Goal: Task Accomplishment & Management: Manage account settings

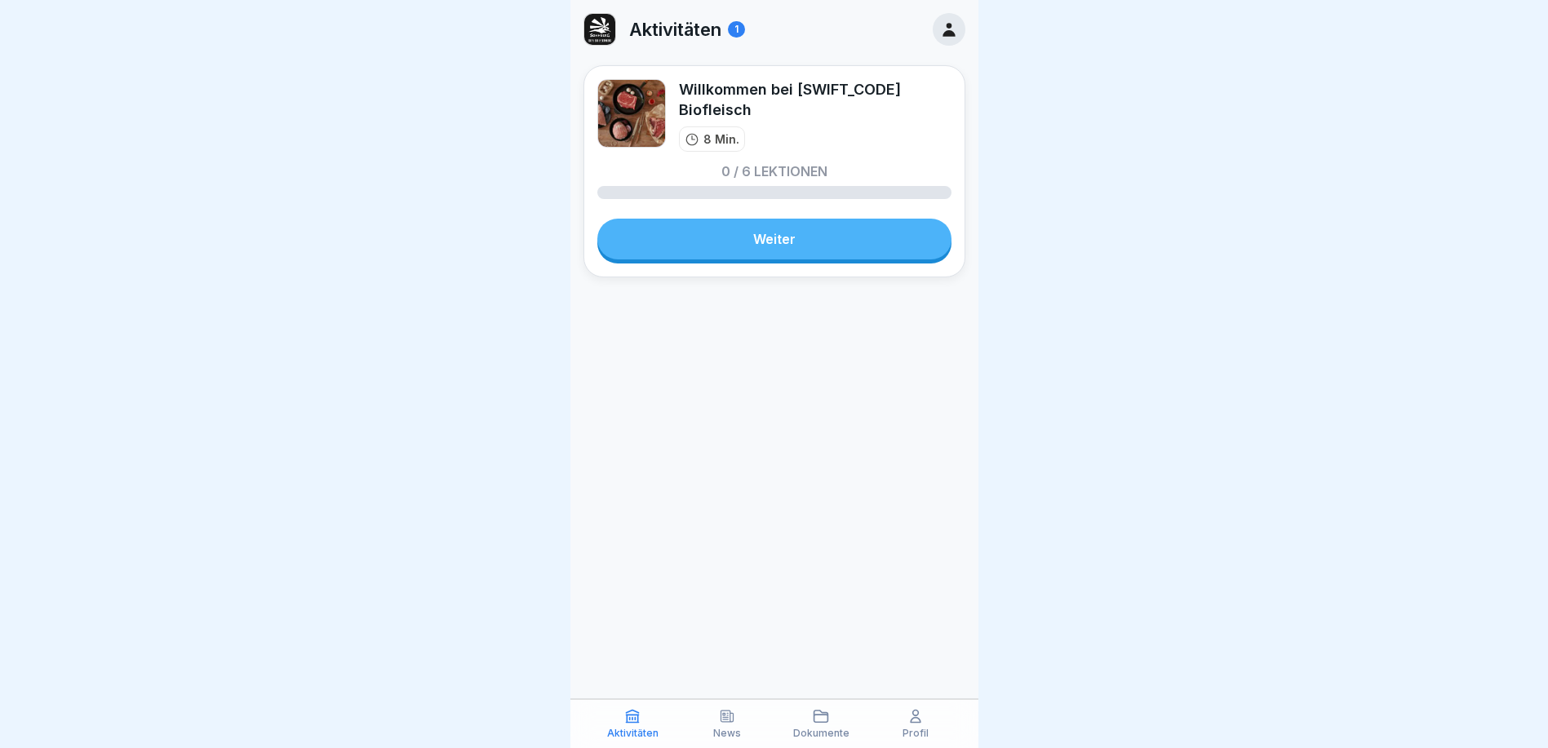
click at [748, 733] on div "News" at bounding box center [727, 723] width 87 height 31
click at [737, 726] on div "News" at bounding box center [727, 723] width 87 height 31
click at [700, 31] on p "Aktivitäten" at bounding box center [675, 29] width 92 height 21
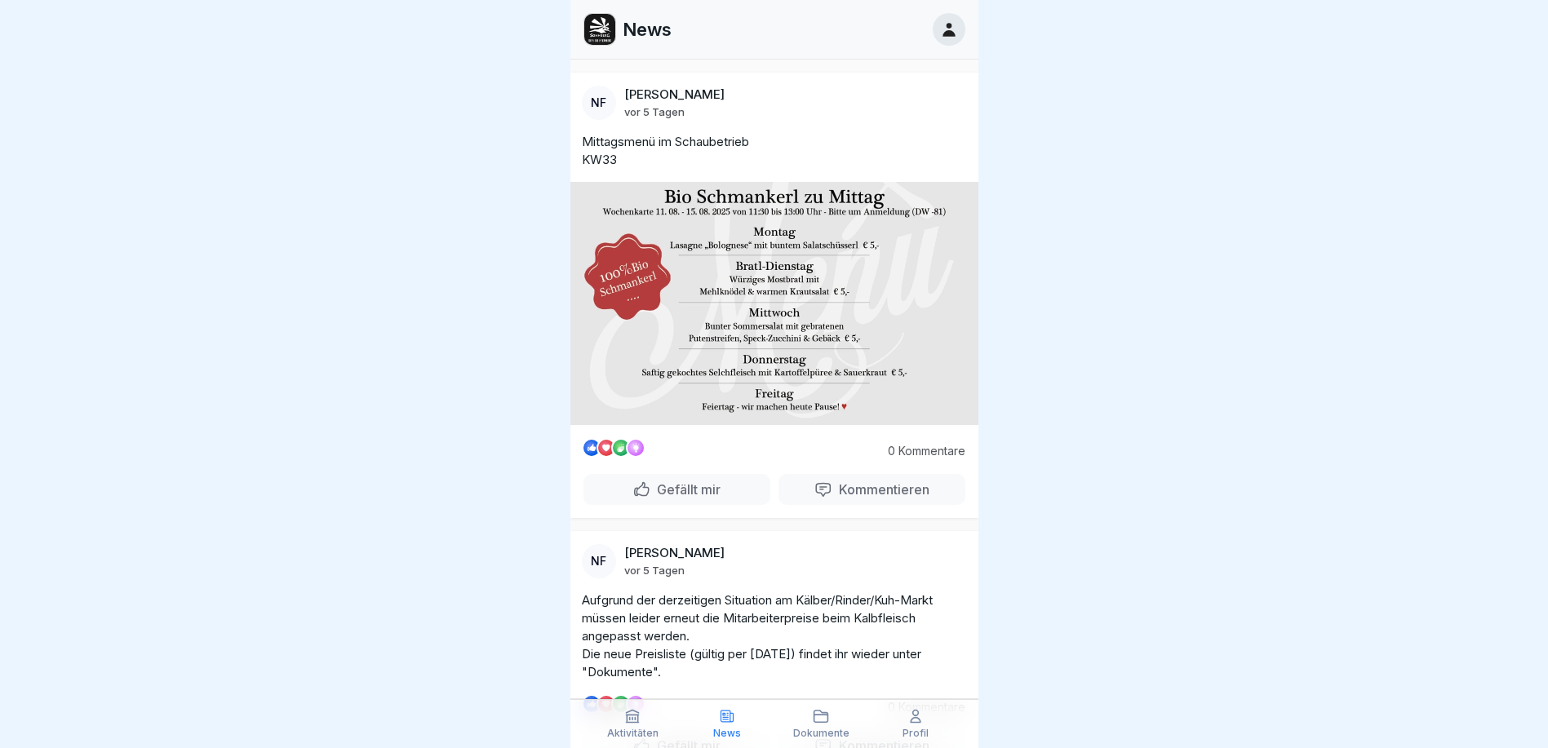
click at [940, 34] on icon at bounding box center [949, 29] width 18 height 18
click at [946, 33] on icon at bounding box center [949, 30] width 12 height 14
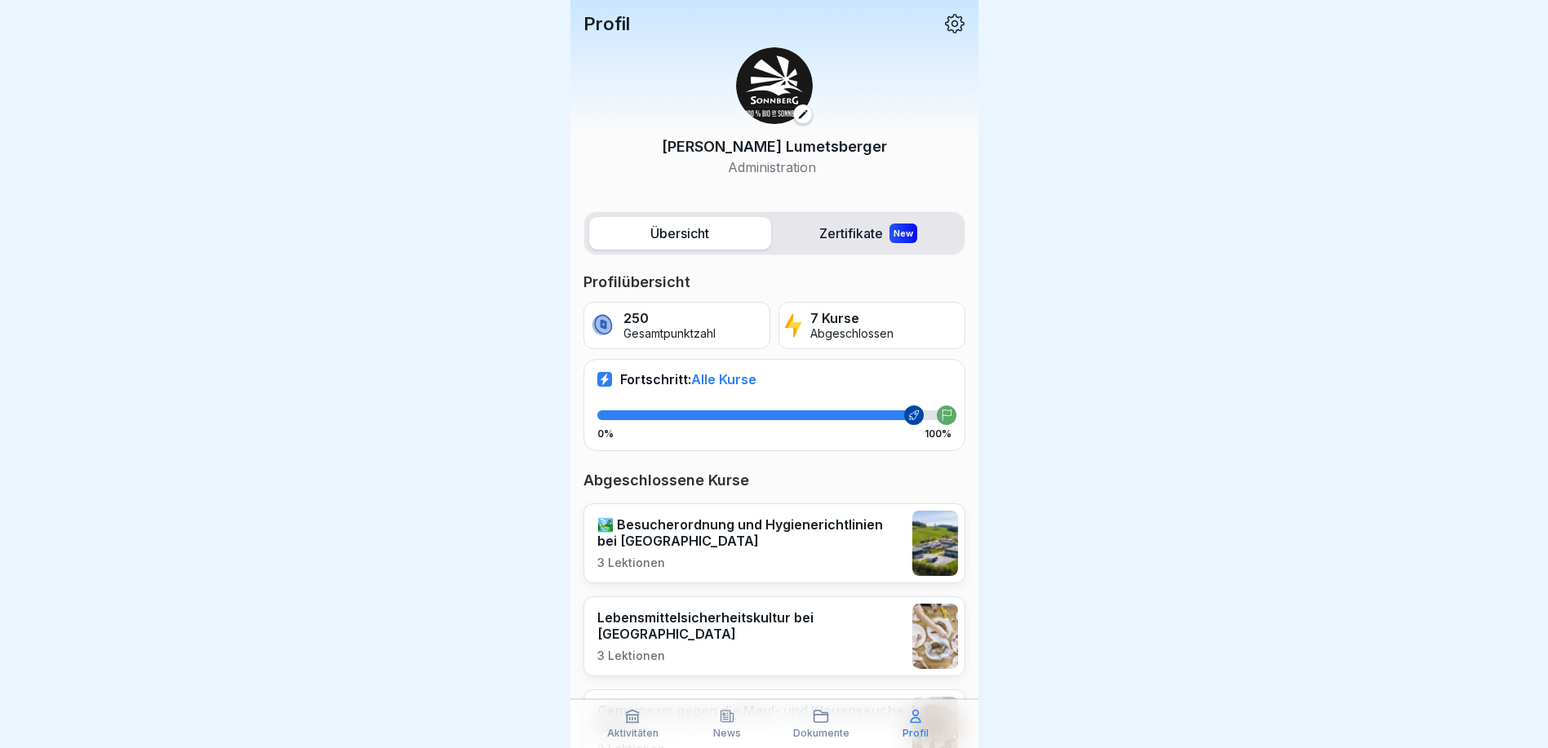
click at [1271, 273] on div at bounding box center [774, 374] width 1548 height 748
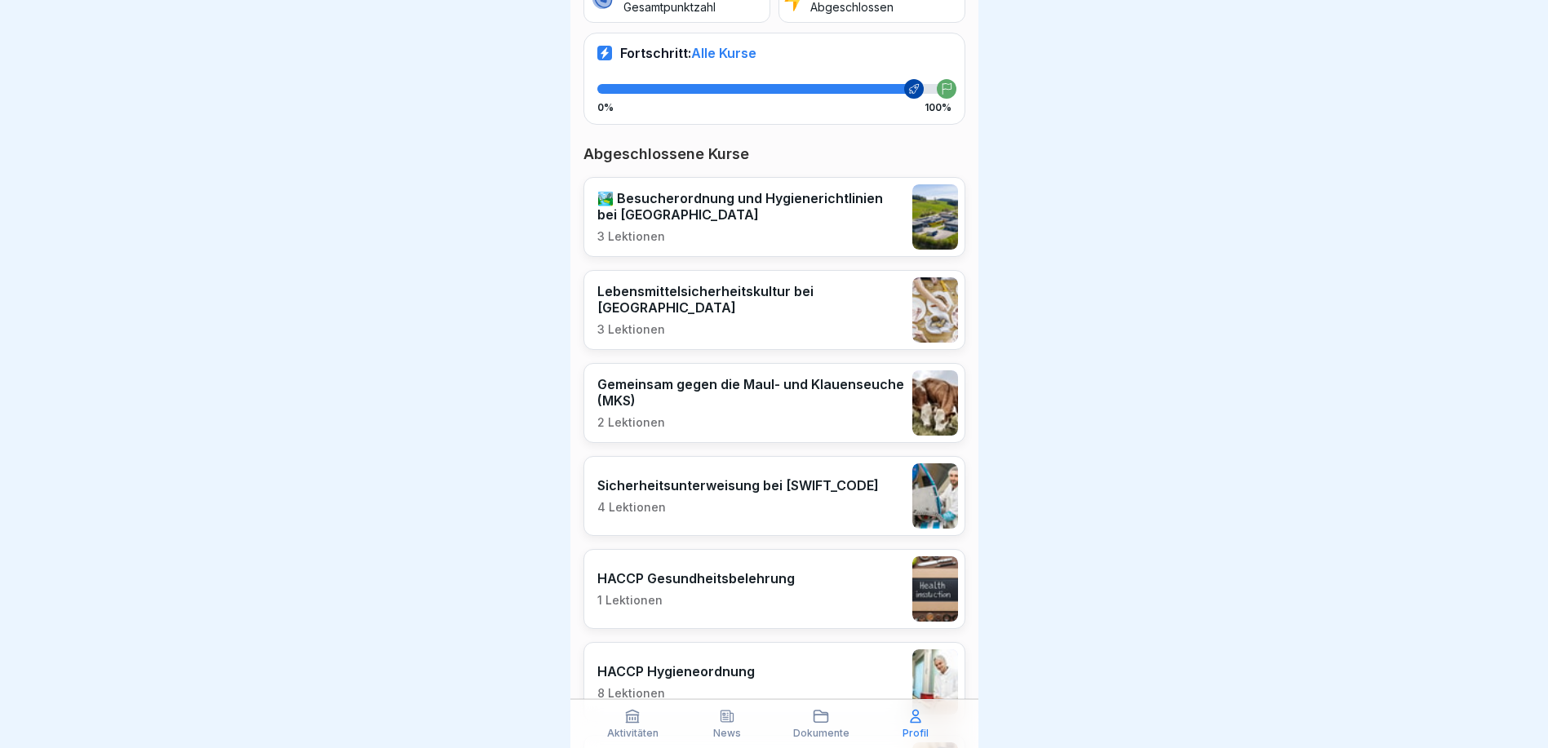
scroll to position [476, 0]
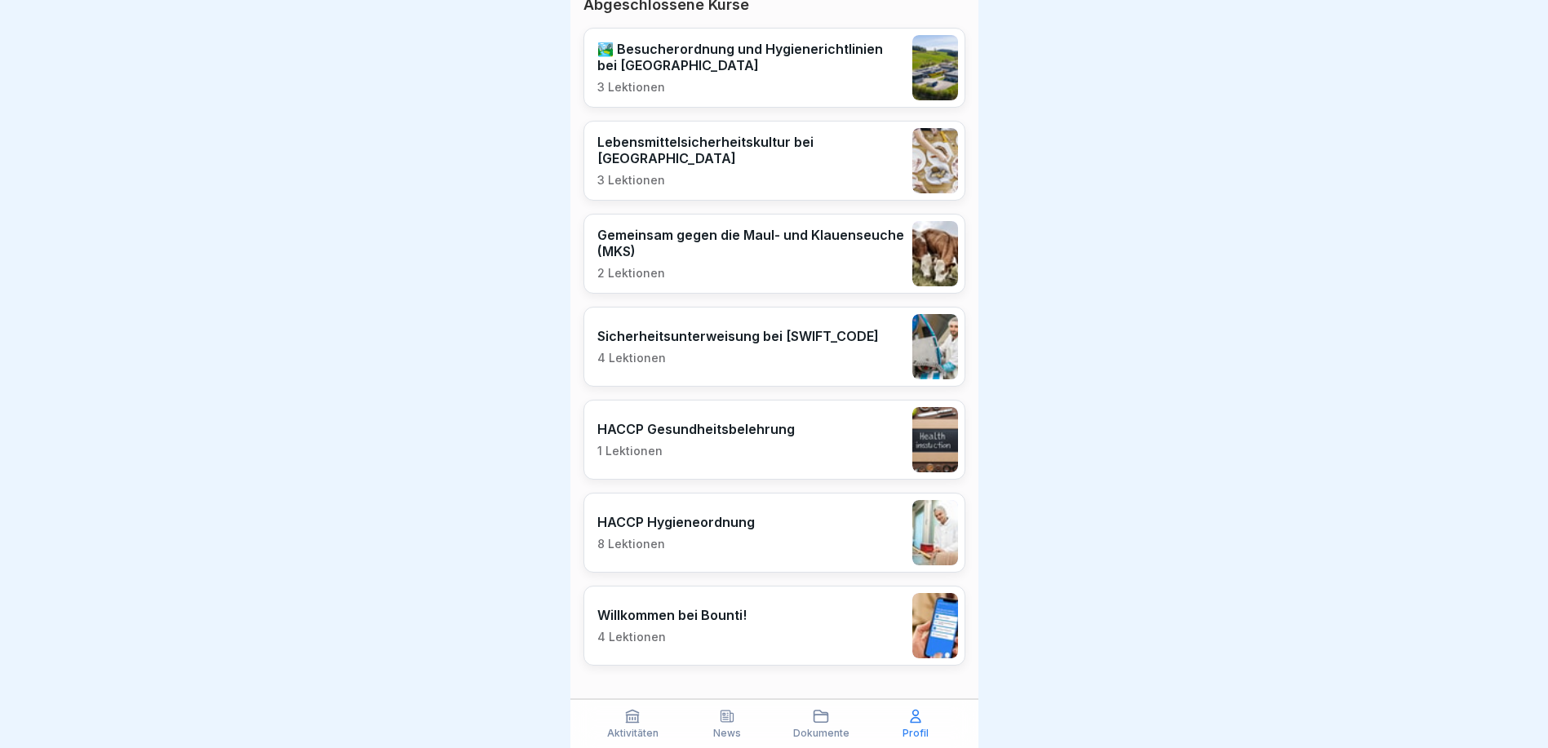
click at [633, 731] on p "Aktivitäten" at bounding box center [632, 733] width 51 height 11
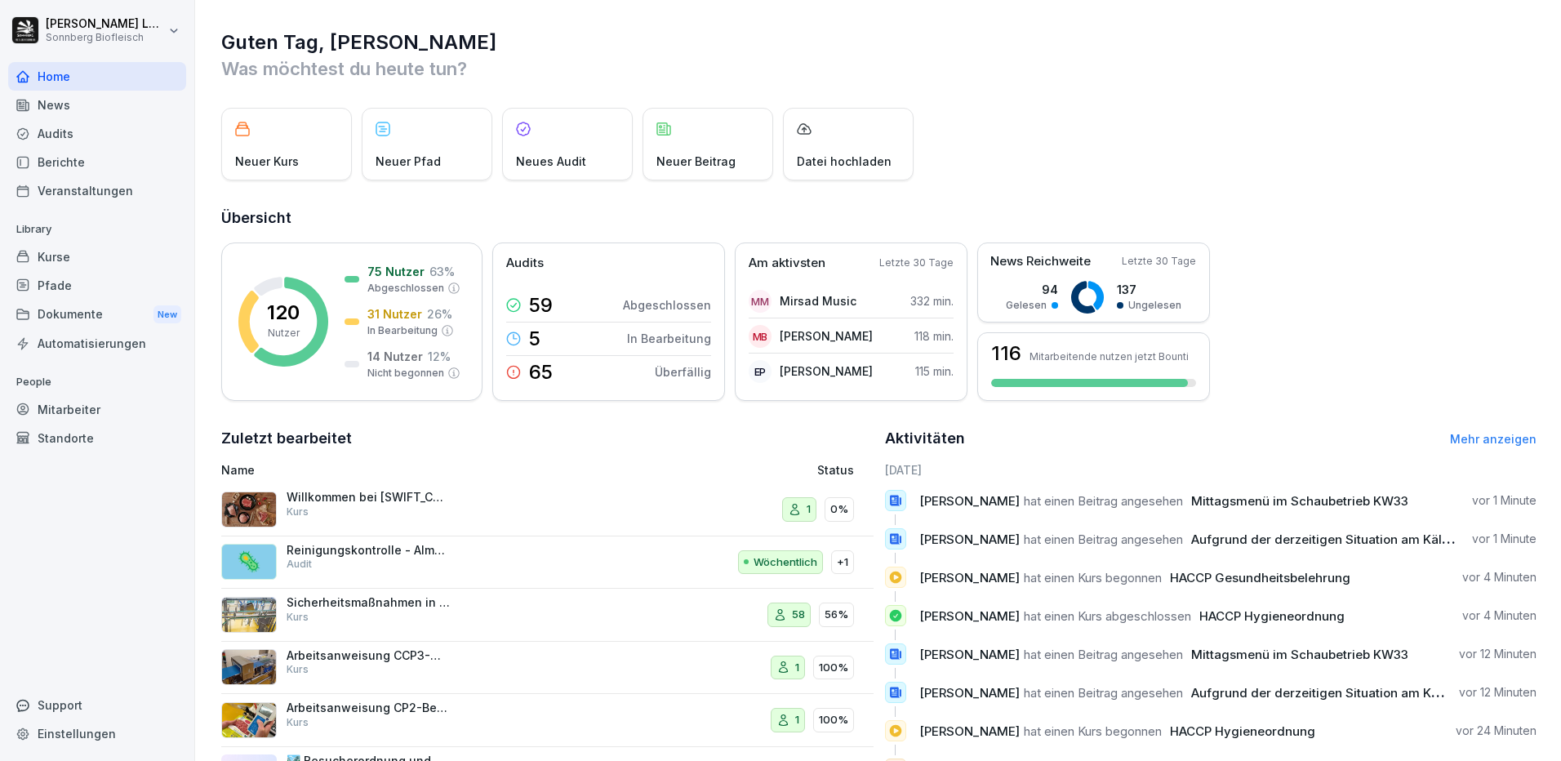
drag, startPoint x: 504, startPoint y: 59, endPoint x: 521, endPoint y: 66, distance: 17.9
click at [504, 56] on p "Was möchtest du heute tun?" at bounding box center [878, 69] width 1315 height 26
click at [33, 415] on div "Mitarbeiter" at bounding box center [97, 409] width 178 height 29
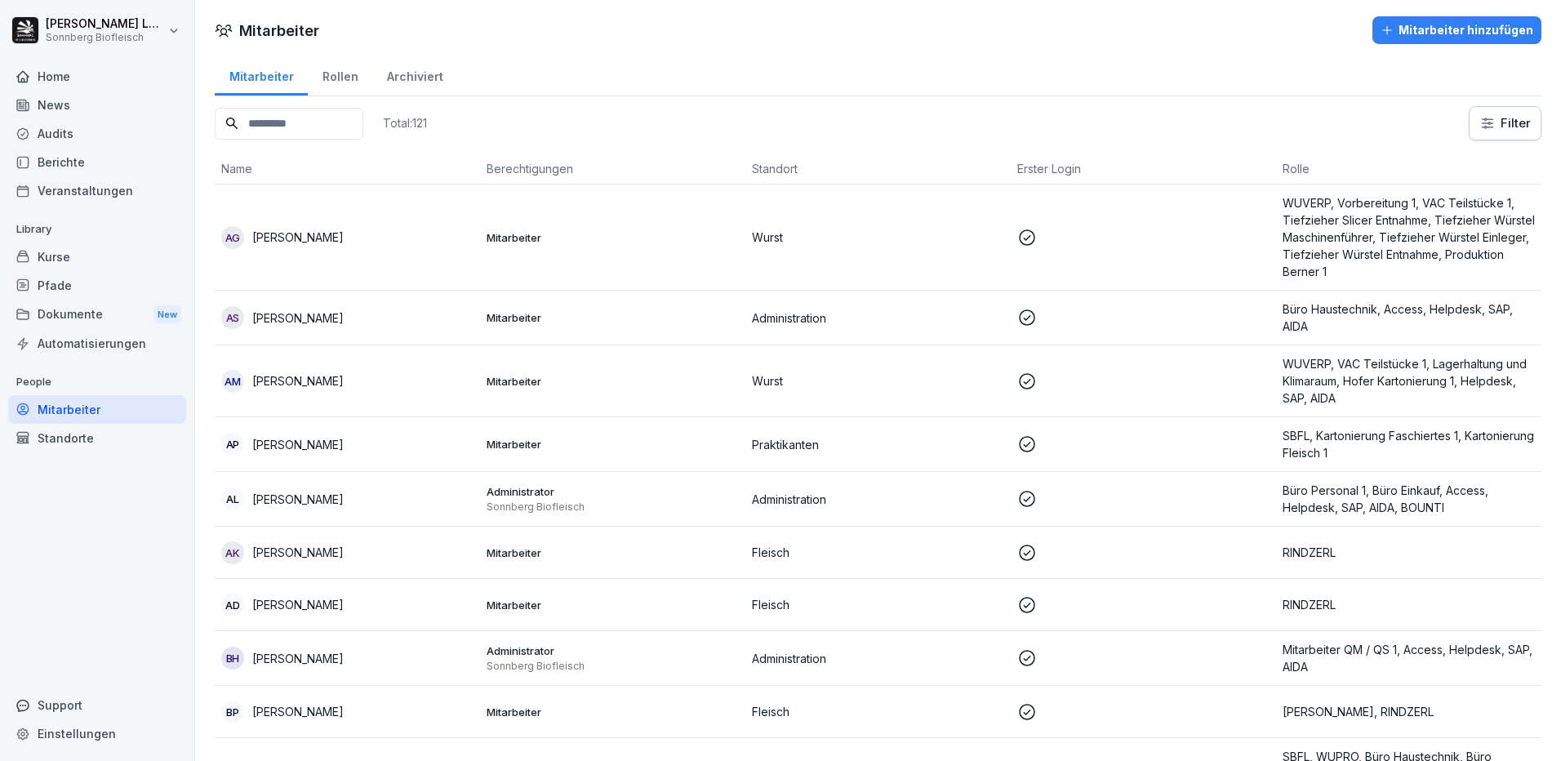
click at [315, 126] on input at bounding box center [289, 124] width 149 height 32
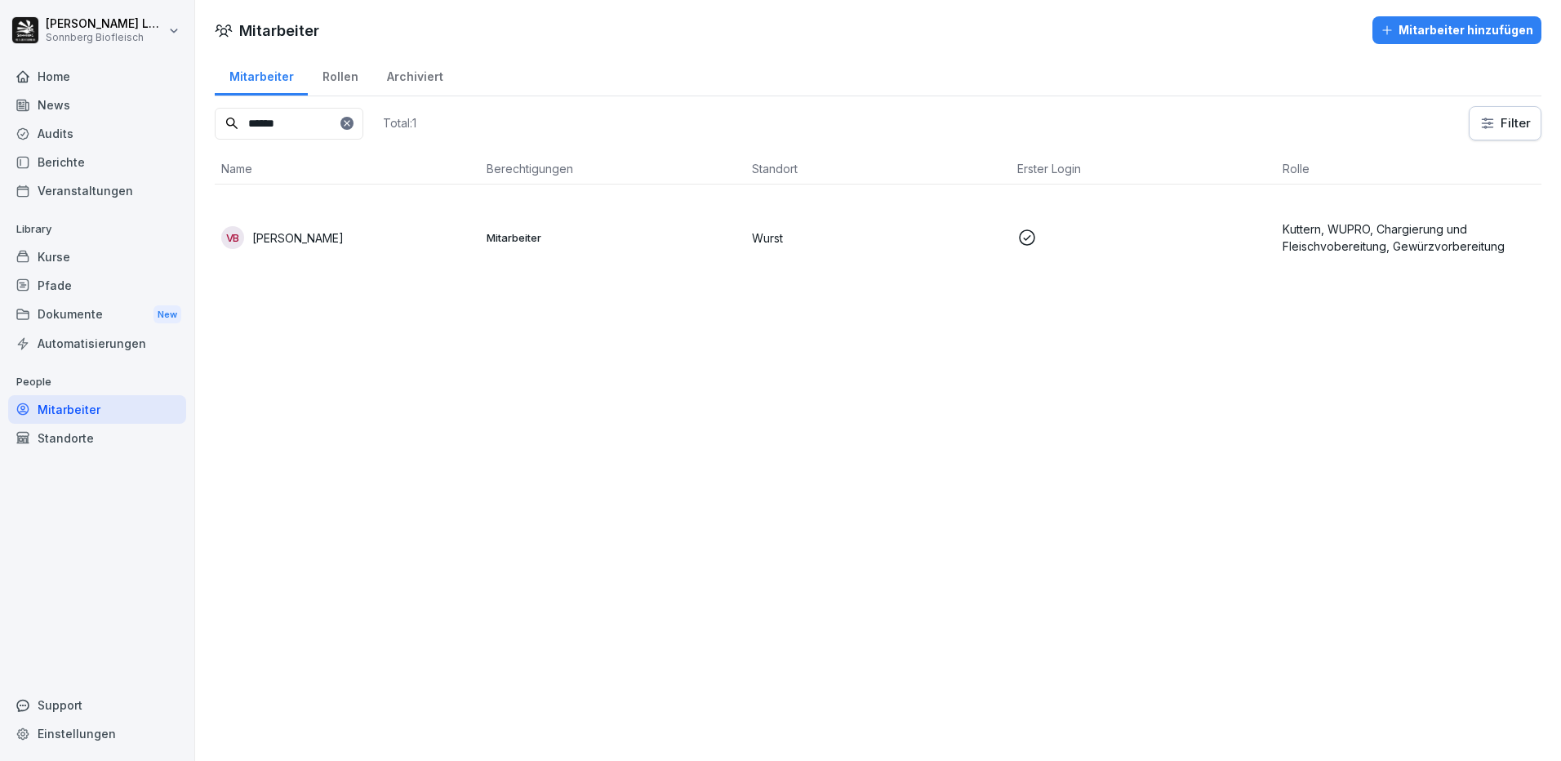
click at [396, 214] on td "VB Vladimir Balala" at bounding box center [347, 237] width 265 height 106
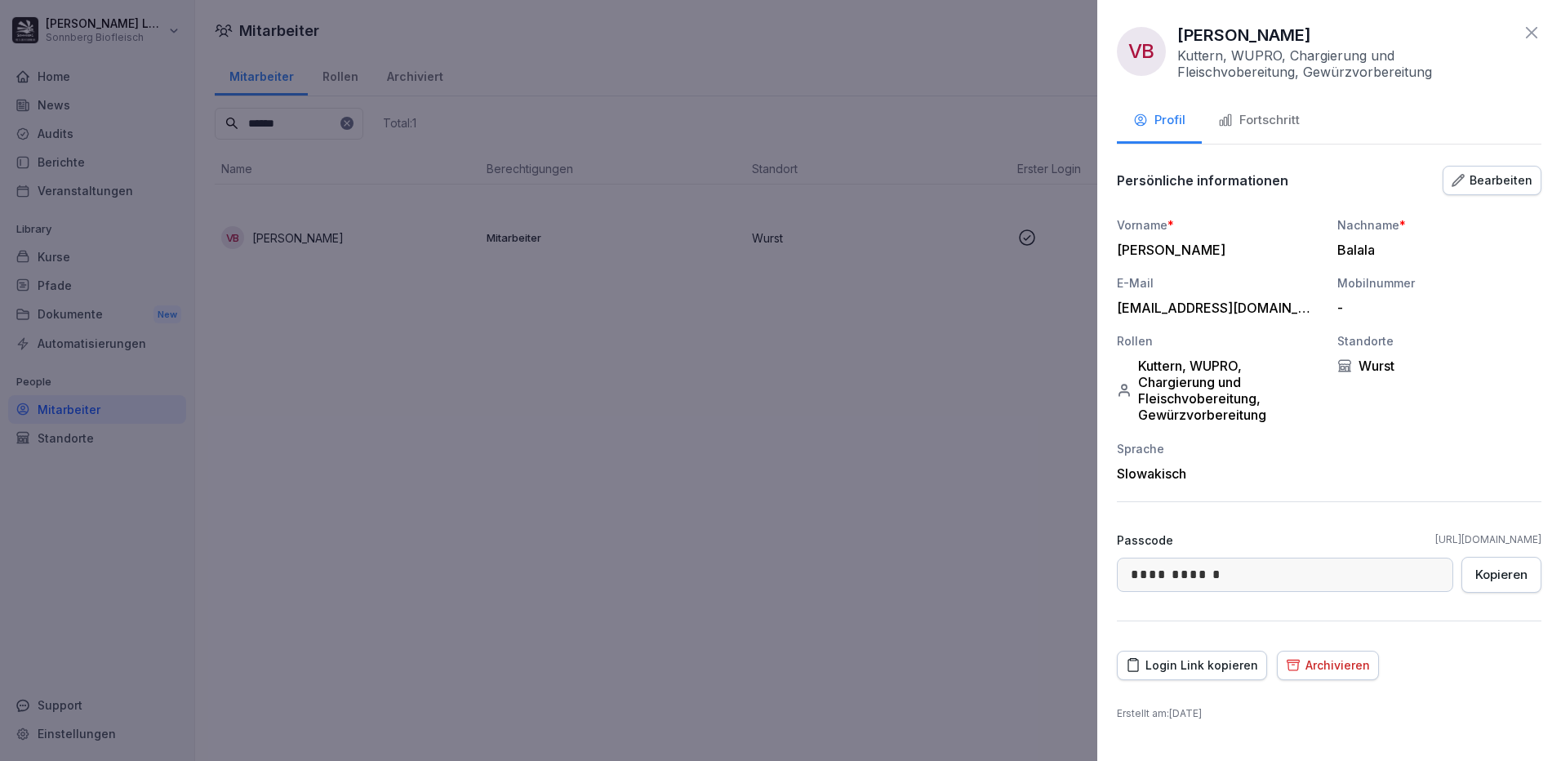
click at [1266, 113] on div "Fortschritt" at bounding box center [1259, 120] width 82 height 19
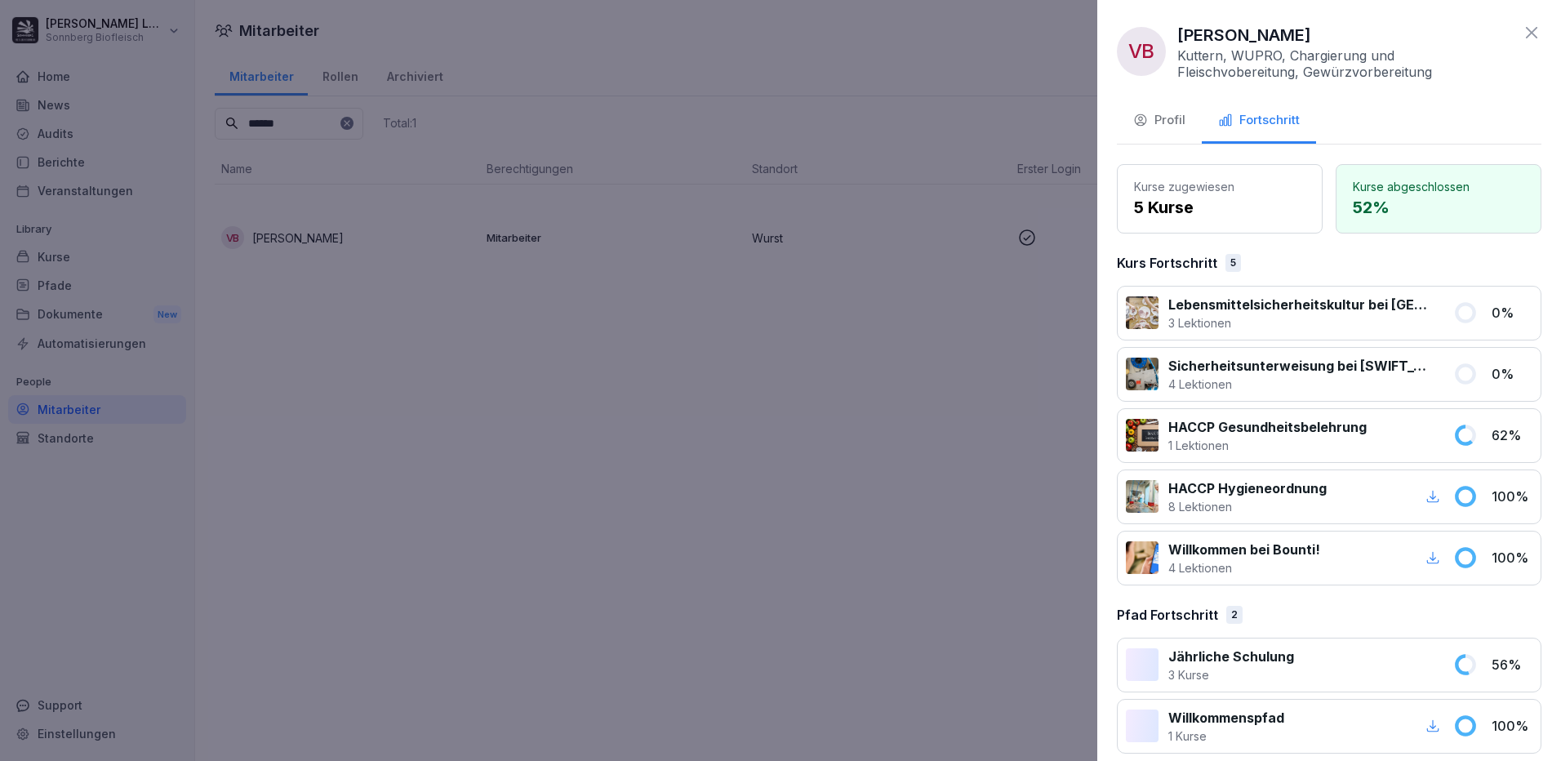
click at [1521, 24] on icon at bounding box center [1531, 33] width 20 height 20
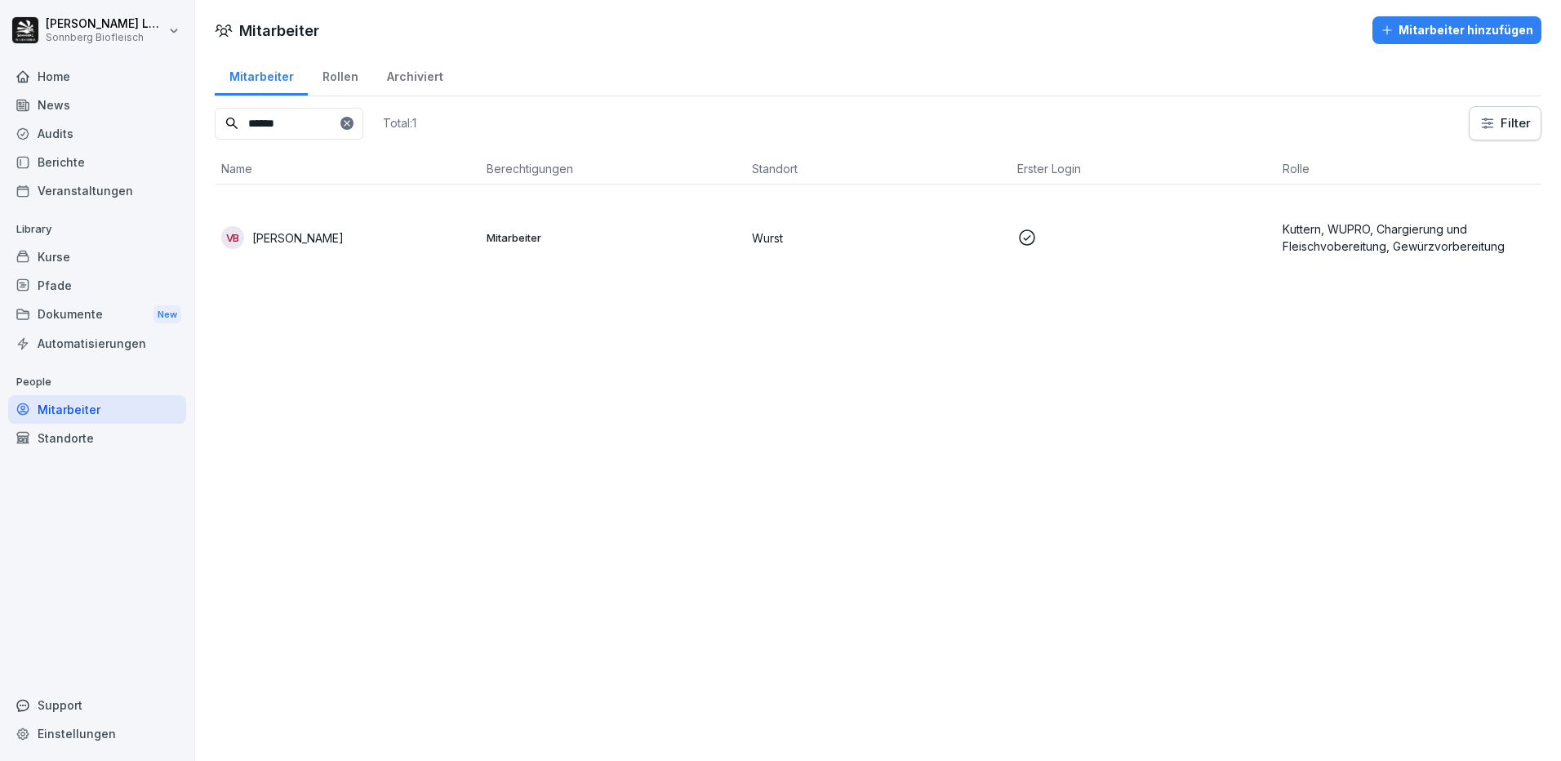
drag, startPoint x: 318, startPoint y: 124, endPoint x: 0, endPoint y: 78, distance: 321.6
click at [0, 79] on html "Anna-Maria Lumetsberger Sonnberg Biofleisch Home News Audits Berichte Veranstal…" at bounding box center [780, 380] width 1561 height 761
click at [333, 228] on div "ZM [PERSON_NAME]" at bounding box center [347, 237] width 252 height 23
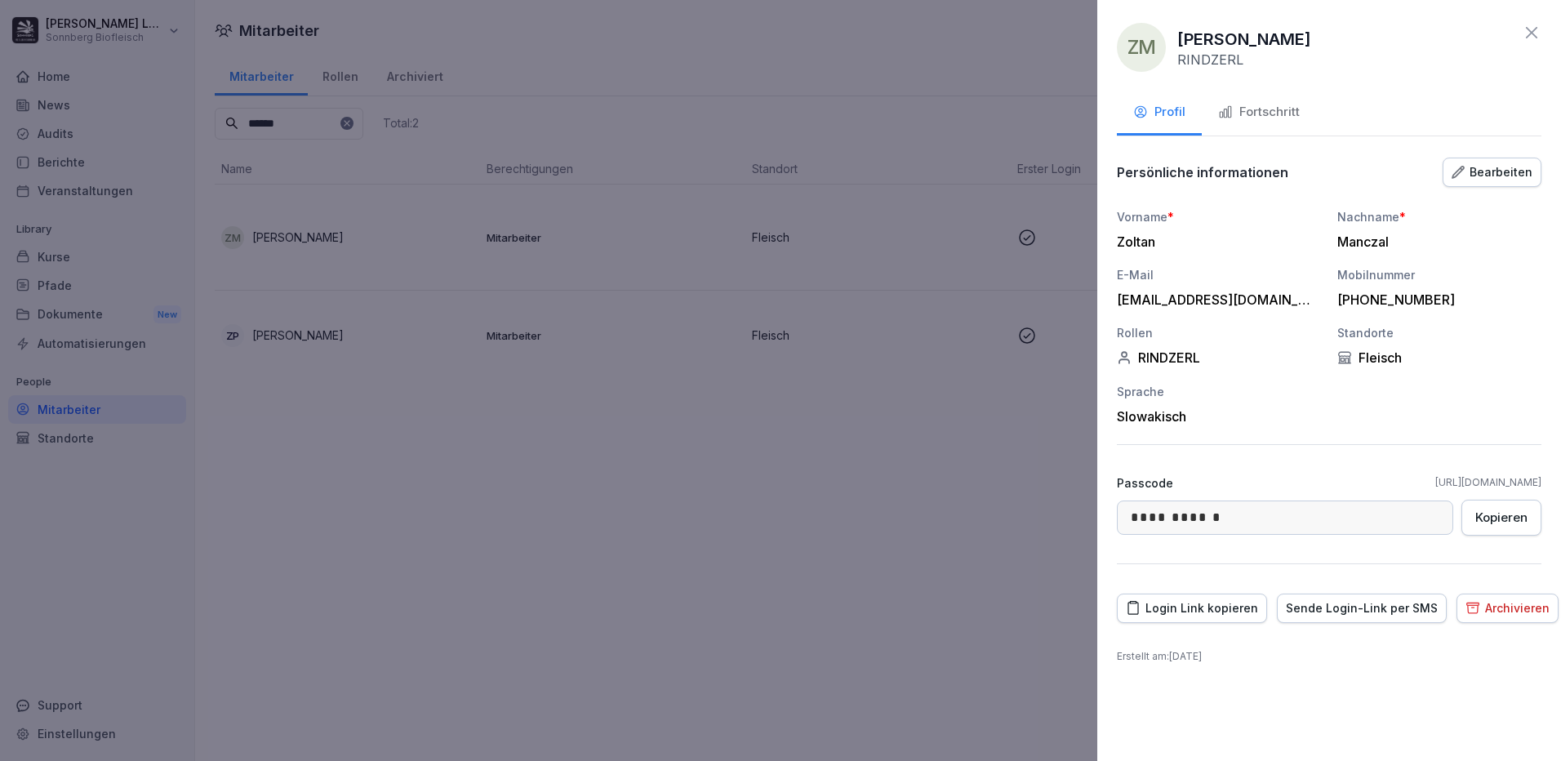
click at [1277, 104] on div "Fortschritt" at bounding box center [1259, 112] width 82 height 19
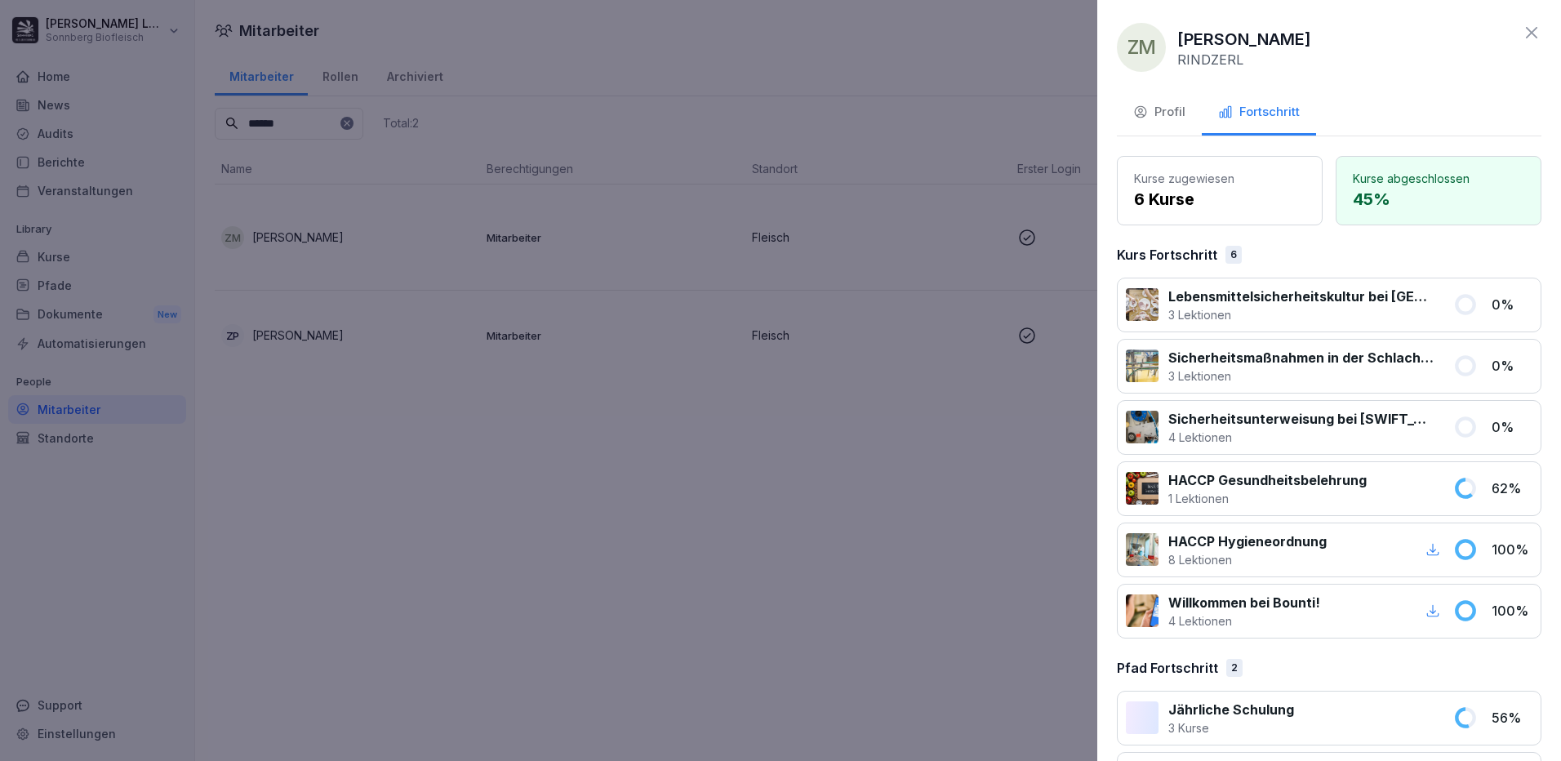
click at [1521, 36] on icon at bounding box center [1531, 33] width 20 height 20
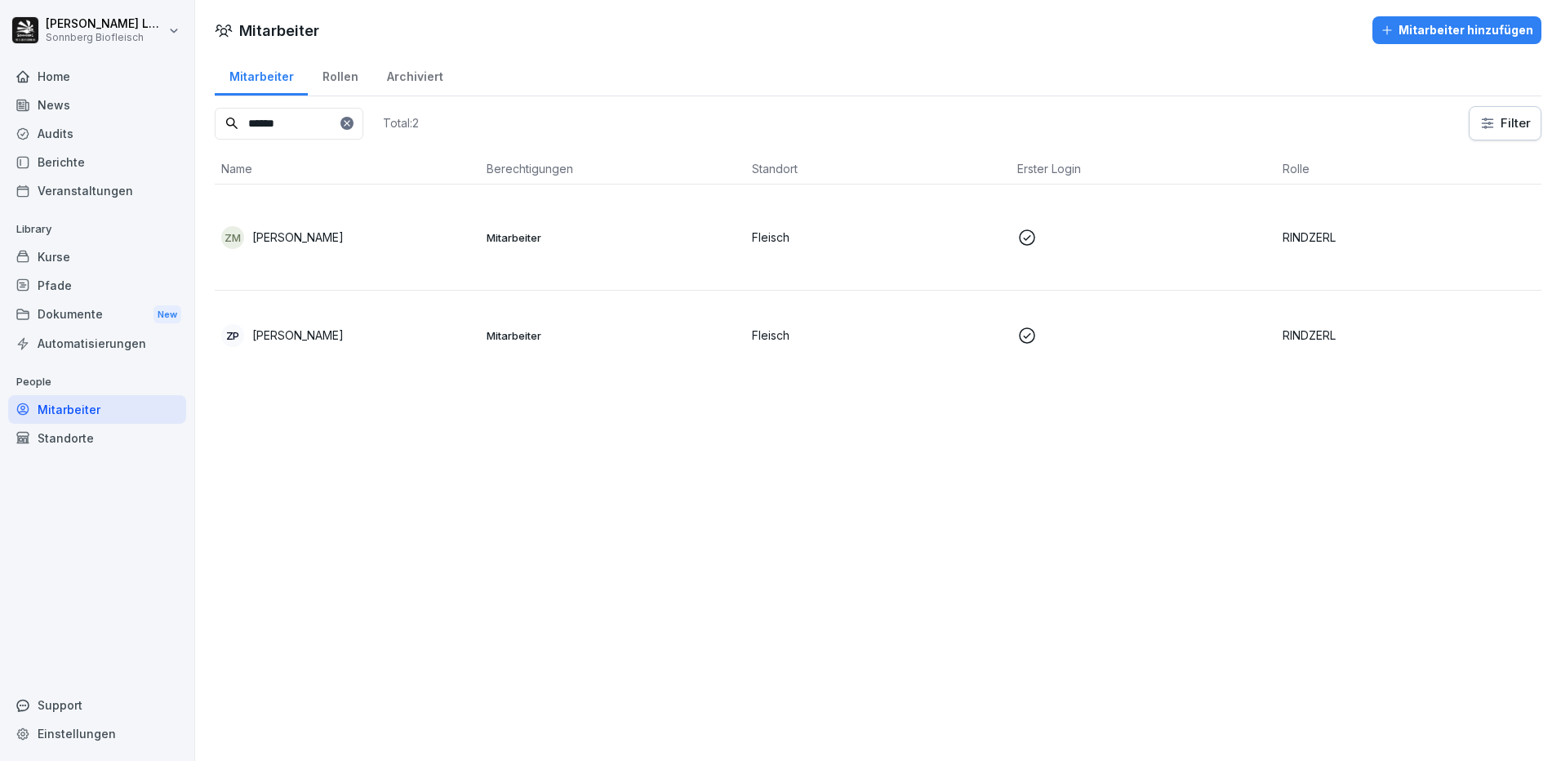
click at [315, 113] on input "******" at bounding box center [289, 124] width 149 height 32
click at [313, 329] on p "[PERSON_NAME]" at bounding box center [297, 334] width 91 height 17
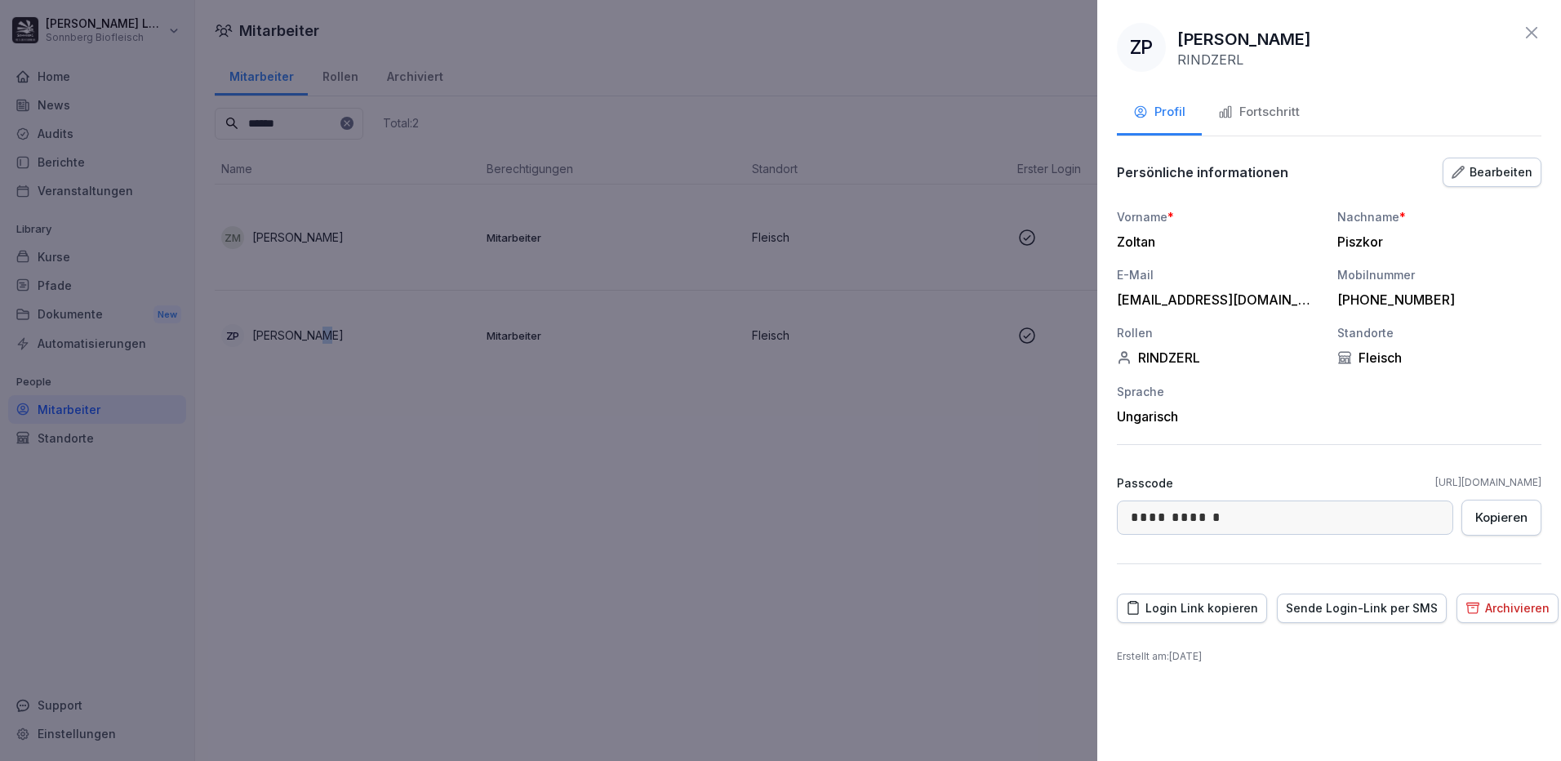
click at [1274, 118] on div "Fortschritt" at bounding box center [1259, 112] width 82 height 19
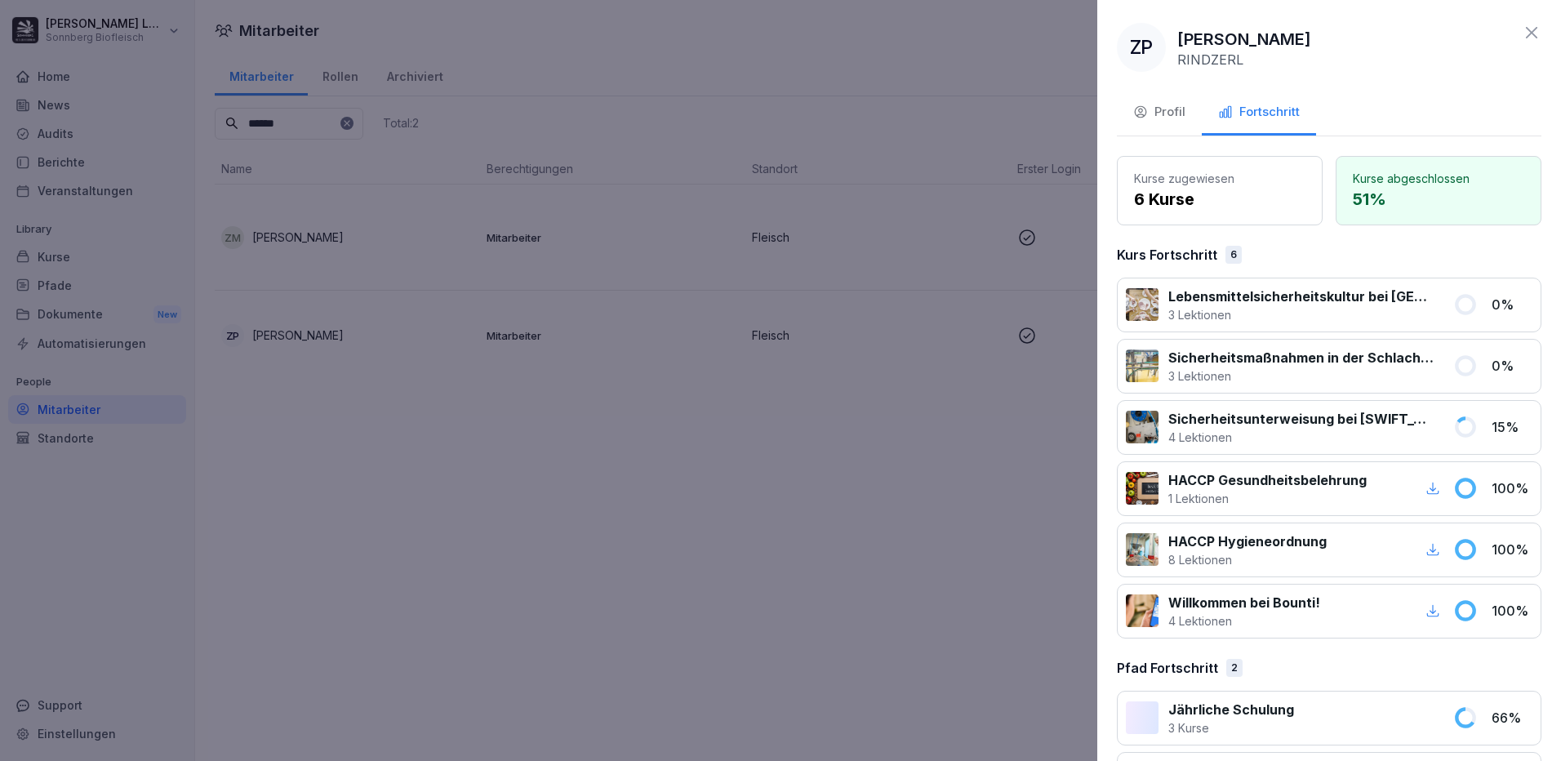
click at [1521, 37] on icon at bounding box center [1531, 33] width 20 height 20
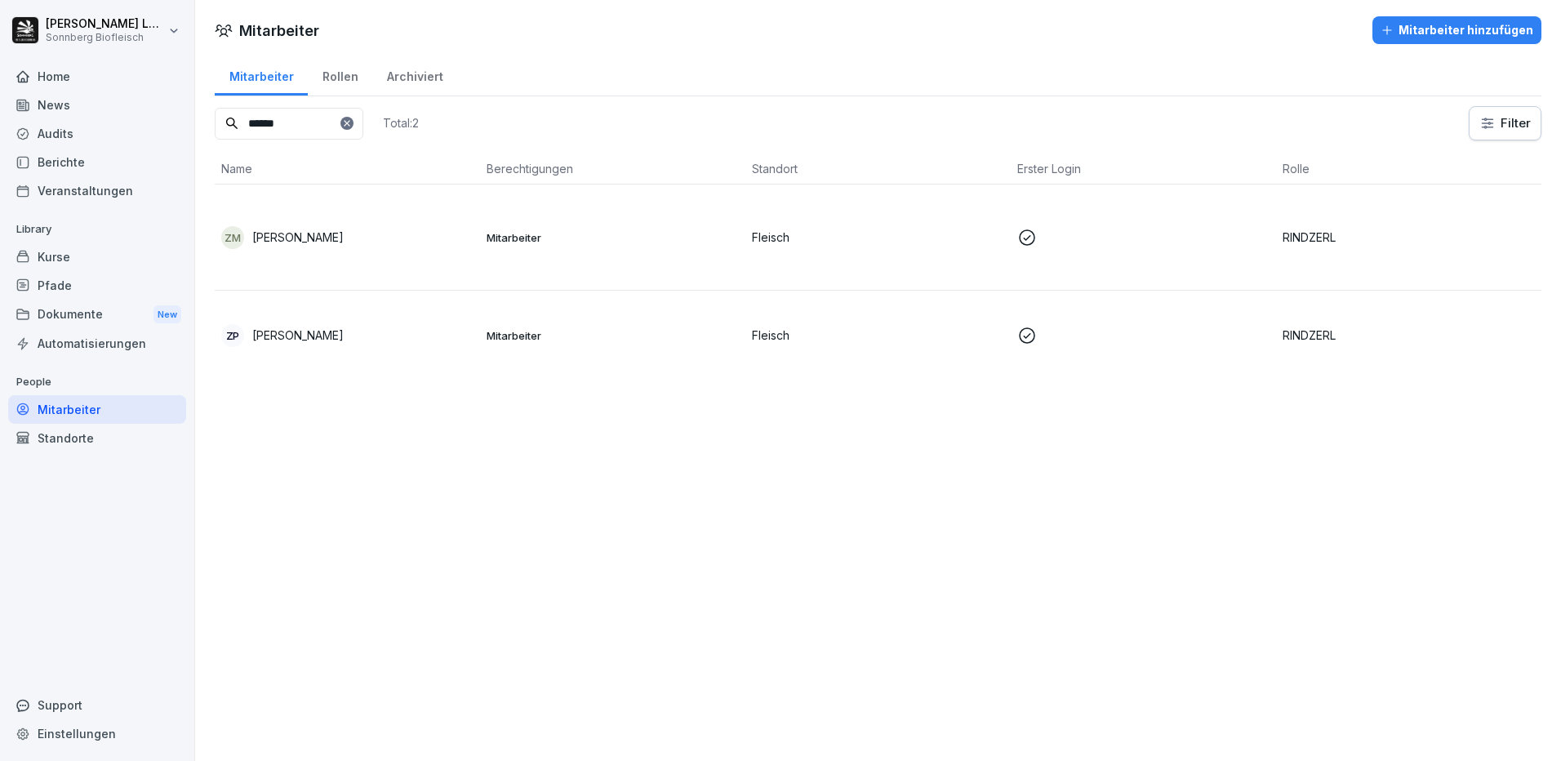
drag, startPoint x: 295, startPoint y: 123, endPoint x: 168, endPoint y: 79, distance: 134.0
click at [168, 79] on div "[PERSON_NAME] Sonnberg Biofleisch Home News Audits Berichte Veranstaltungen Lib…" at bounding box center [780, 380] width 1561 height 761
click at [455, 260] on td "MM Mirsad Music" at bounding box center [347, 237] width 265 height 106
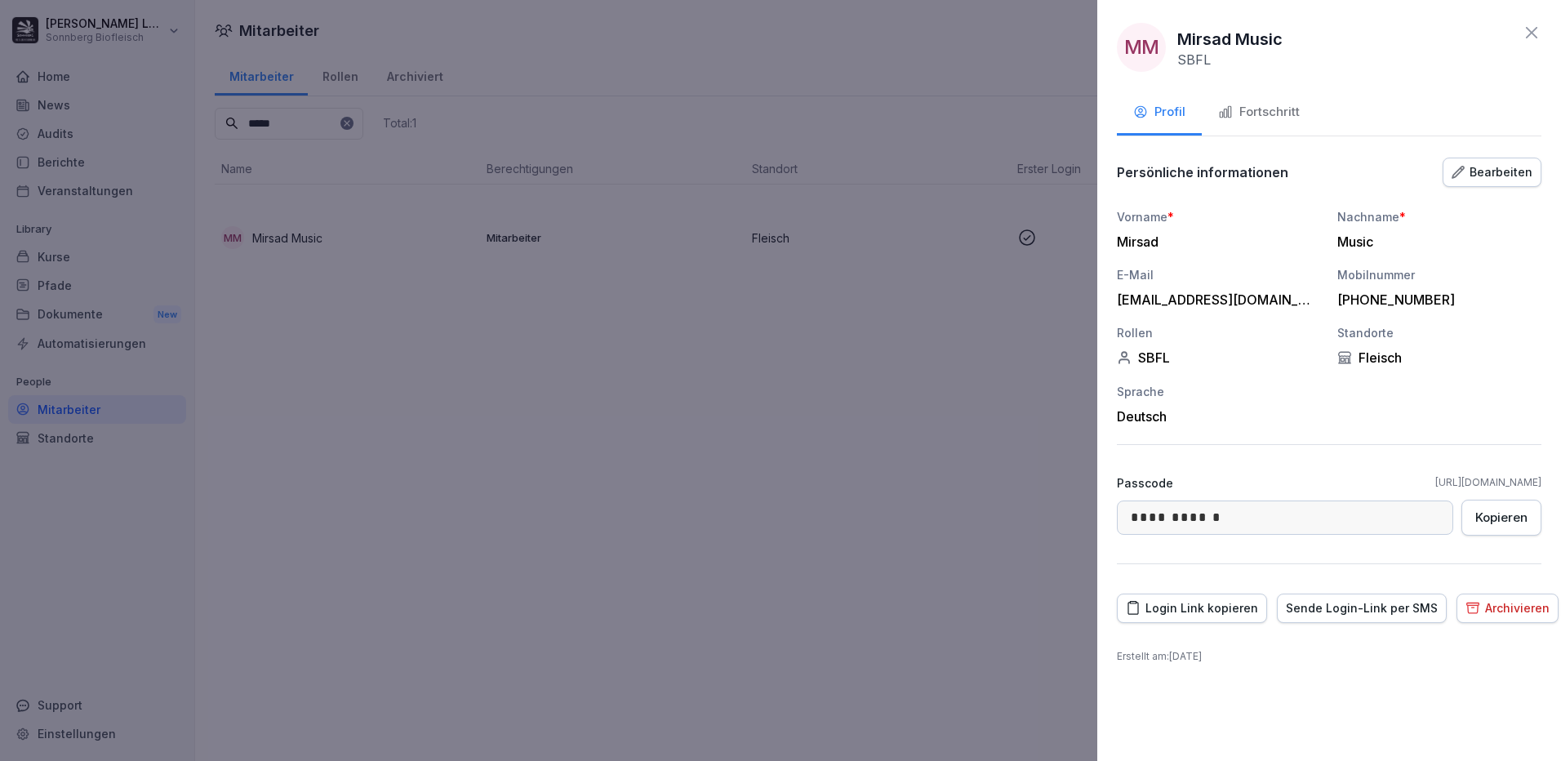
click at [1274, 128] on button "Fortschritt" at bounding box center [1259, 113] width 114 height 44
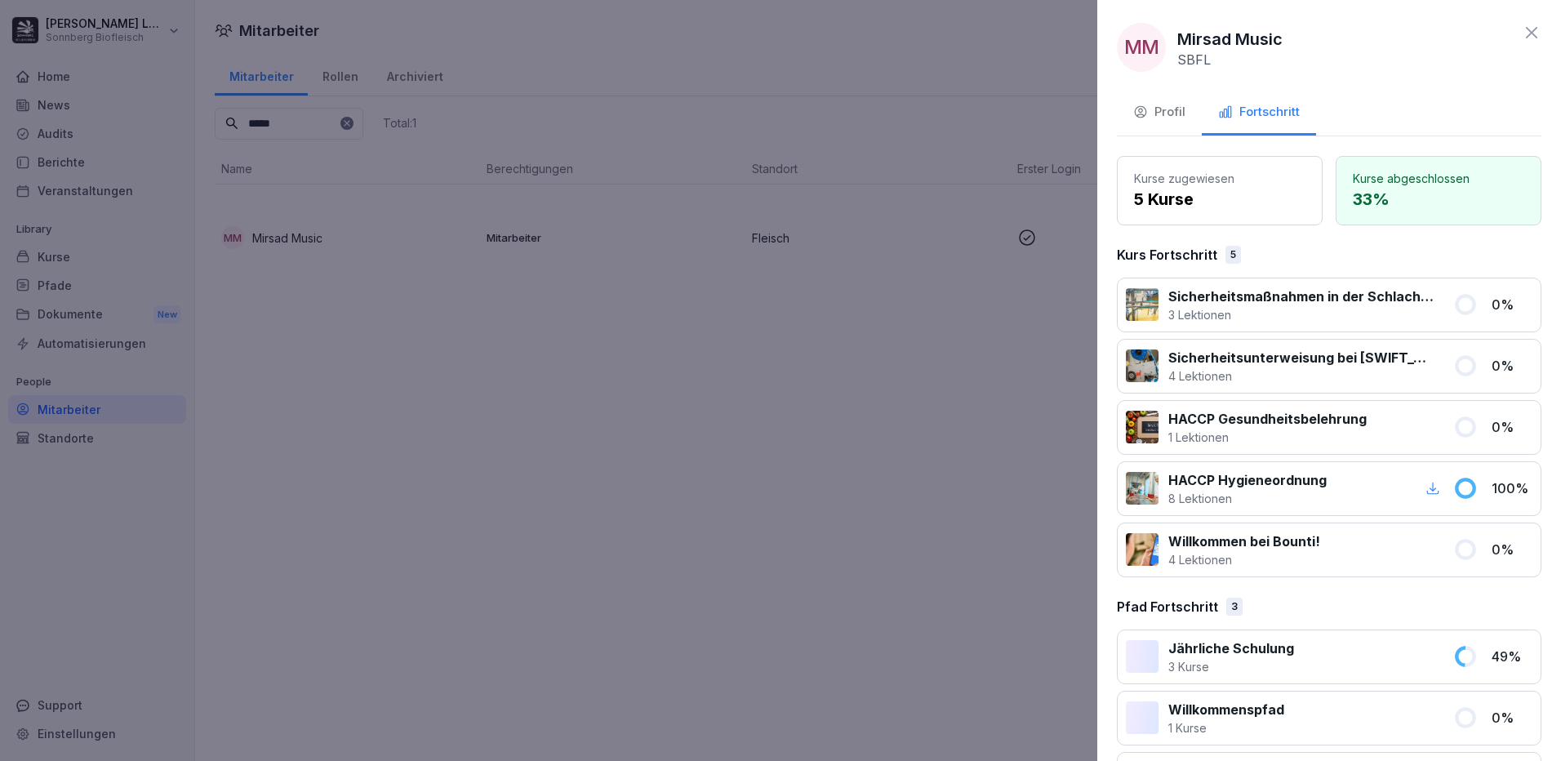
scroll to position [69, 0]
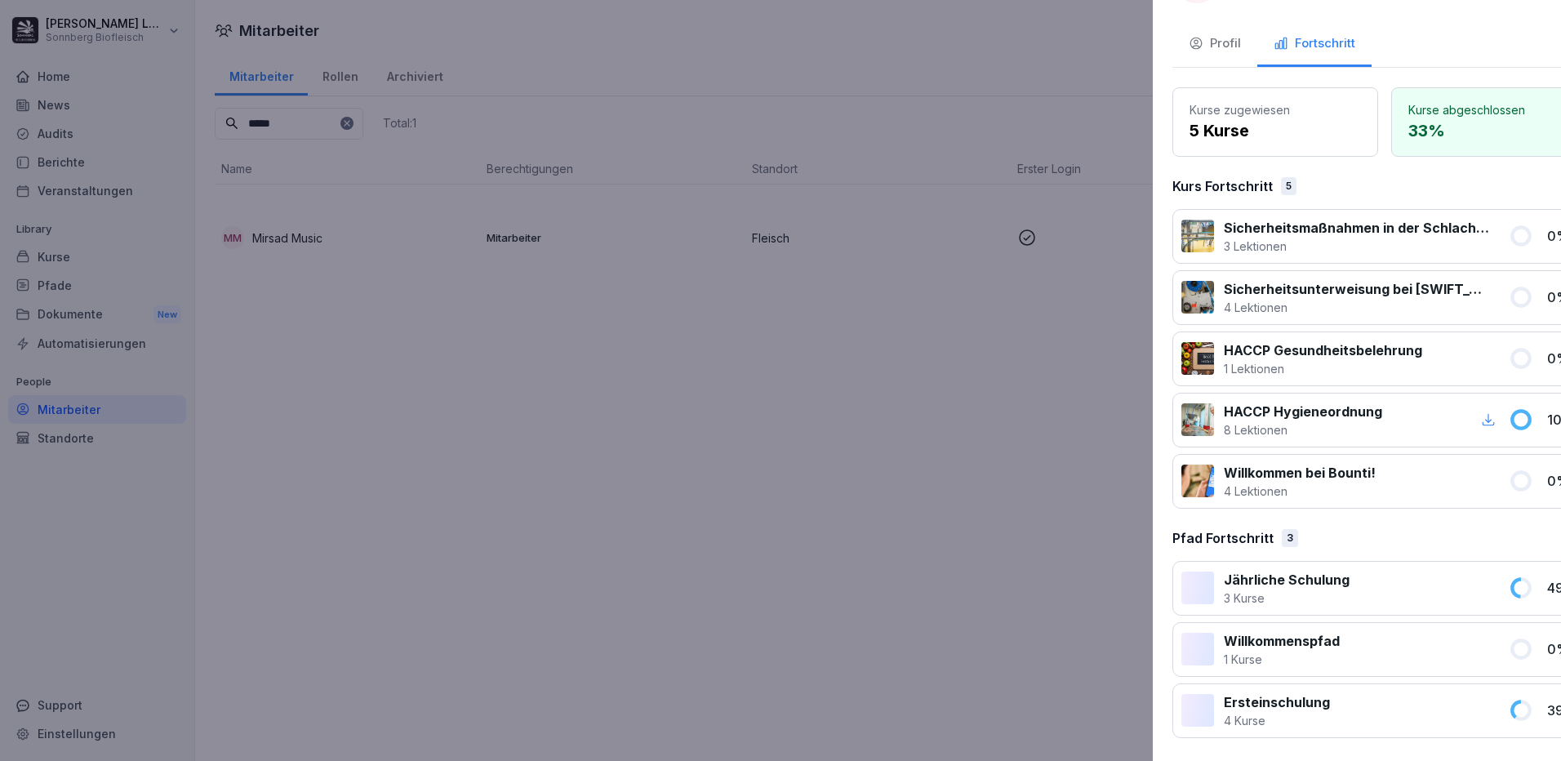
click at [935, 211] on div at bounding box center [780, 380] width 1561 height 761
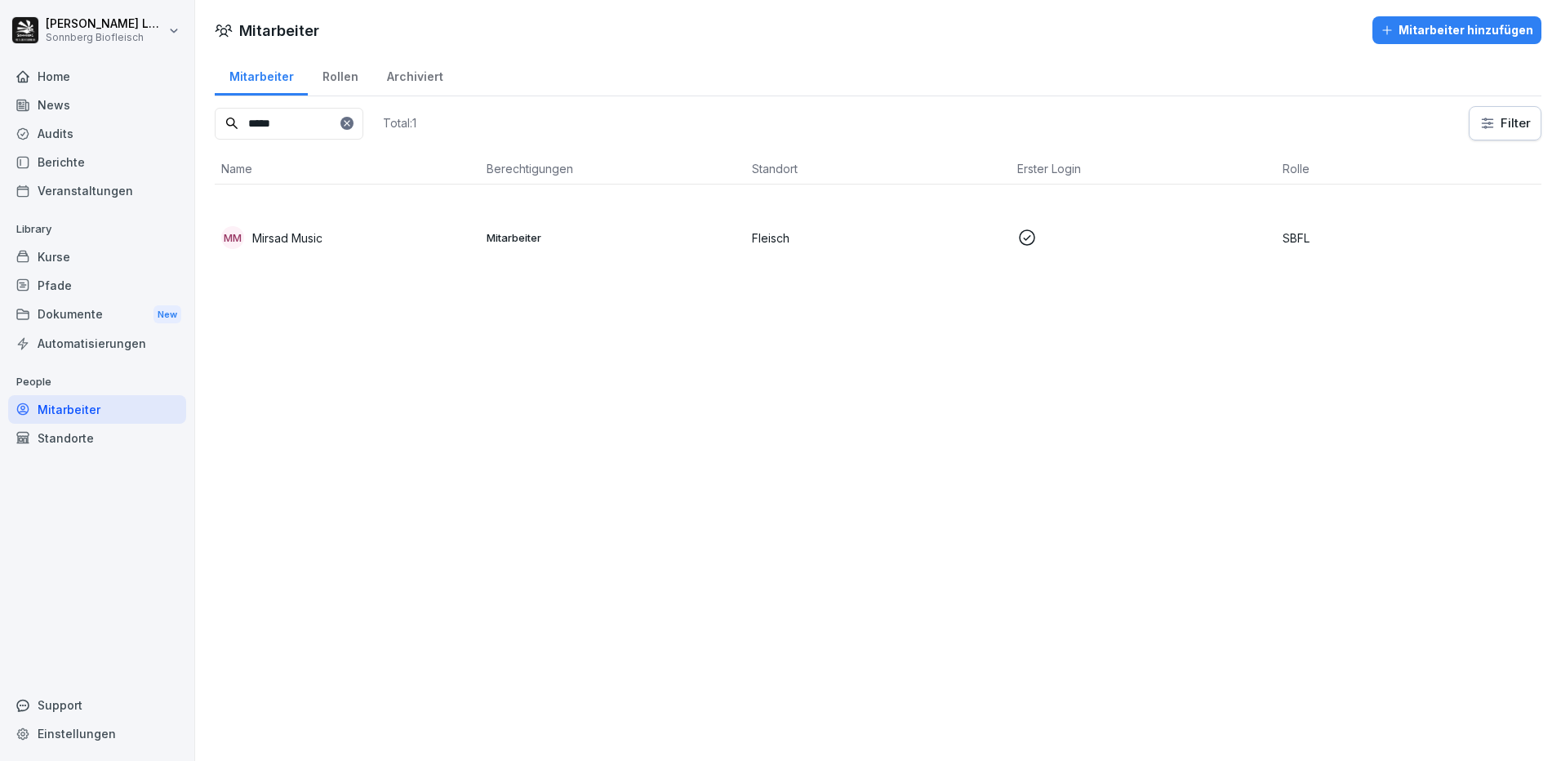
click at [296, 125] on input "*****" at bounding box center [289, 124] width 149 height 32
drag, startPoint x: 296, startPoint y: 125, endPoint x: 152, endPoint y: 94, distance: 147.8
click at [152, 94] on div "Anna-Maria Lumetsberger Sonnberg Biofleisch Home News Audits Berichte Veranstal…" at bounding box center [780, 380] width 1561 height 761
click at [309, 237] on p "[PERSON_NAME]" at bounding box center [297, 237] width 91 height 17
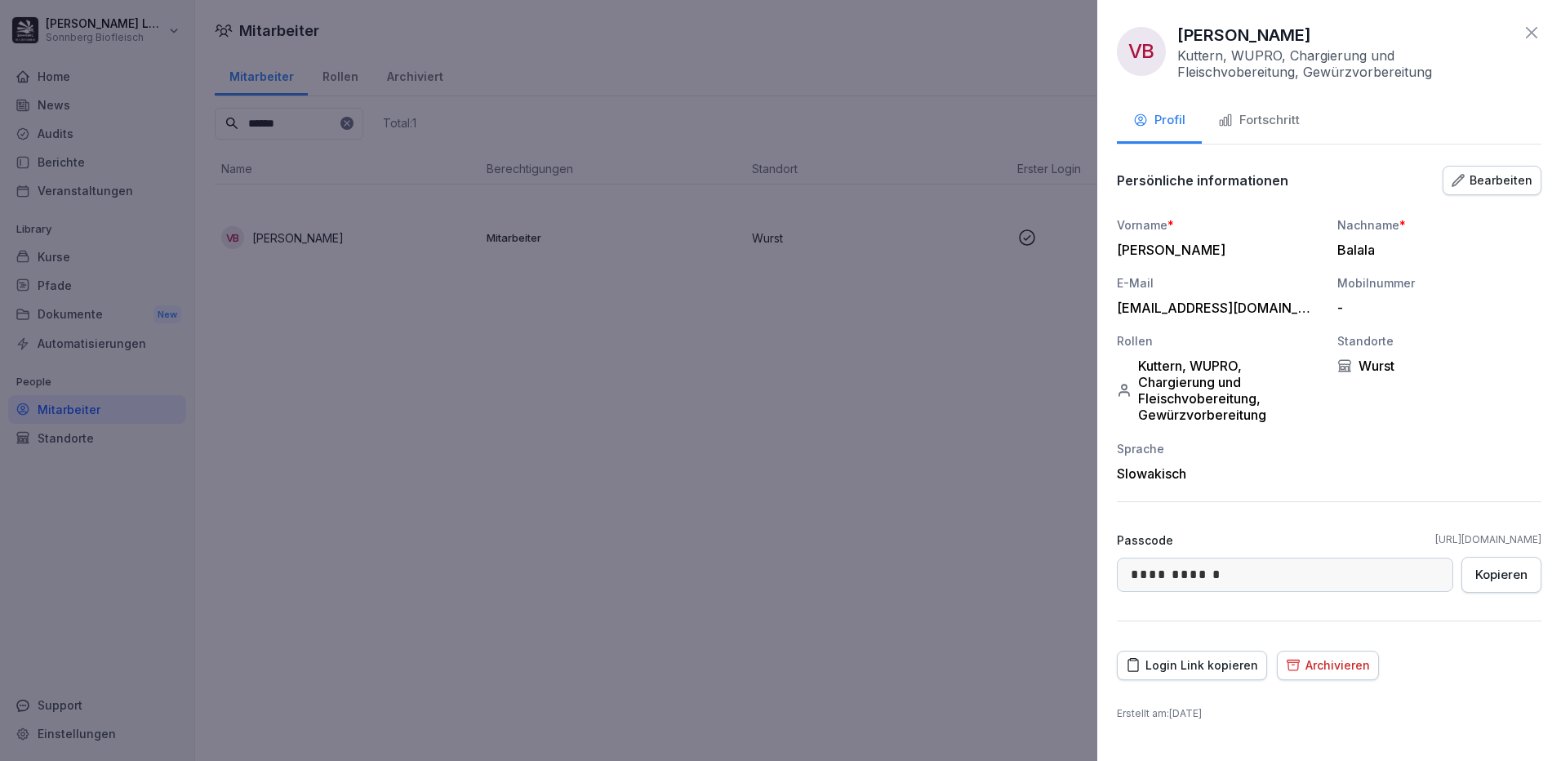
click at [1271, 116] on div "Fortschritt" at bounding box center [1259, 120] width 82 height 19
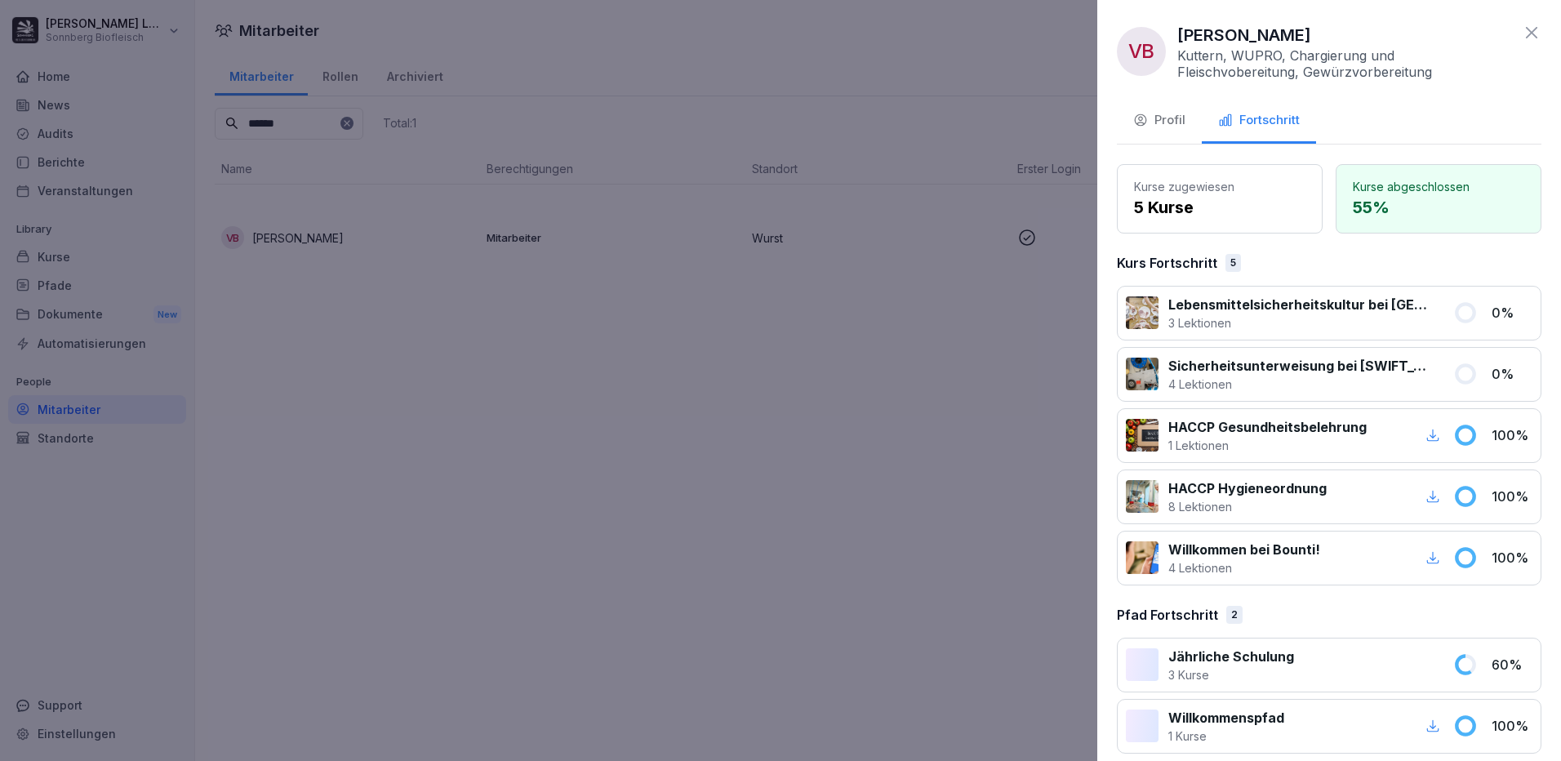
click at [935, 142] on div at bounding box center [780, 380] width 1561 height 761
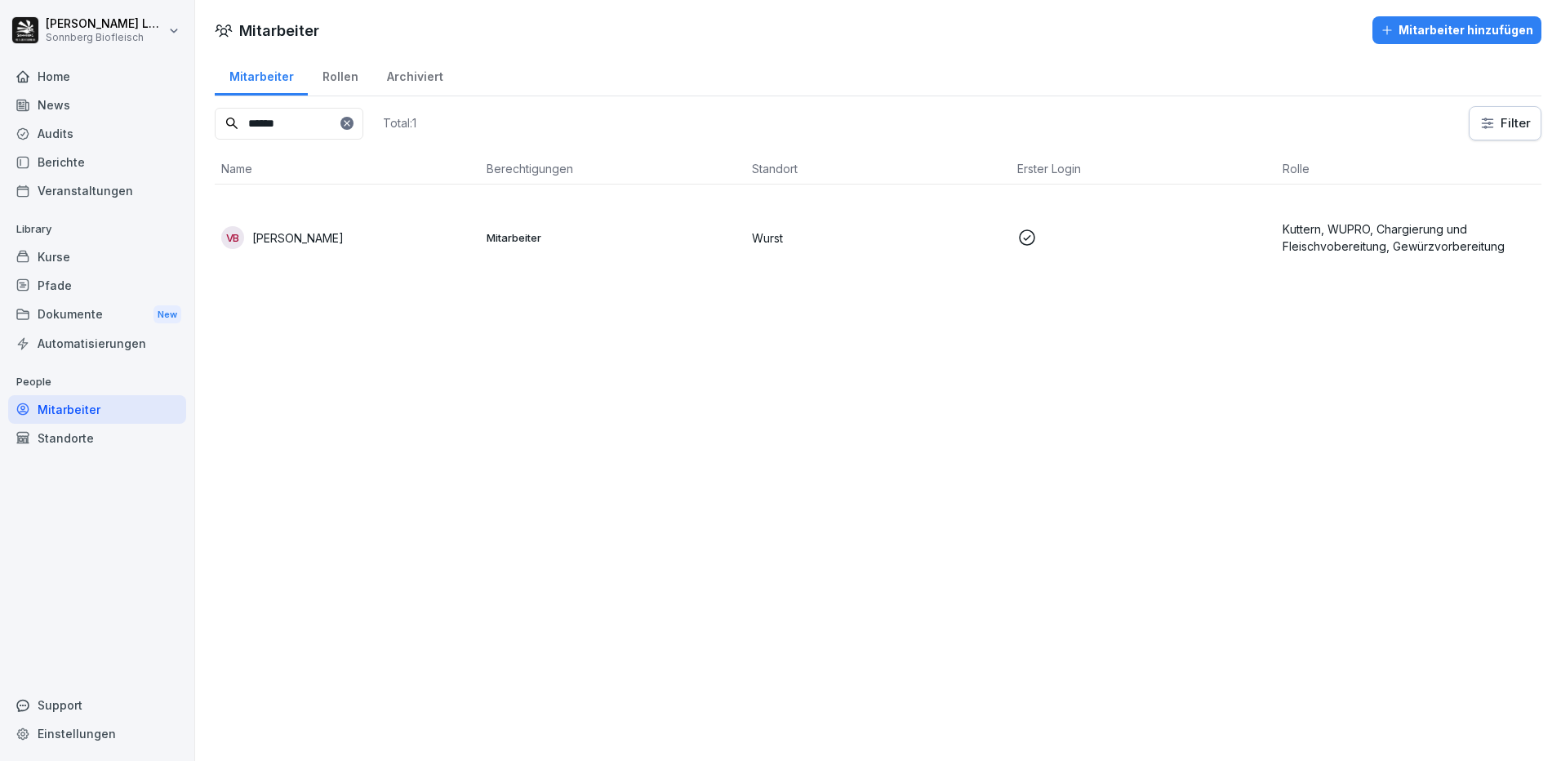
click at [308, 122] on input "******" at bounding box center [289, 124] width 149 height 32
drag, startPoint x: 308, startPoint y: 122, endPoint x: -3, endPoint y: 21, distance: 326.8
click at [0, 21] on html "Anna-Maria Lumetsberger Sonnberg Biofleisch Home News Audits Berichte Veranstal…" at bounding box center [780, 380] width 1561 height 761
click at [446, 254] on td "VB Vladimir Balala" at bounding box center [347, 237] width 265 height 106
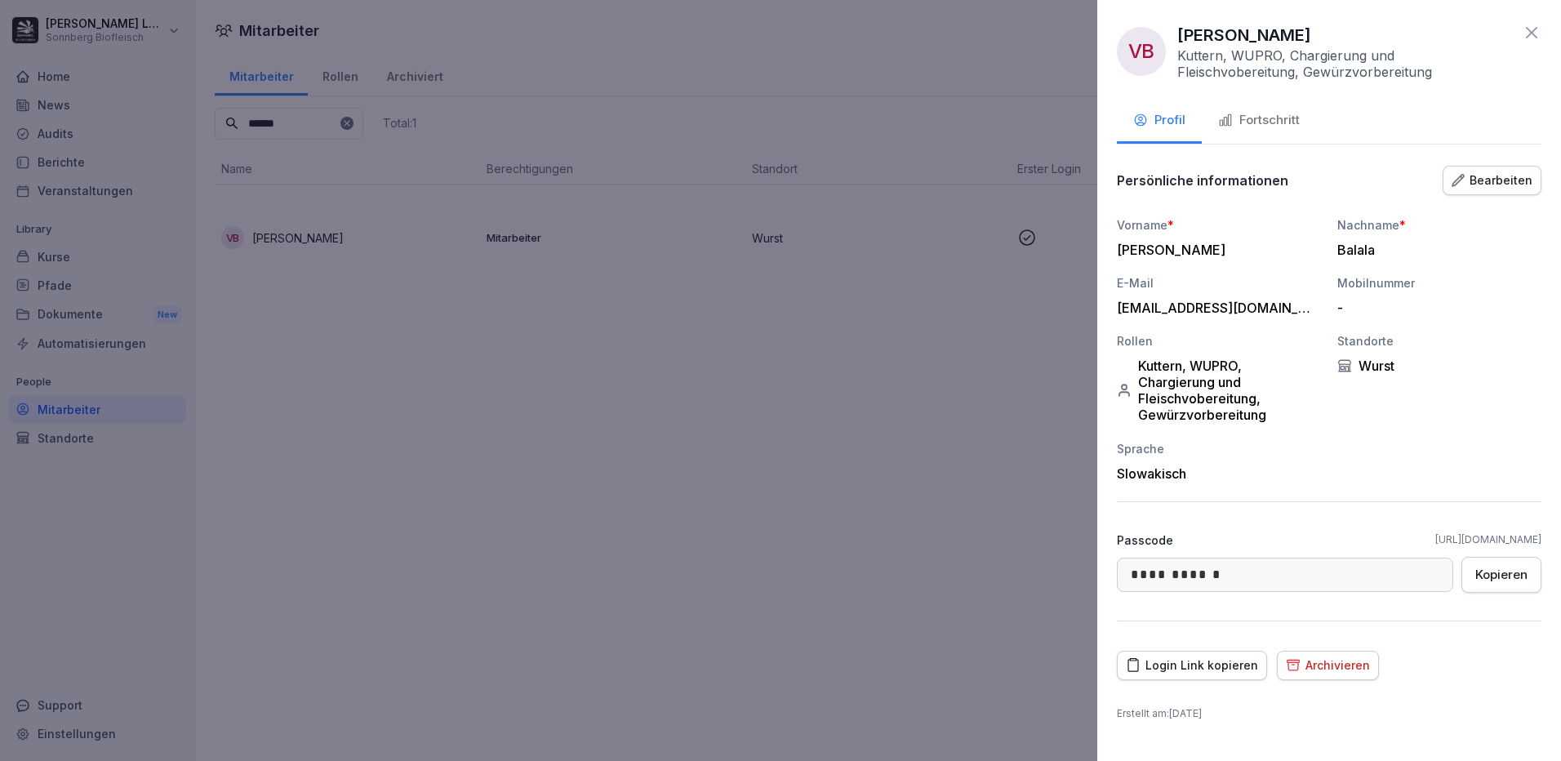
click at [1280, 122] on div "Fortschritt" at bounding box center [1259, 120] width 82 height 19
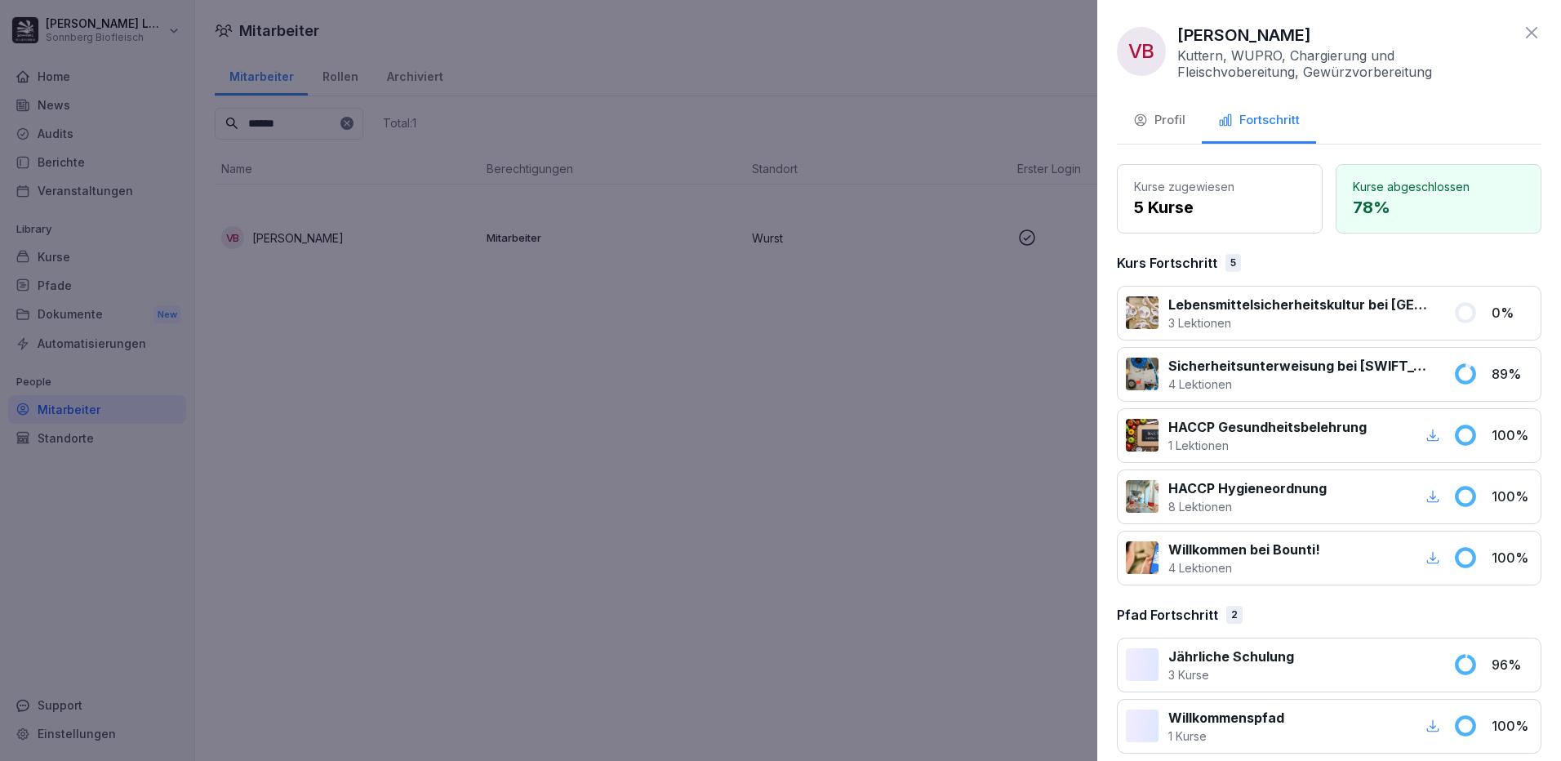
drag, startPoint x: 1516, startPoint y: 38, endPoint x: 1444, endPoint y: 6, distance: 78.9
click at [1521, 36] on icon at bounding box center [1531, 33] width 20 height 20
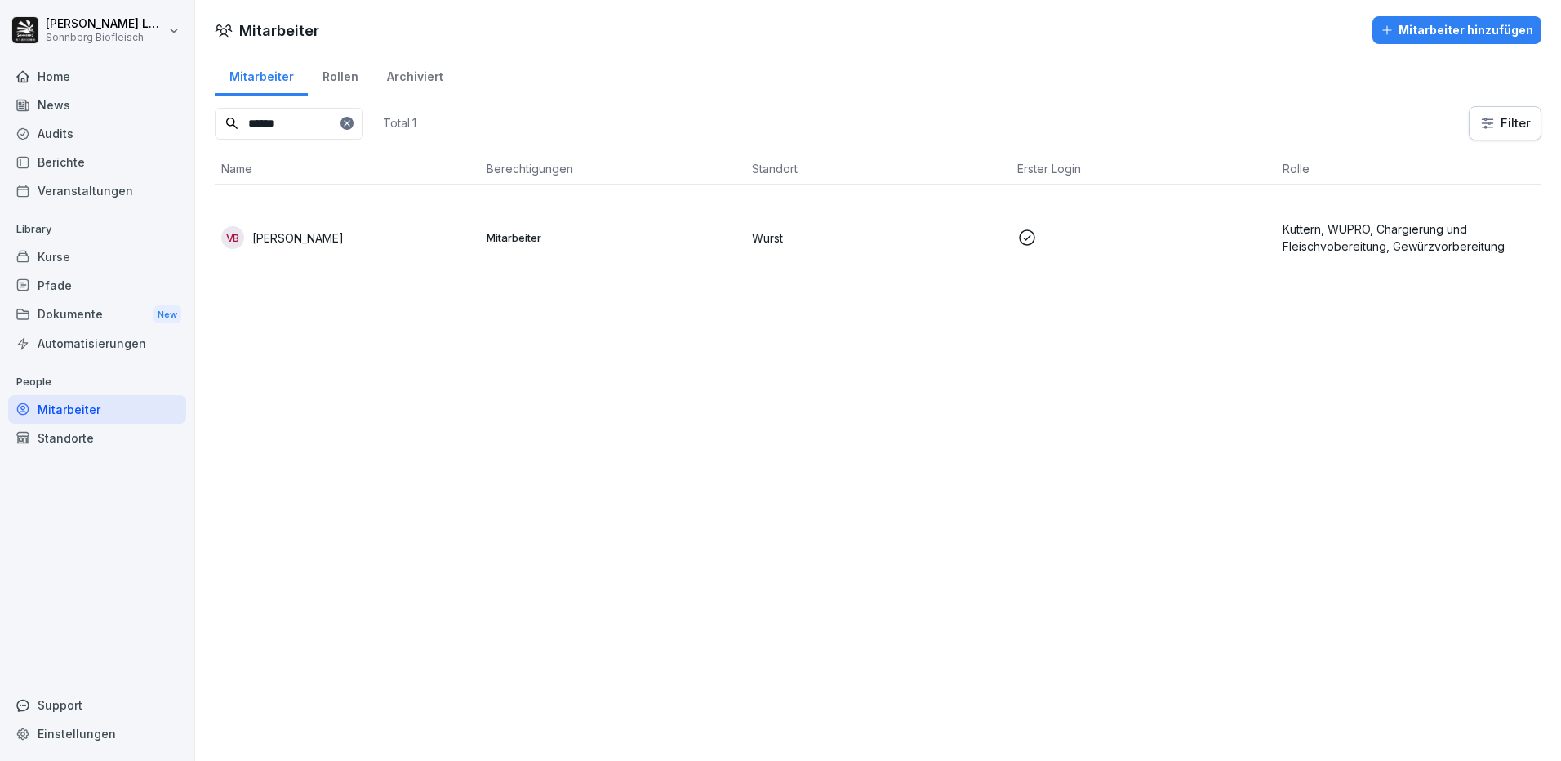
click at [302, 120] on input "******" at bounding box center [289, 124] width 149 height 32
drag, startPoint x: 302, startPoint y: 121, endPoint x: 126, endPoint y: 81, distance: 180.8
click at [126, 81] on div "Anna-Maria Lumetsberger Sonnberg Biofleisch Home News Audits Berichte Veranstal…" at bounding box center [780, 380] width 1561 height 761
click at [340, 238] on div "LB Laszlo Bodnar" at bounding box center [347, 237] width 252 height 23
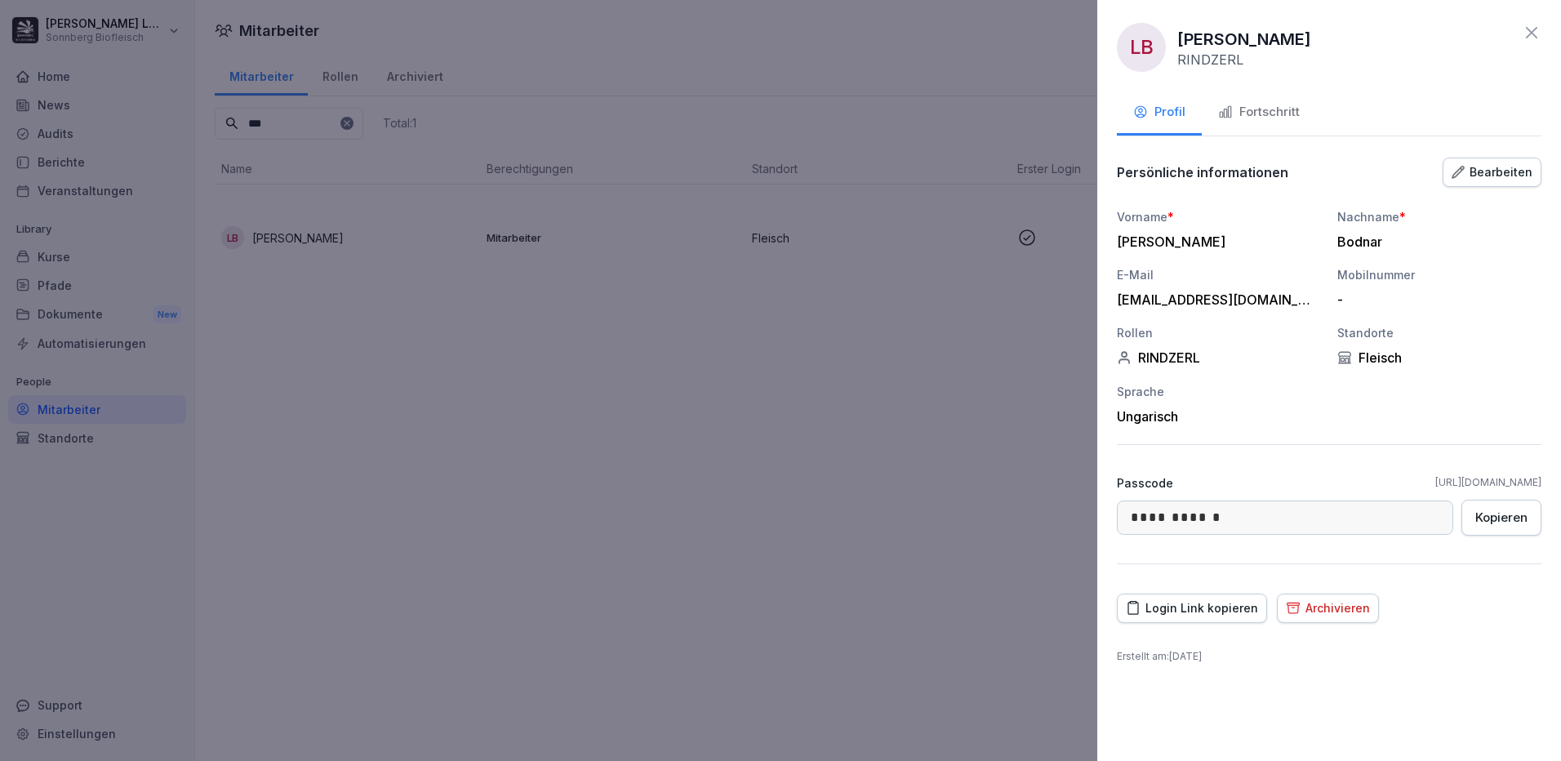
click at [1278, 107] on div "Fortschritt" at bounding box center [1259, 112] width 82 height 19
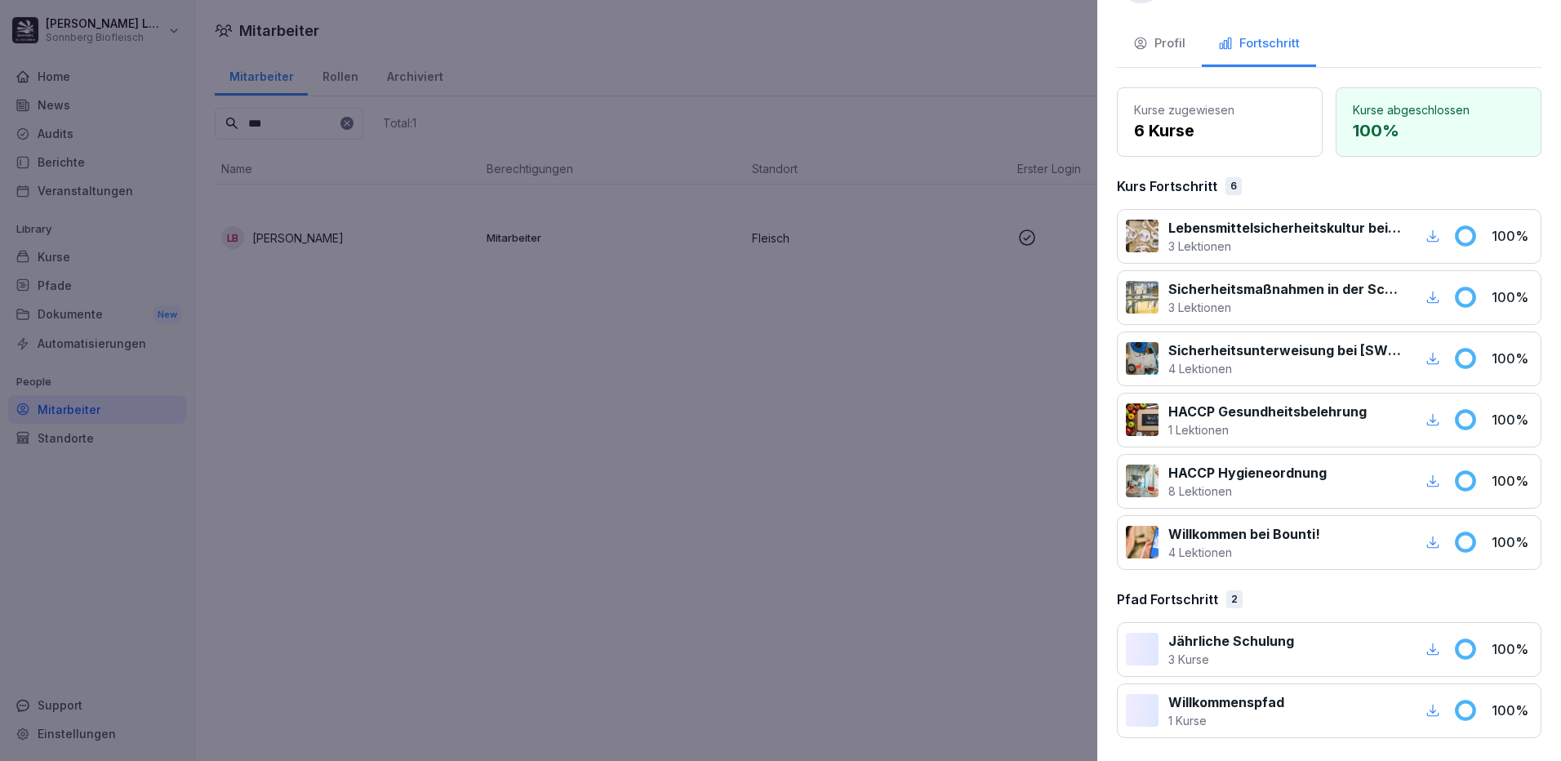
scroll to position [0, 0]
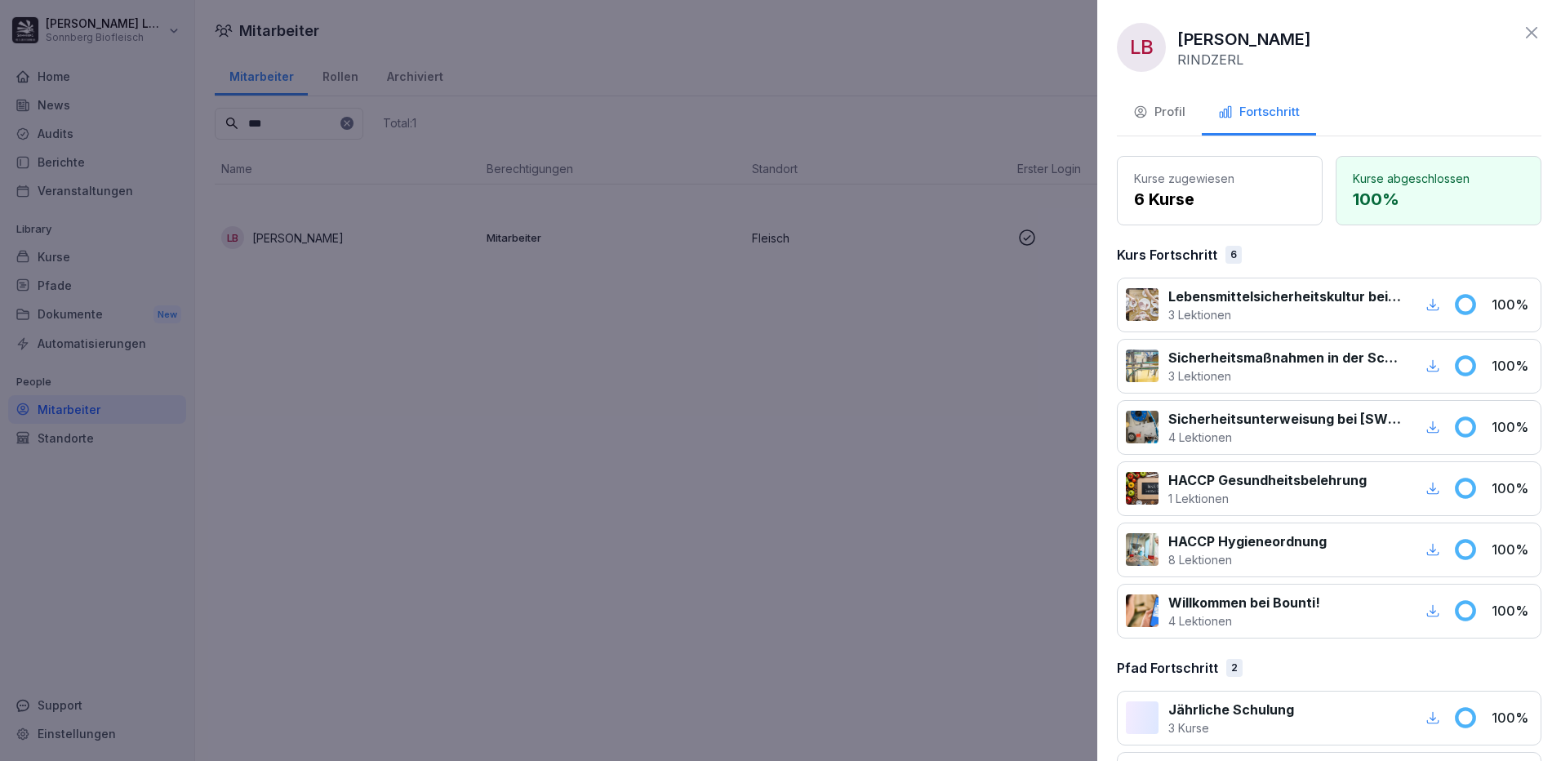
drag, startPoint x: 1516, startPoint y: 32, endPoint x: 864, endPoint y: 14, distance: 651.6
click at [1521, 29] on icon at bounding box center [1531, 33] width 20 height 20
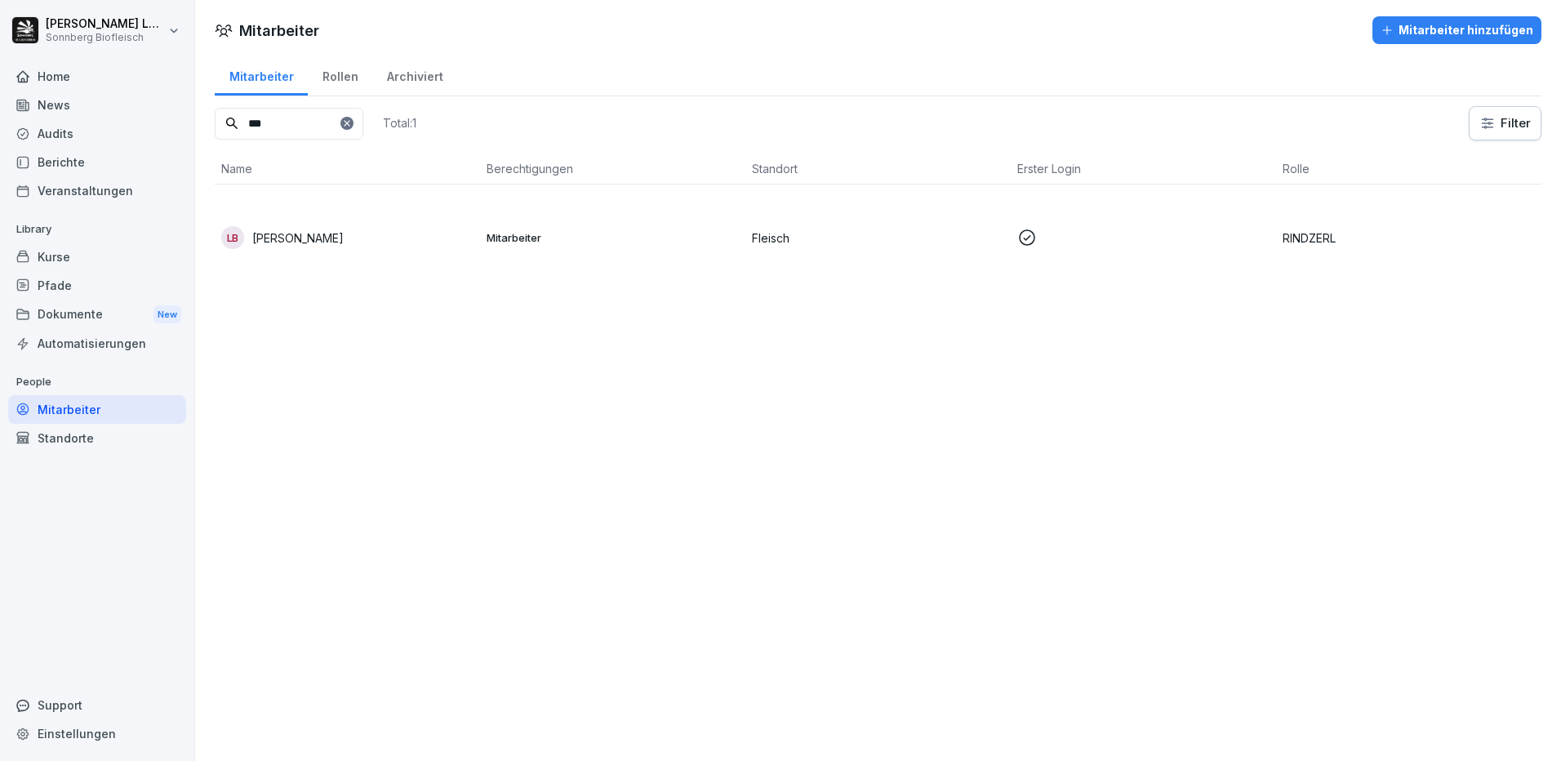
click at [312, 125] on input "***" at bounding box center [289, 124] width 149 height 32
click at [470, 245] on div "ZM [PERSON_NAME]" at bounding box center [347, 237] width 252 height 23
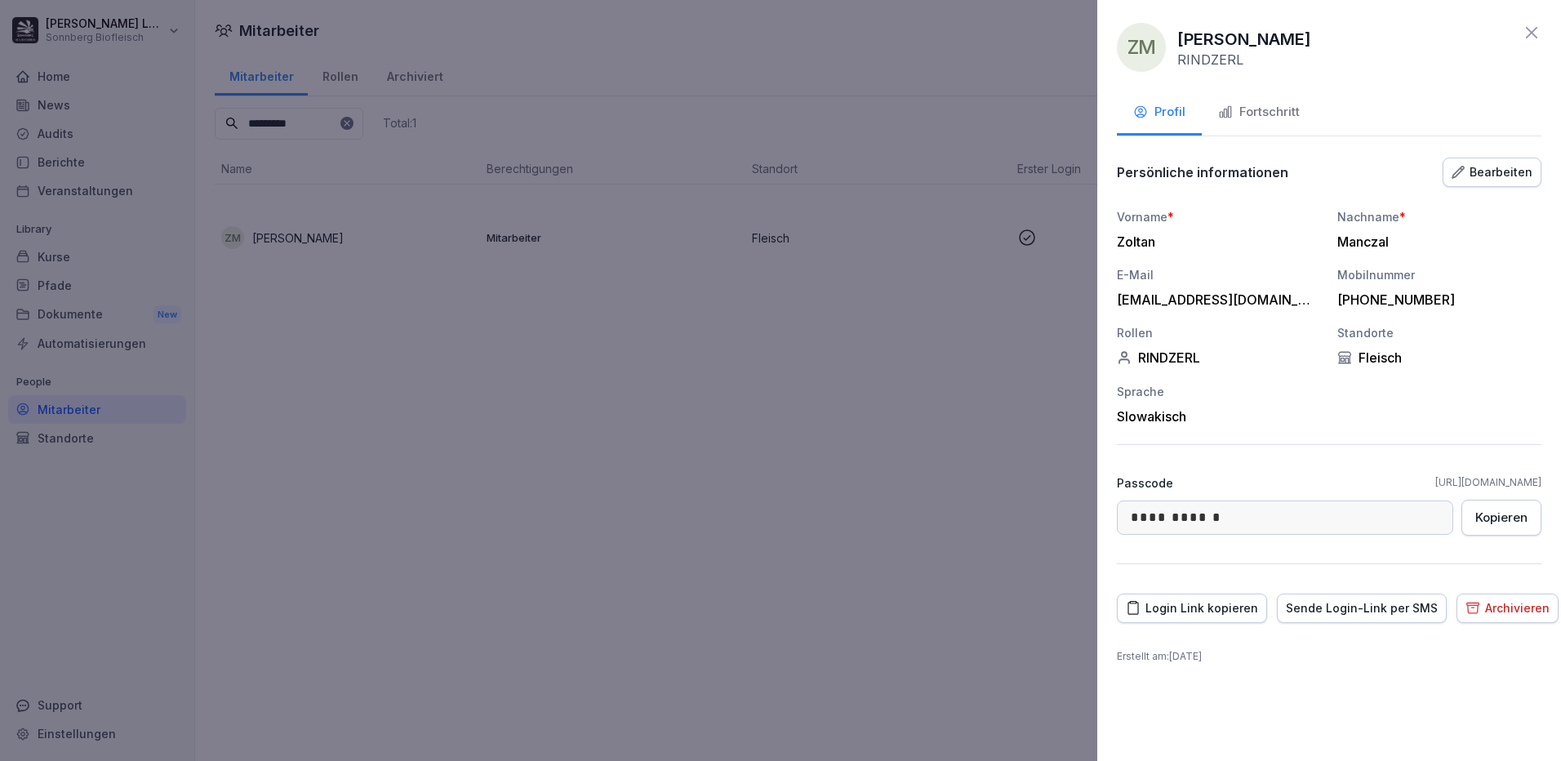
click at [1262, 117] on div "Fortschritt" at bounding box center [1259, 112] width 82 height 19
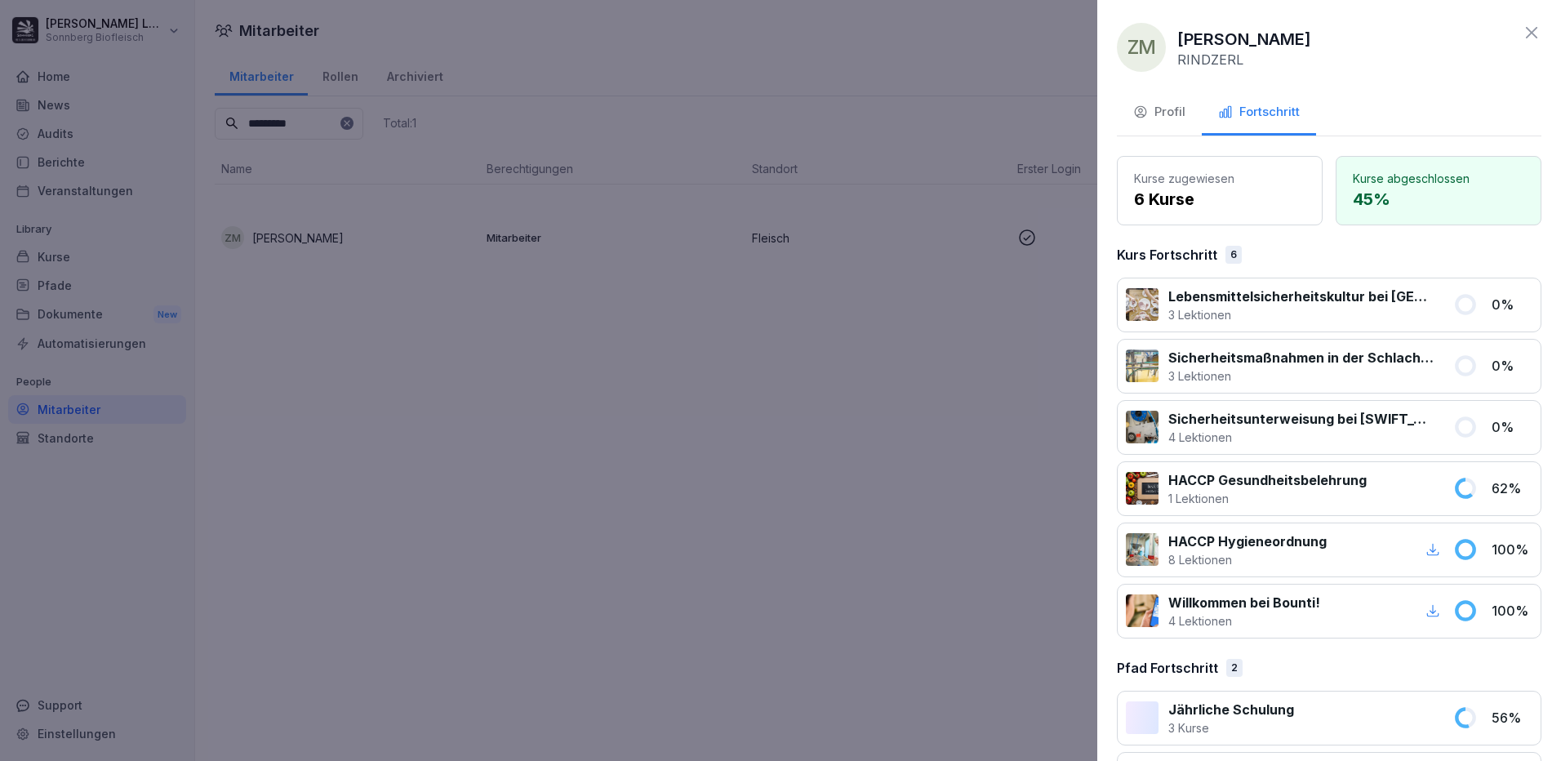
click at [1526, 32] on icon at bounding box center [1531, 32] width 11 height 11
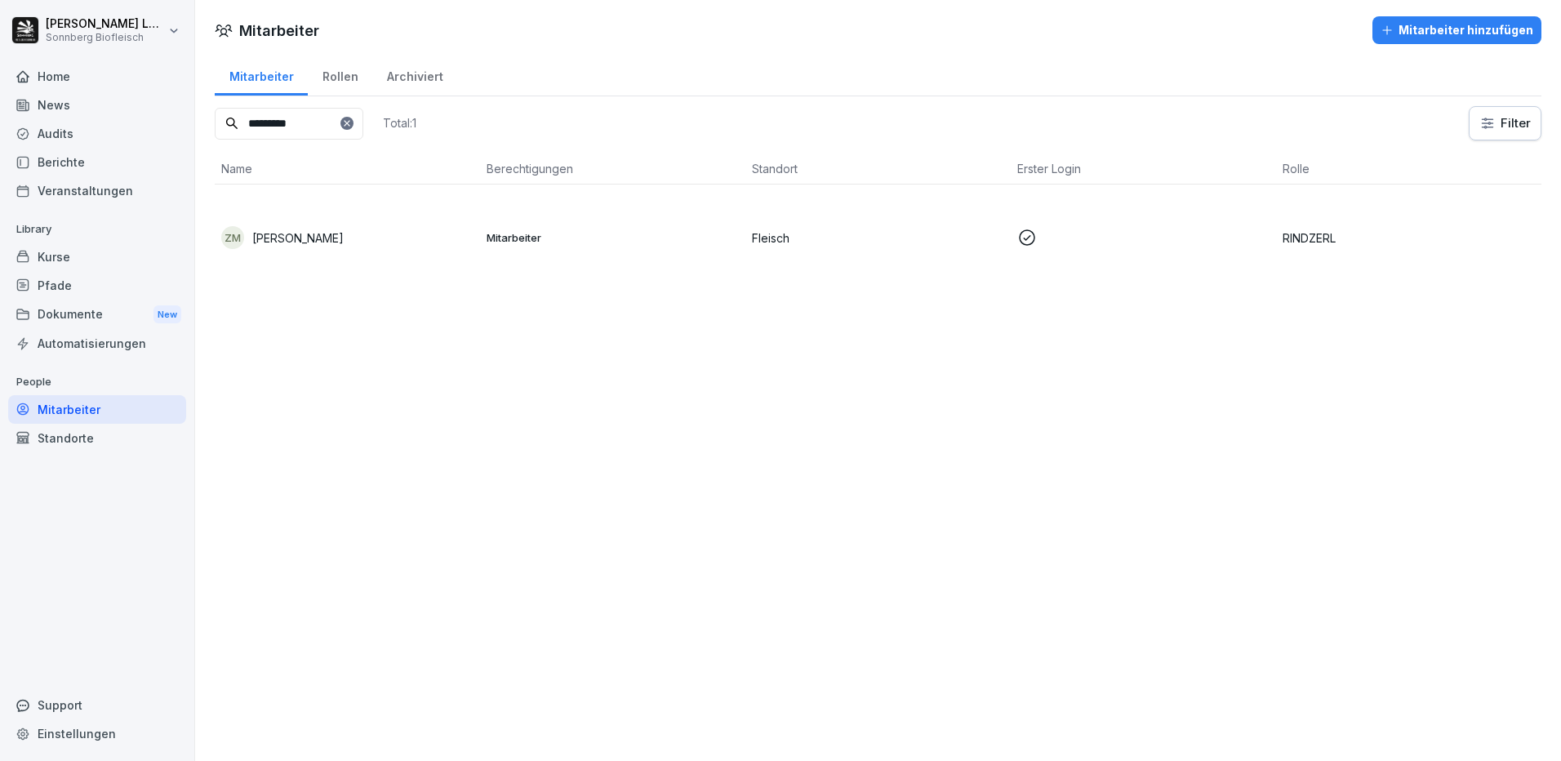
click at [332, 136] on input "*********" at bounding box center [289, 124] width 149 height 32
click at [439, 331] on div "ZP Zoltan Piszkor" at bounding box center [347, 335] width 252 height 23
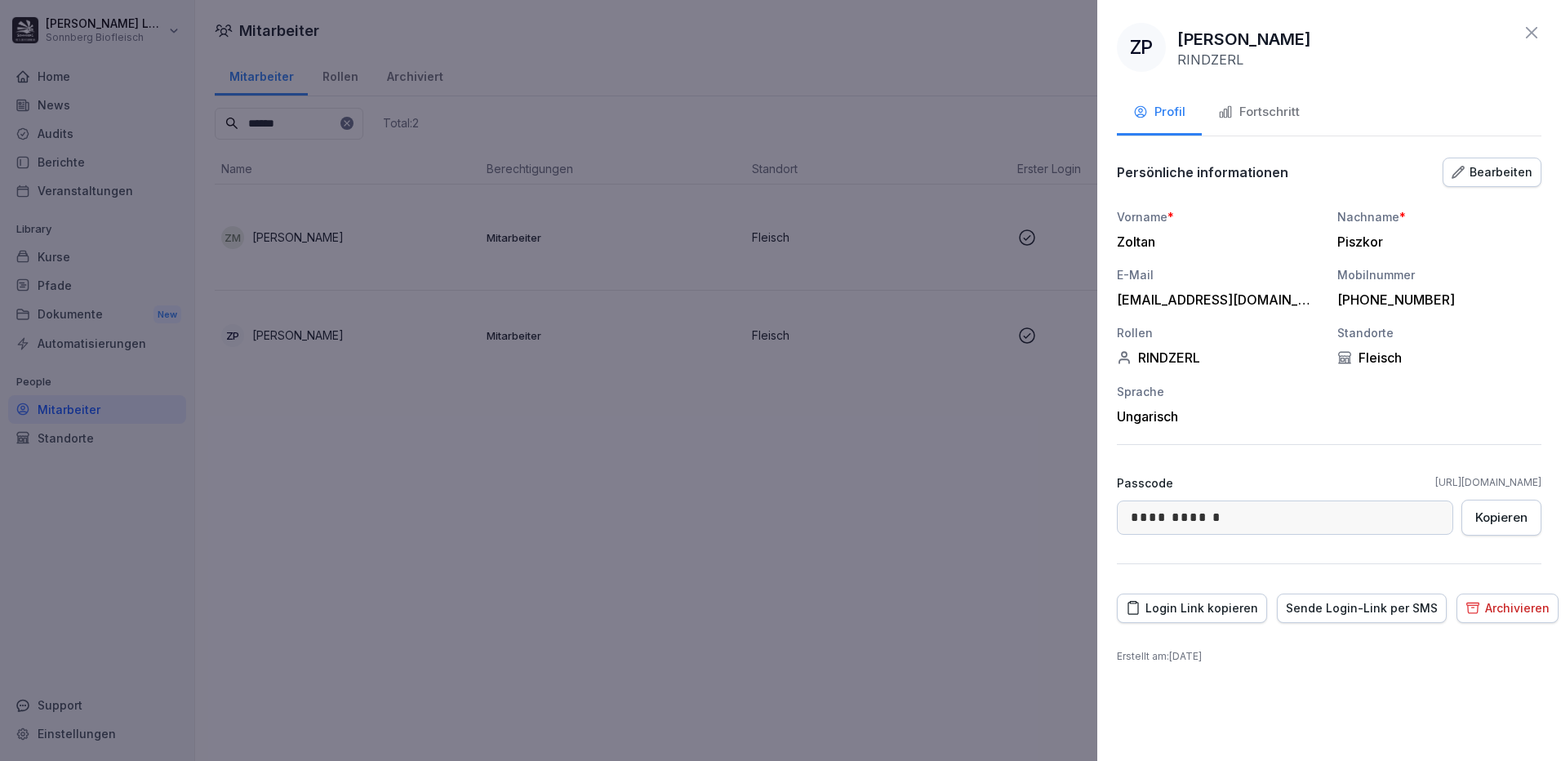
click at [1264, 118] on div "Fortschritt" at bounding box center [1259, 112] width 82 height 19
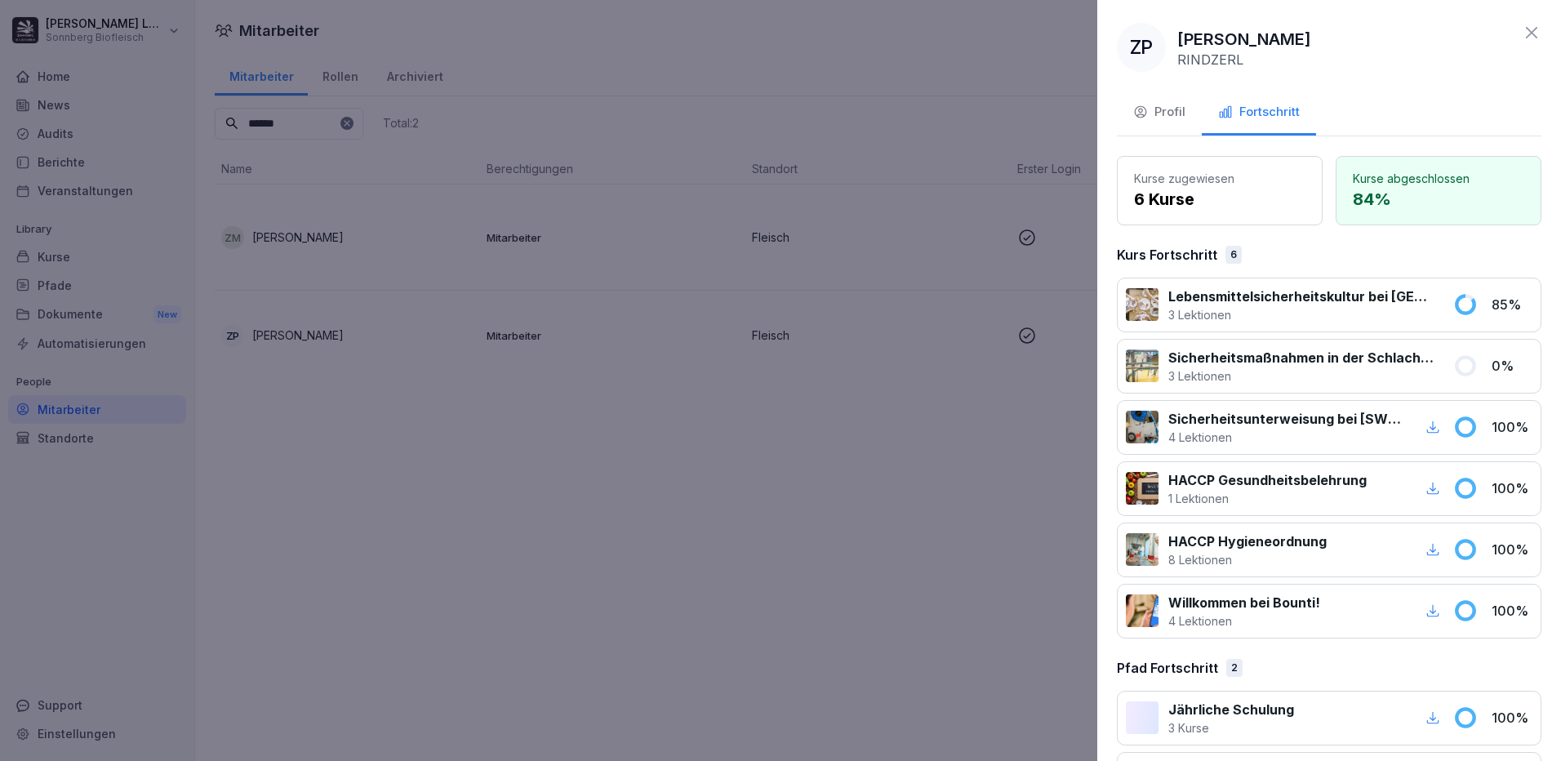
drag, startPoint x: 1517, startPoint y: 33, endPoint x: 1180, endPoint y: 84, distance: 340.9
click at [1521, 33] on icon at bounding box center [1531, 33] width 20 height 20
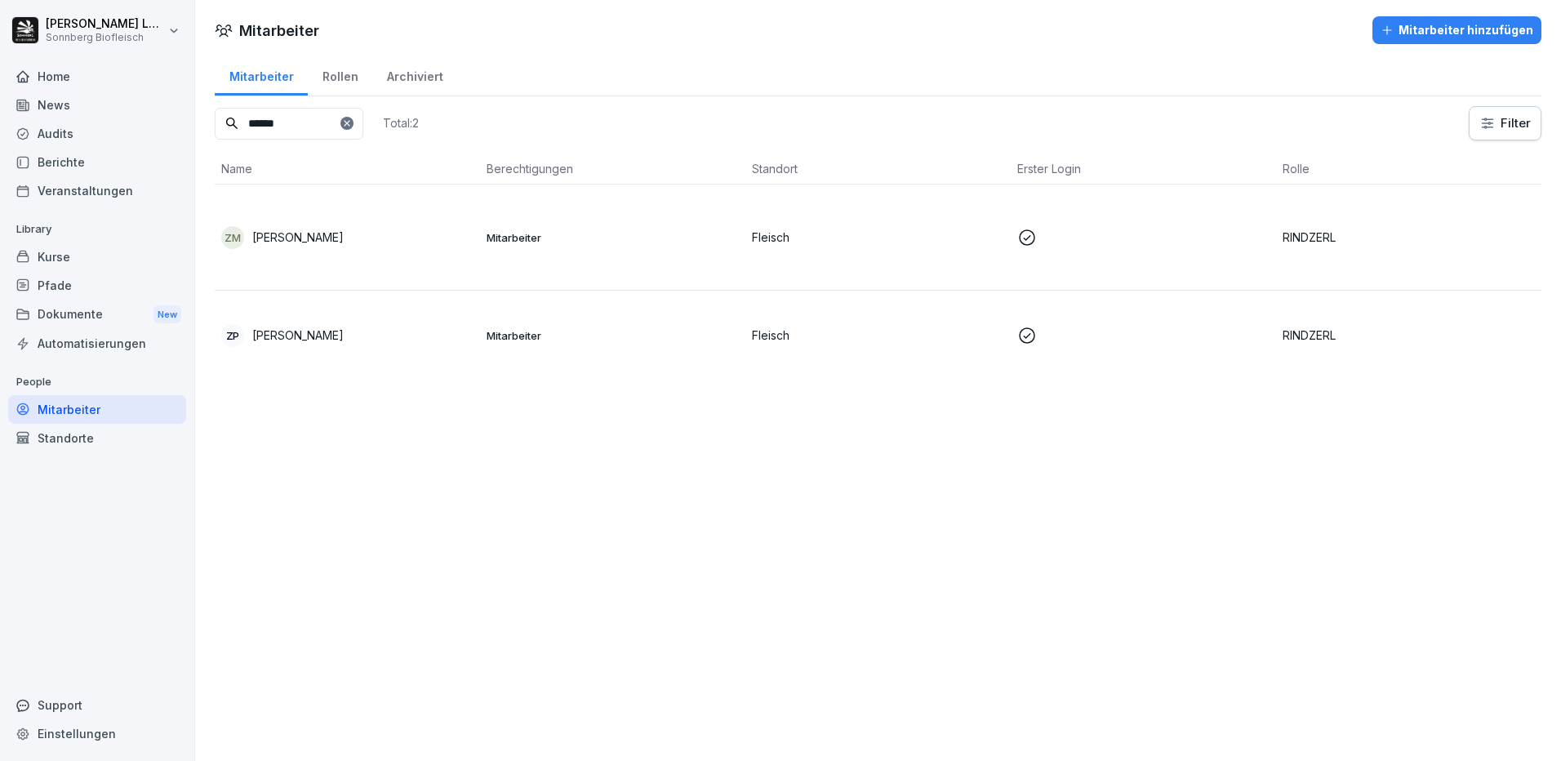
drag, startPoint x: 295, startPoint y: 130, endPoint x: 215, endPoint y: 102, distance: 84.7
click at [215, 102] on div "Mitarbeiter Rollen Archiviert ****** Total: 2 Filter Name Berechtigungen Stando…" at bounding box center [878, 223] width 1366 height 339
click at [319, 231] on p "[PERSON_NAME]" at bounding box center [297, 237] width 91 height 17
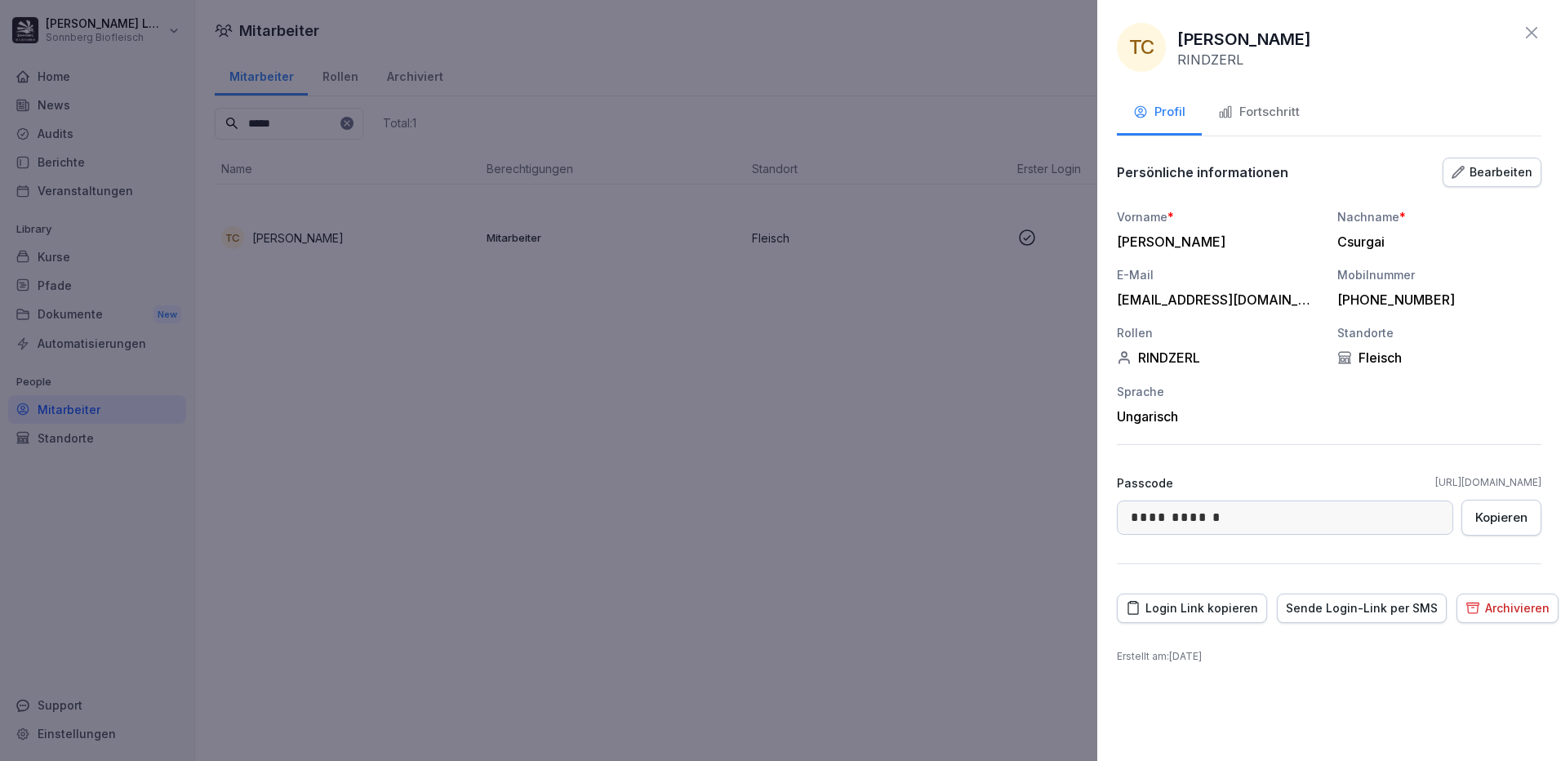
click at [1264, 120] on div "Fortschritt" at bounding box center [1259, 112] width 82 height 19
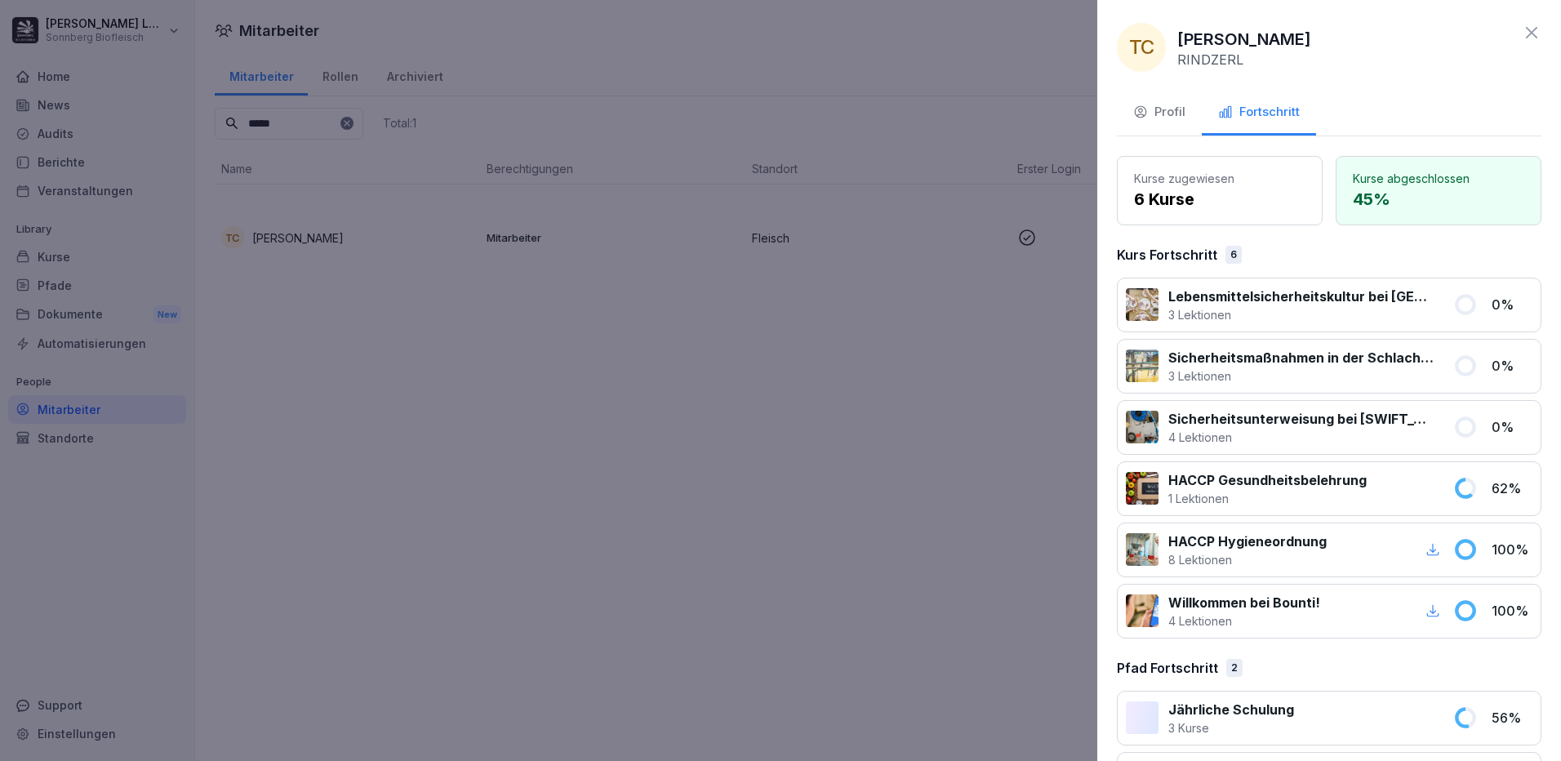
click at [1528, 32] on icon at bounding box center [1531, 33] width 20 height 20
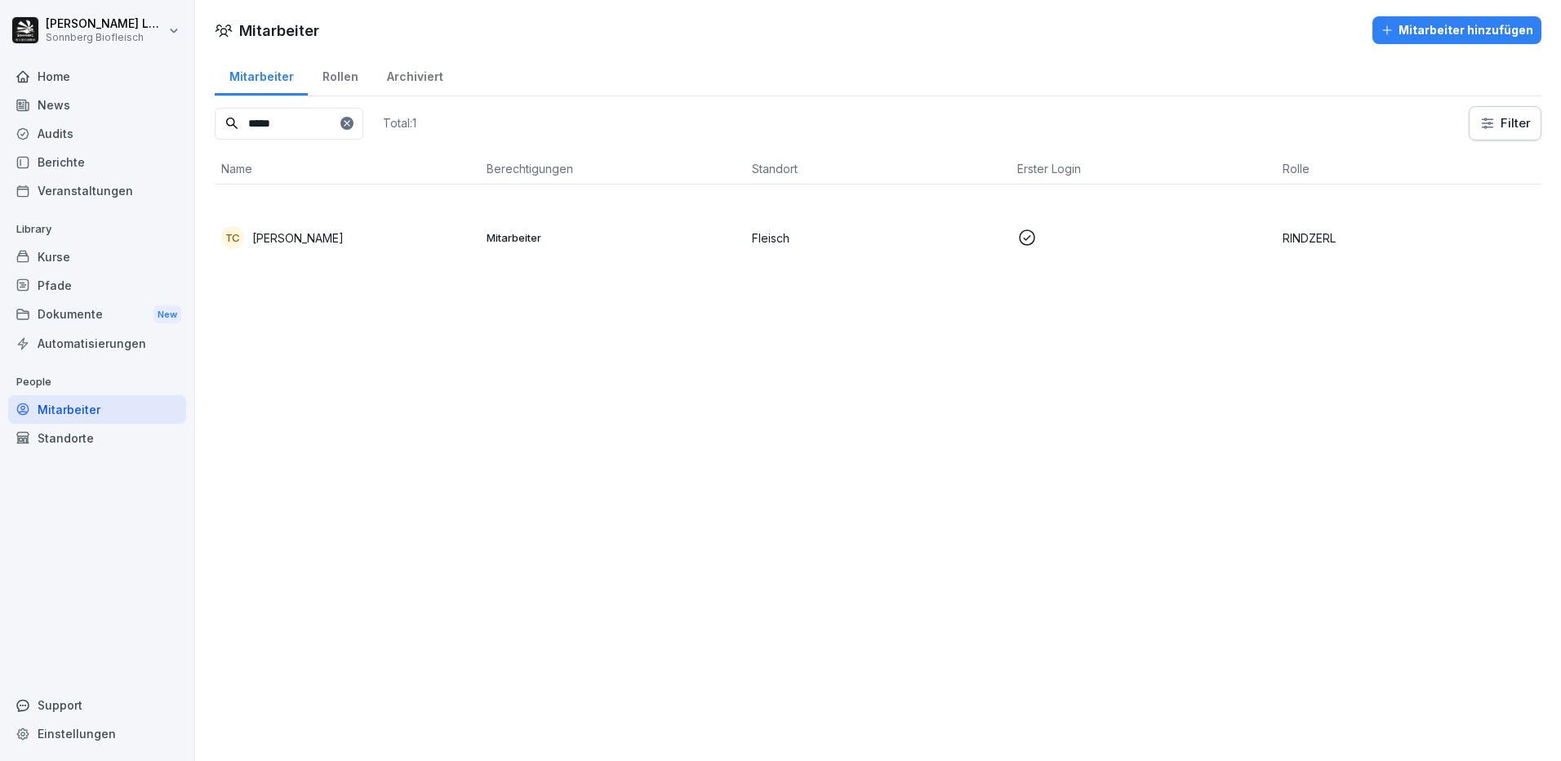
click at [383, 542] on div "Mitarbeiter Mitarbeiter hinzufügen Mitarbeiter Rollen Archiviert ***** Total: 1…" at bounding box center [878, 380] width 1366 height 761
click at [335, 234] on div "TC [PERSON_NAME]" at bounding box center [347, 237] width 252 height 23
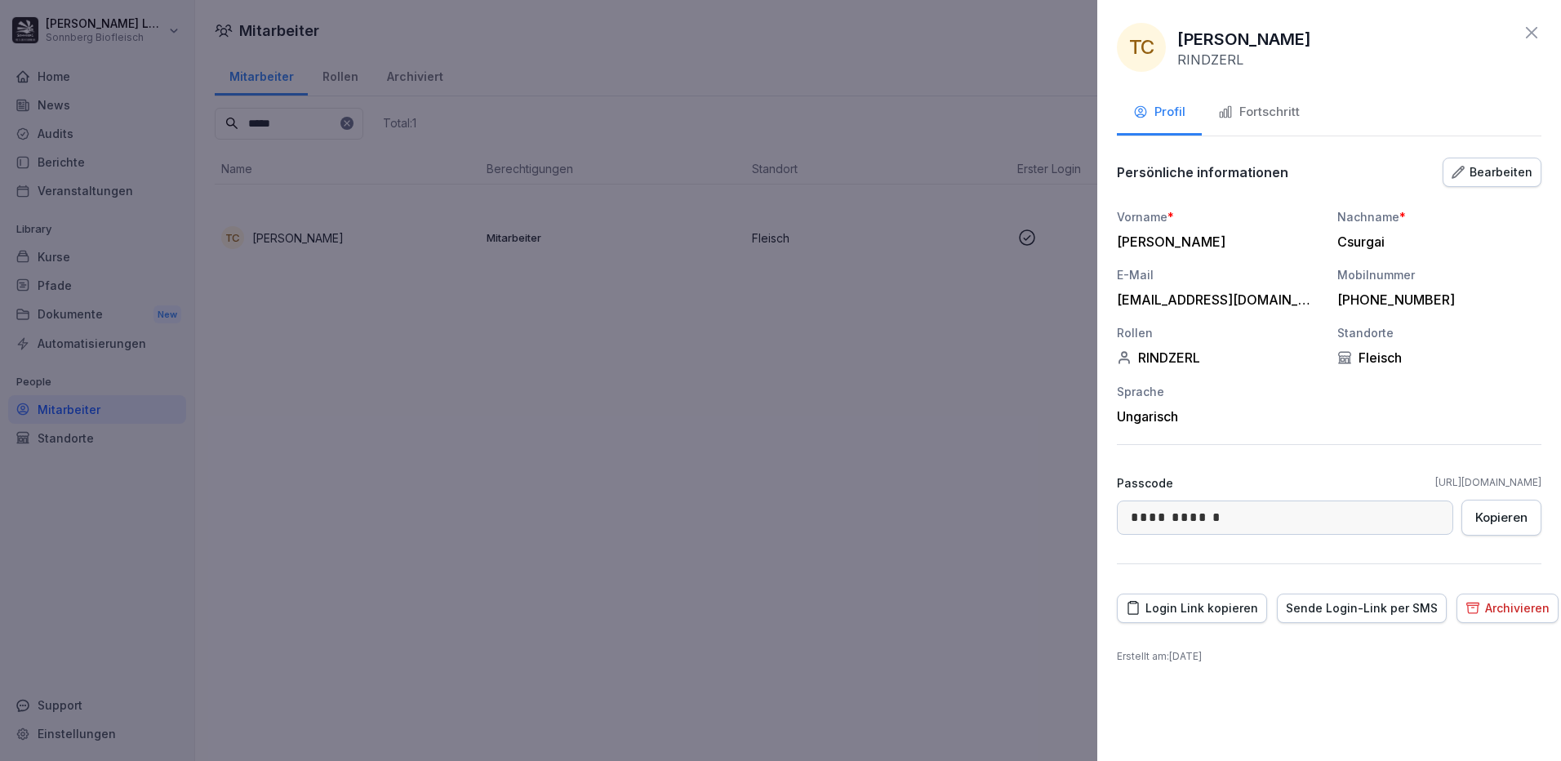
click at [1264, 112] on div "Fortschritt" at bounding box center [1259, 112] width 82 height 19
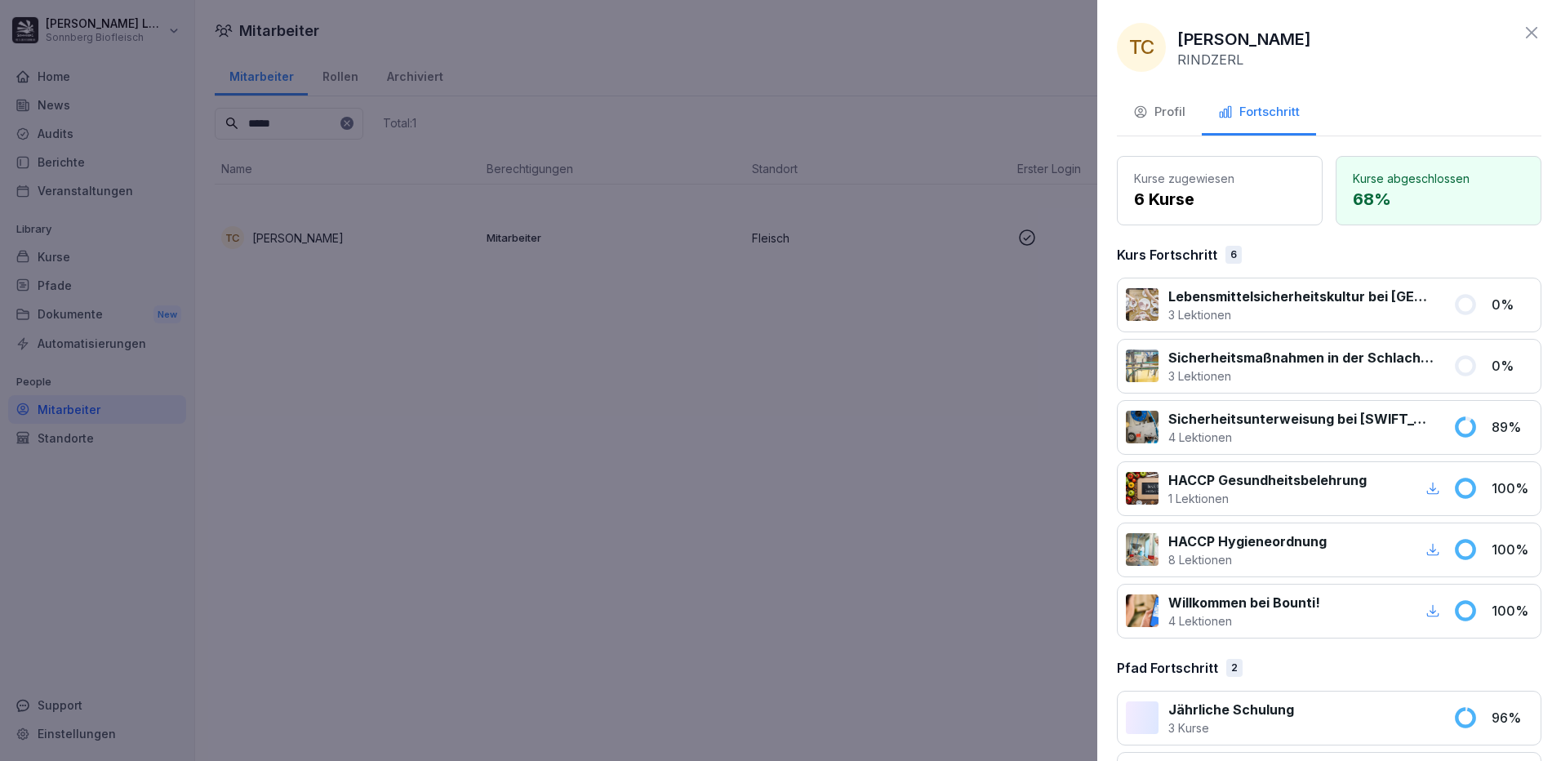
click at [833, 116] on div at bounding box center [780, 380] width 1561 height 761
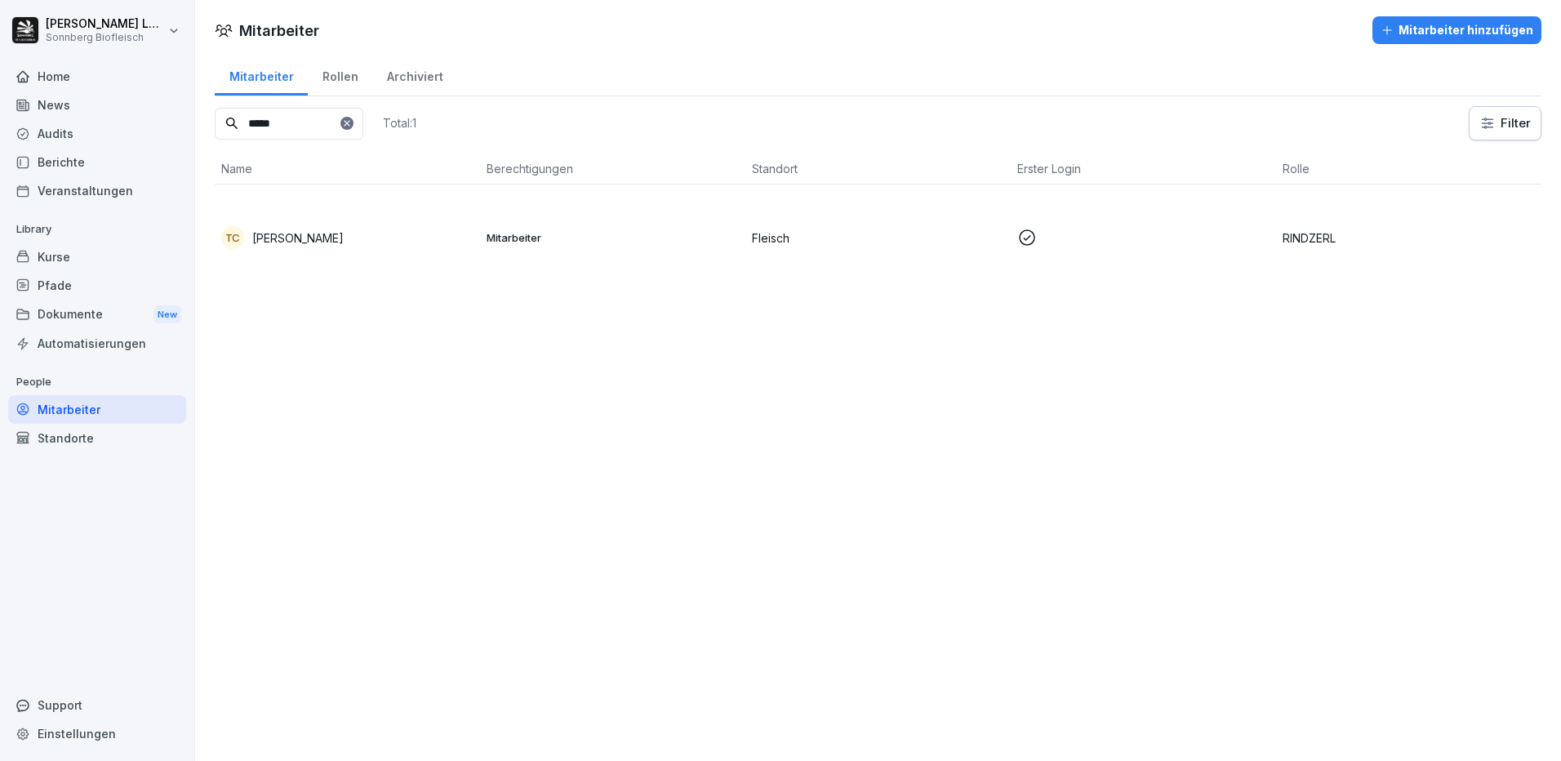
drag, startPoint x: 272, startPoint y: 120, endPoint x: 229, endPoint y: 116, distance: 43.5
click at [229, 116] on div "*****" at bounding box center [289, 124] width 149 height 32
click at [318, 223] on td "ZP Zoltan Piszkor" at bounding box center [347, 237] width 265 height 106
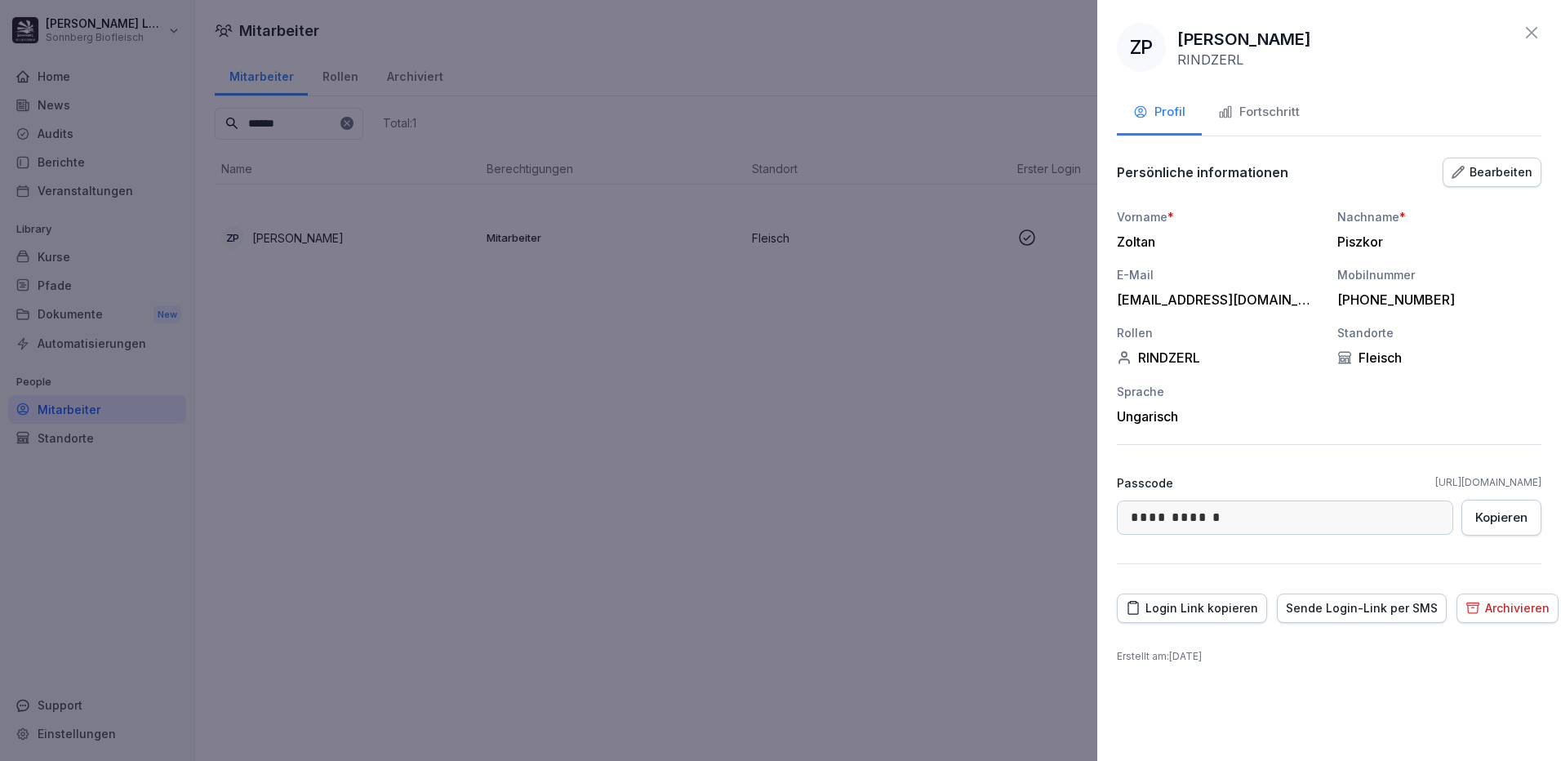
click at [1281, 109] on div "Fortschritt" at bounding box center [1259, 112] width 82 height 19
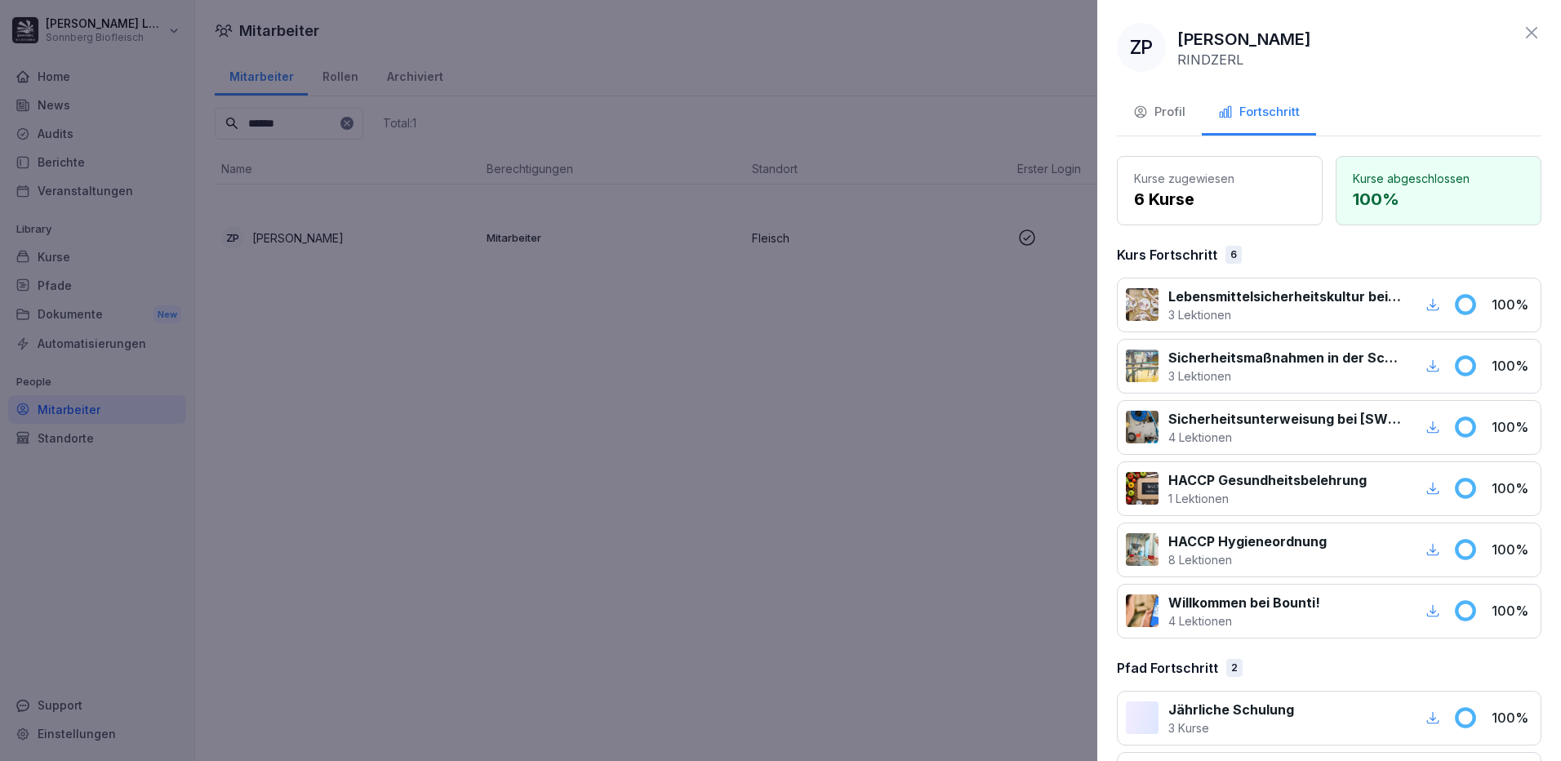
drag, startPoint x: 1517, startPoint y: 34, endPoint x: 1155, endPoint y: 98, distance: 367.2
click at [1507, 32] on div "ZP Zoltan Piszkor RINDZERL" at bounding box center [1329, 47] width 424 height 49
click at [529, 368] on div at bounding box center [780, 380] width 1561 height 761
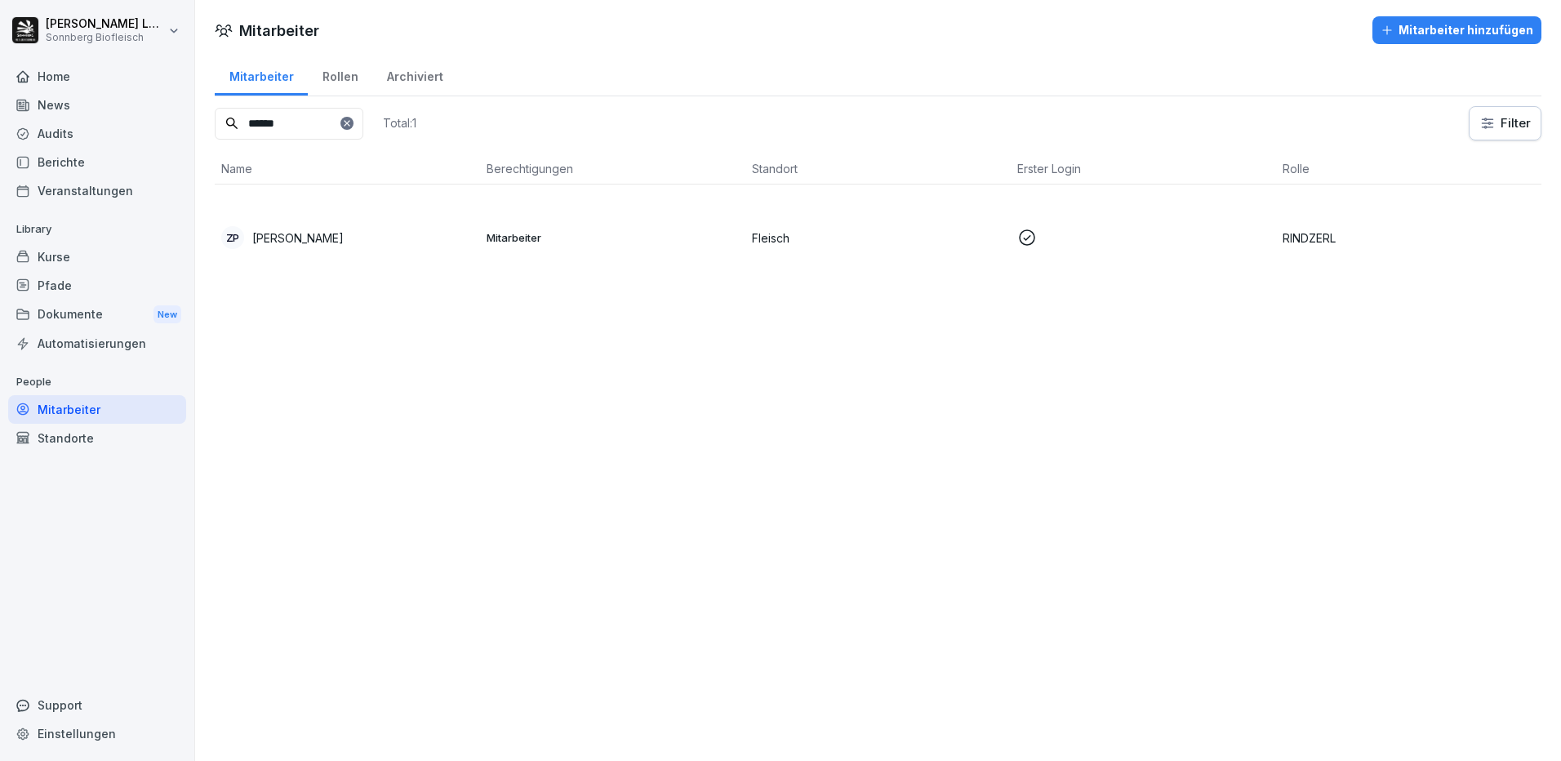
click at [323, 122] on input "******" at bounding box center [289, 124] width 149 height 32
drag, startPoint x: 340, startPoint y: 129, endPoint x: 135, endPoint y: 93, distance: 207.2
click at [135, 93] on div "Anna-Maria Lumetsberger Sonnberg Biofleisch Home News Audits Berichte Veranstal…" at bounding box center [780, 380] width 1561 height 761
click at [333, 229] on p "[PERSON_NAME]" at bounding box center [297, 237] width 91 height 17
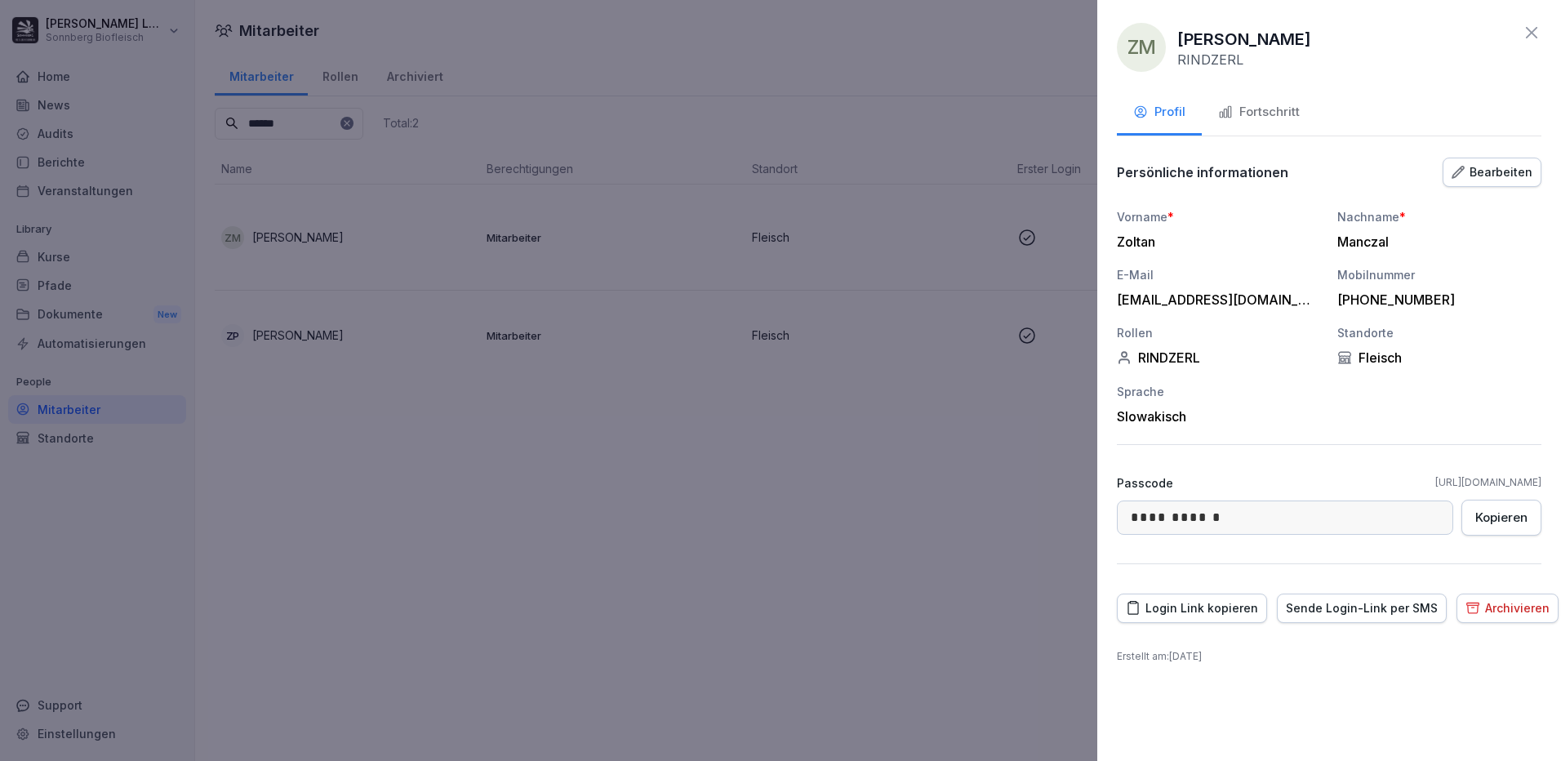
click at [1273, 101] on button "Fortschritt" at bounding box center [1259, 113] width 114 height 44
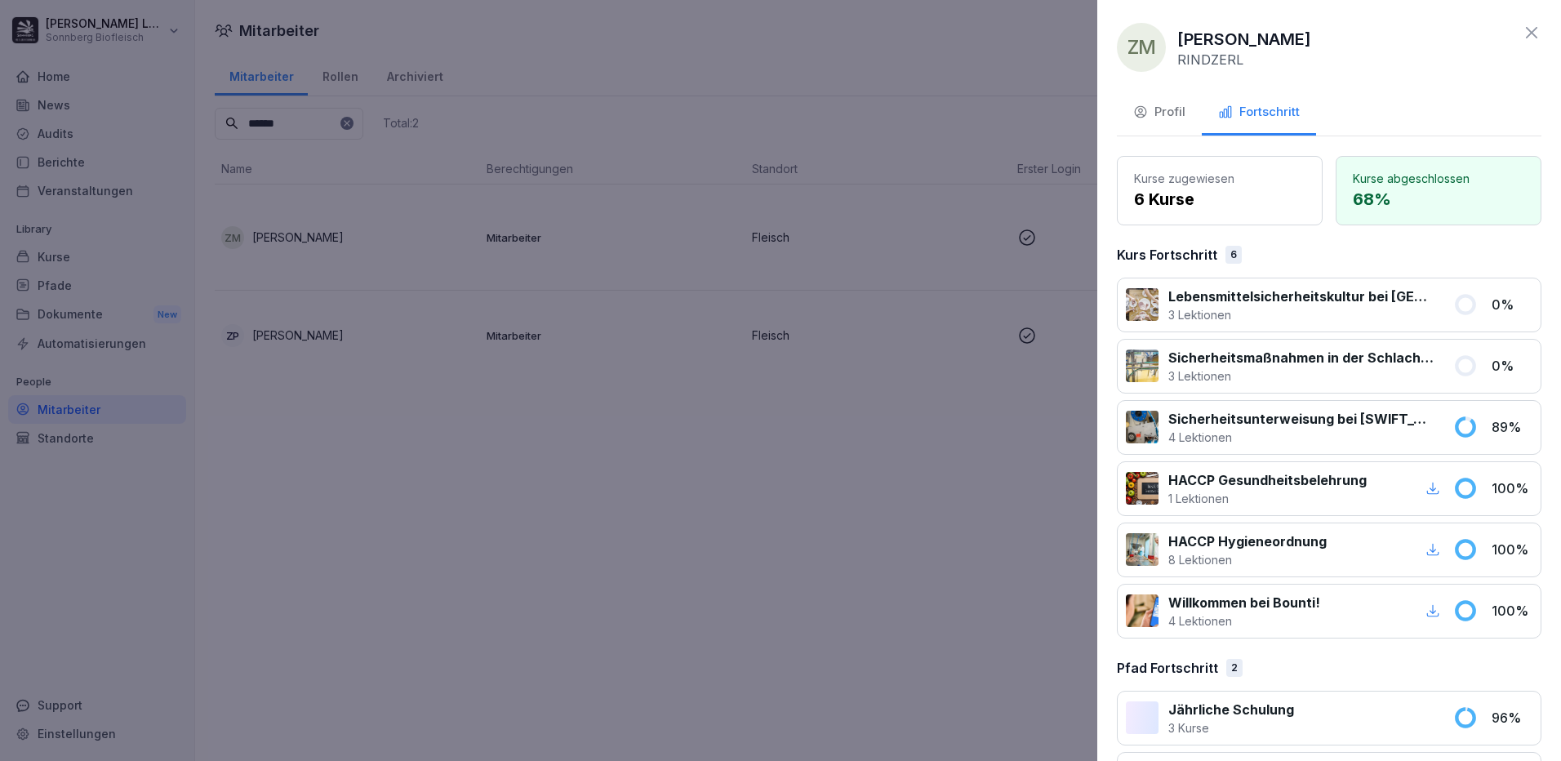
click at [1526, 33] on icon at bounding box center [1531, 32] width 11 height 11
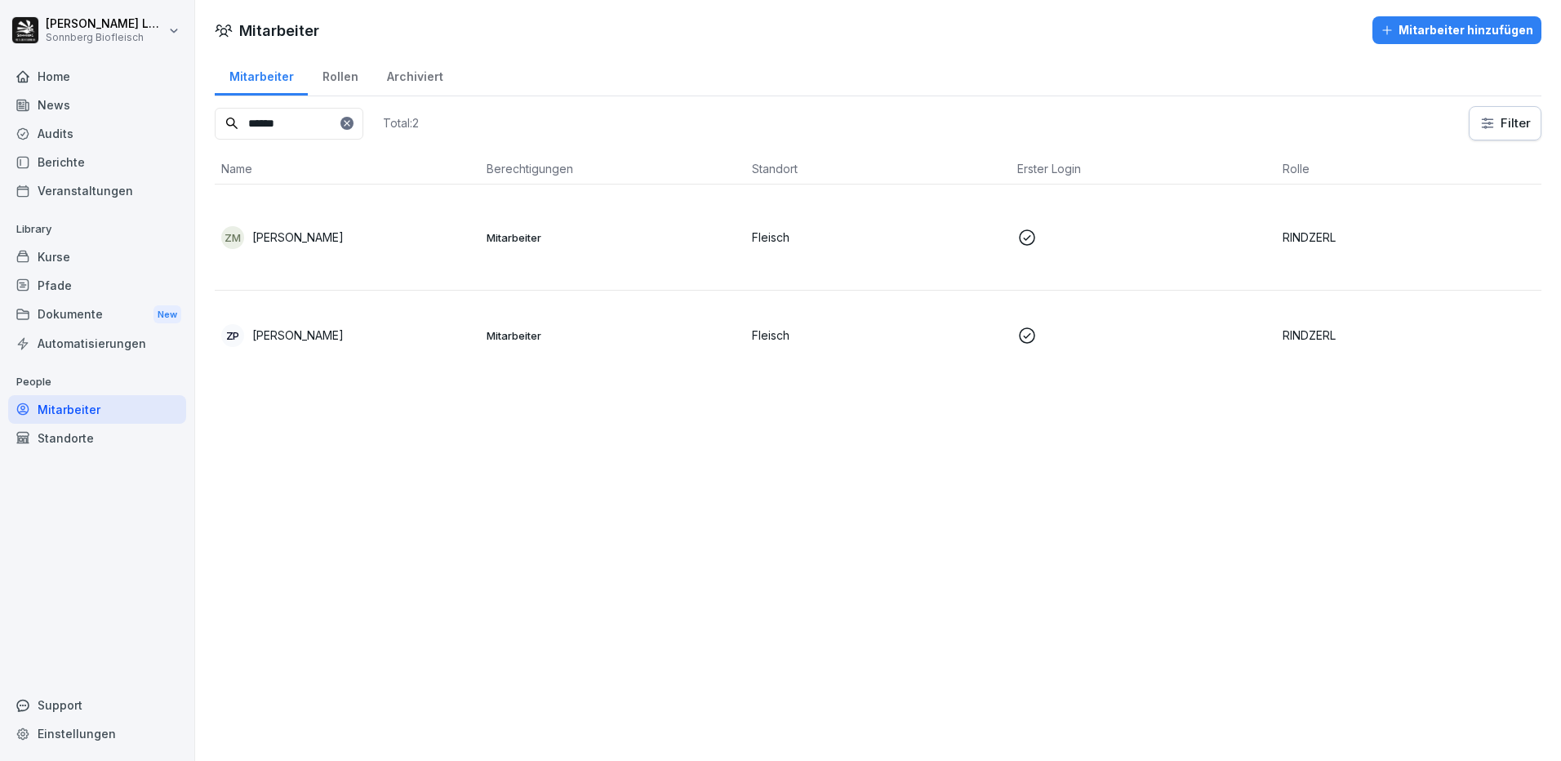
click at [333, 124] on input "******" at bounding box center [289, 124] width 149 height 32
click at [334, 229] on p "[PERSON_NAME]" at bounding box center [297, 237] width 91 height 17
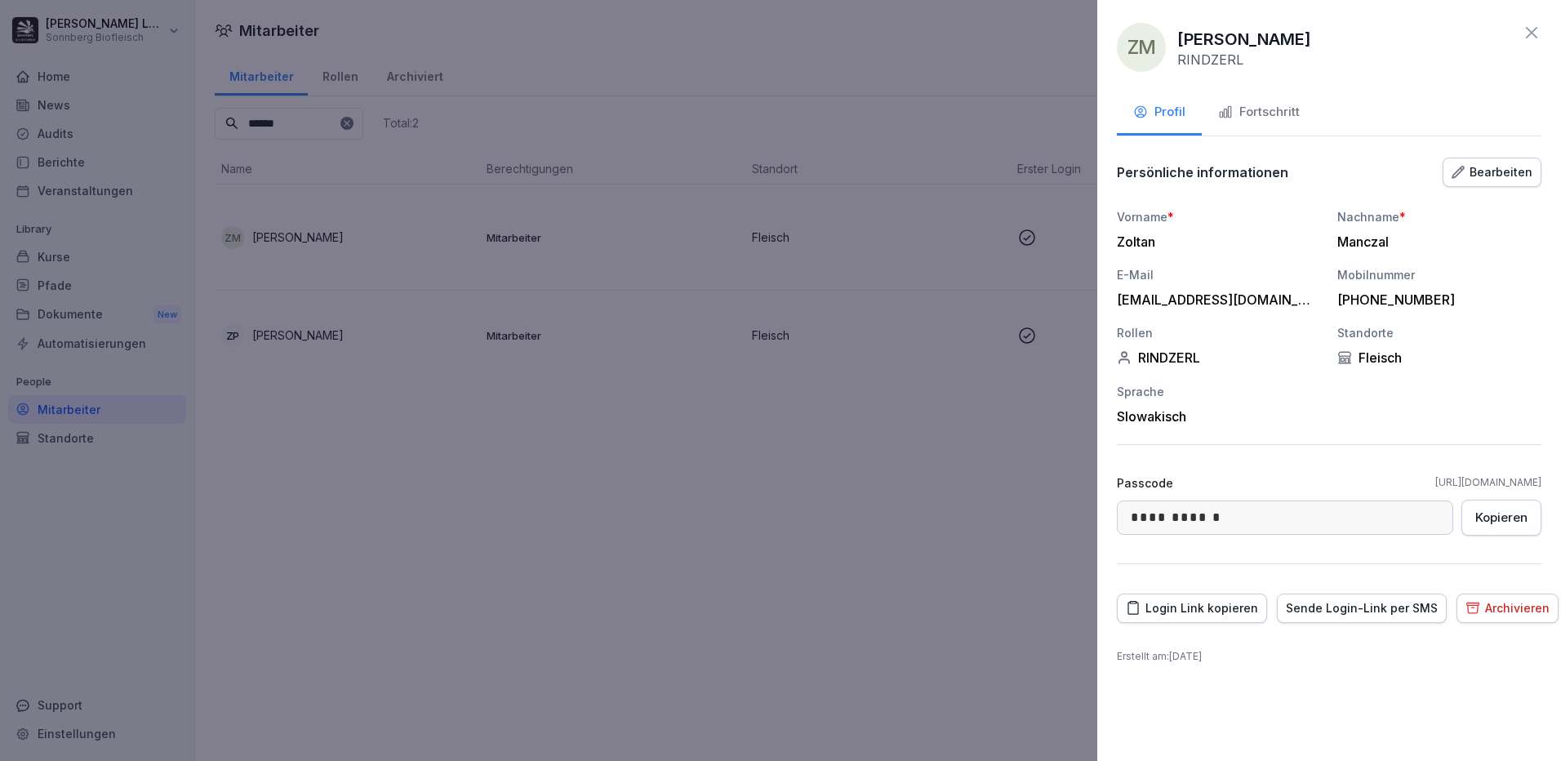
click at [1269, 117] on div "Fortschritt" at bounding box center [1259, 112] width 82 height 19
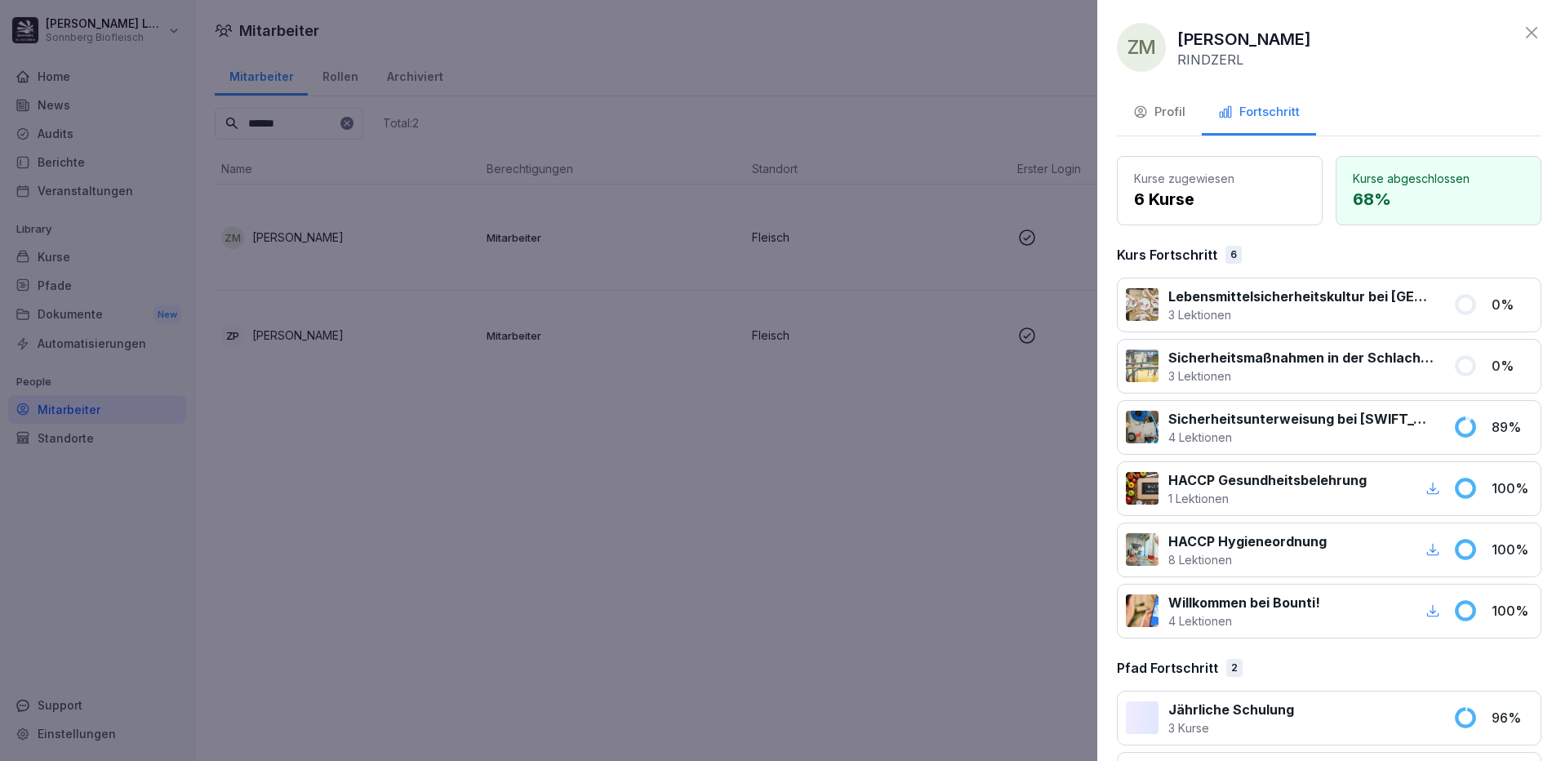
click at [1521, 35] on icon at bounding box center [1531, 33] width 20 height 20
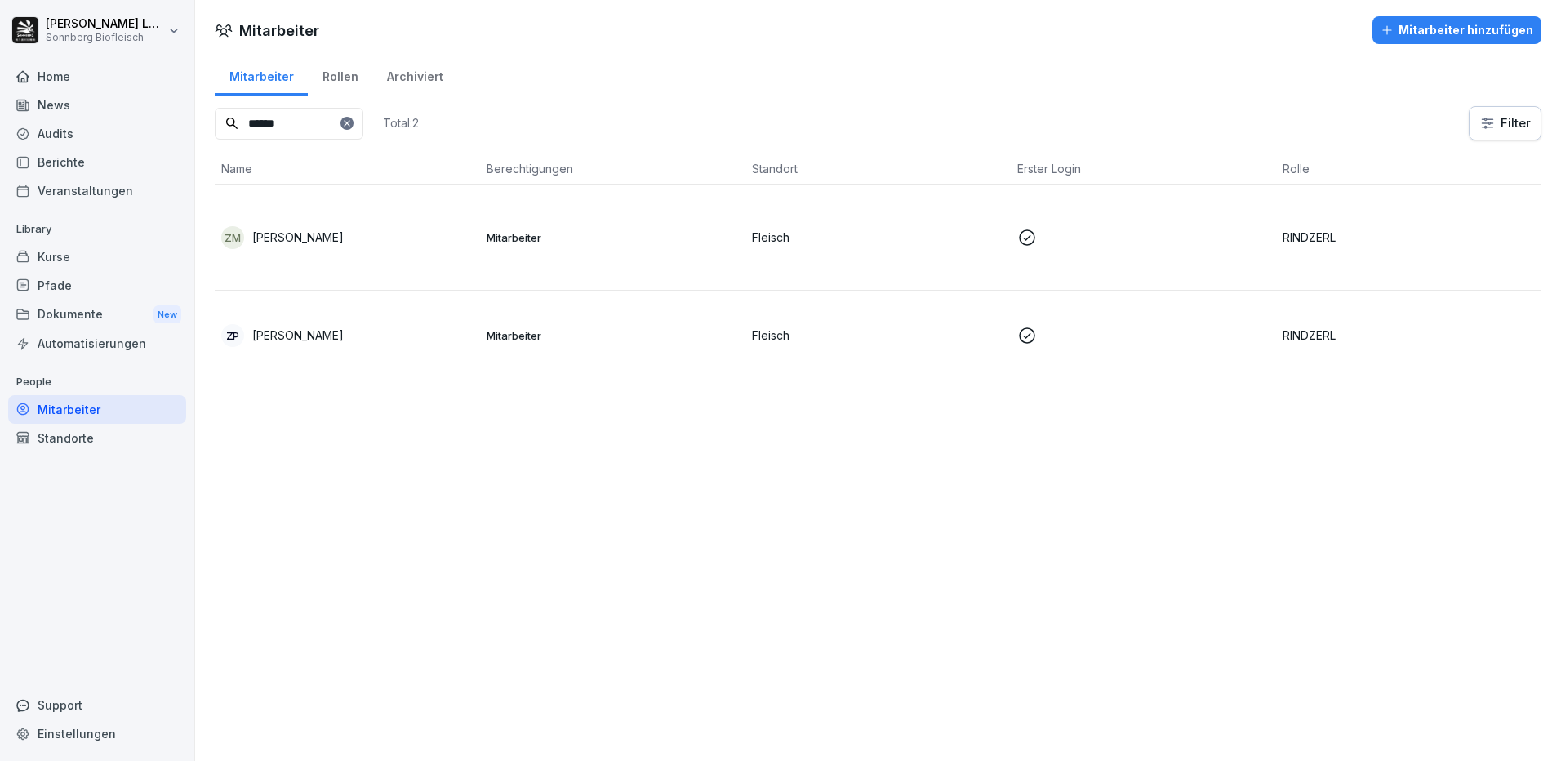
click at [316, 229] on p "[PERSON_NAME]" at bounding box center [297, 237] width 91 height 17
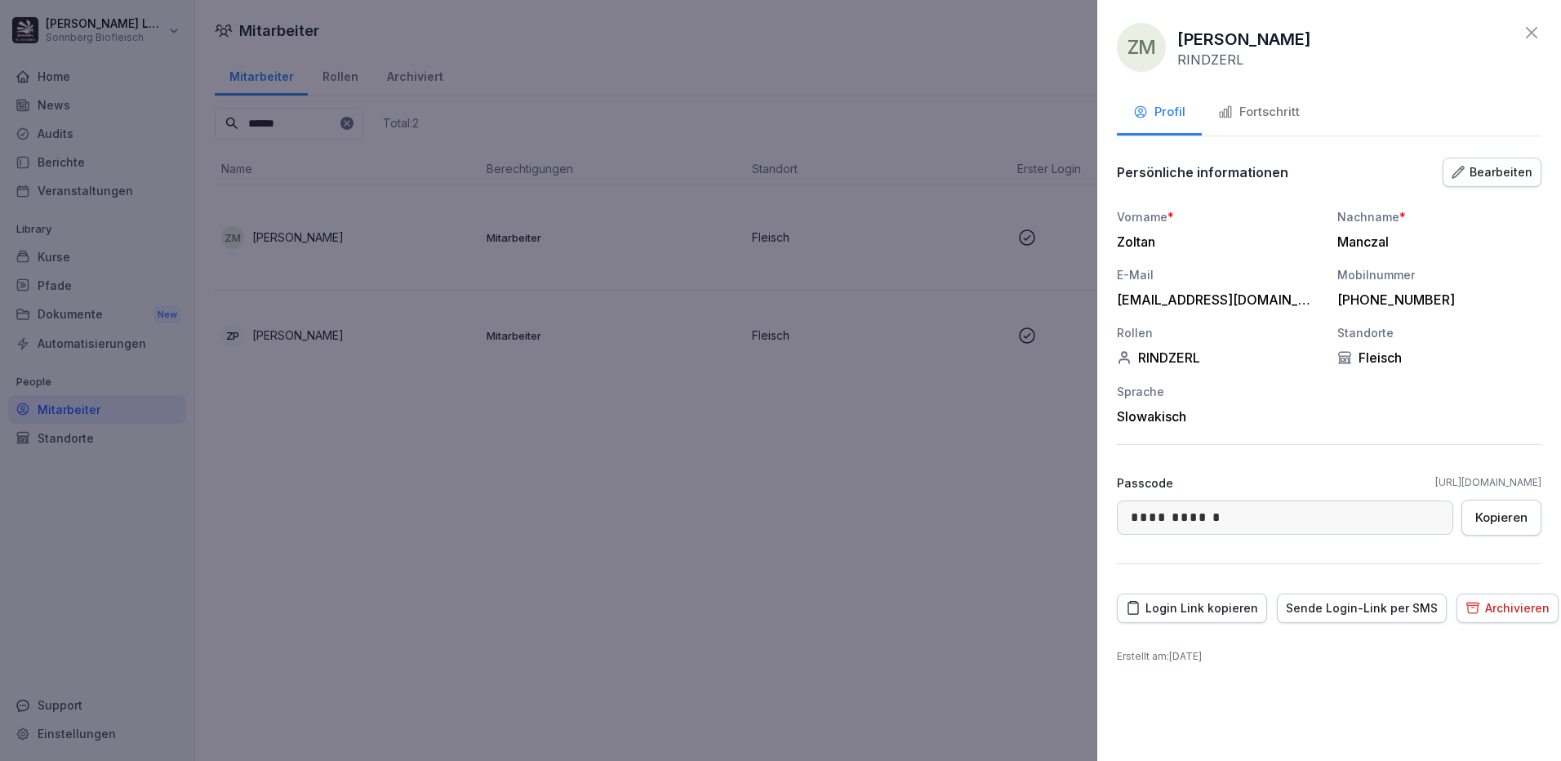
click at [1243, 115] on div "Fortschritt" at bounding box center [1259, 112] width 82 height 19
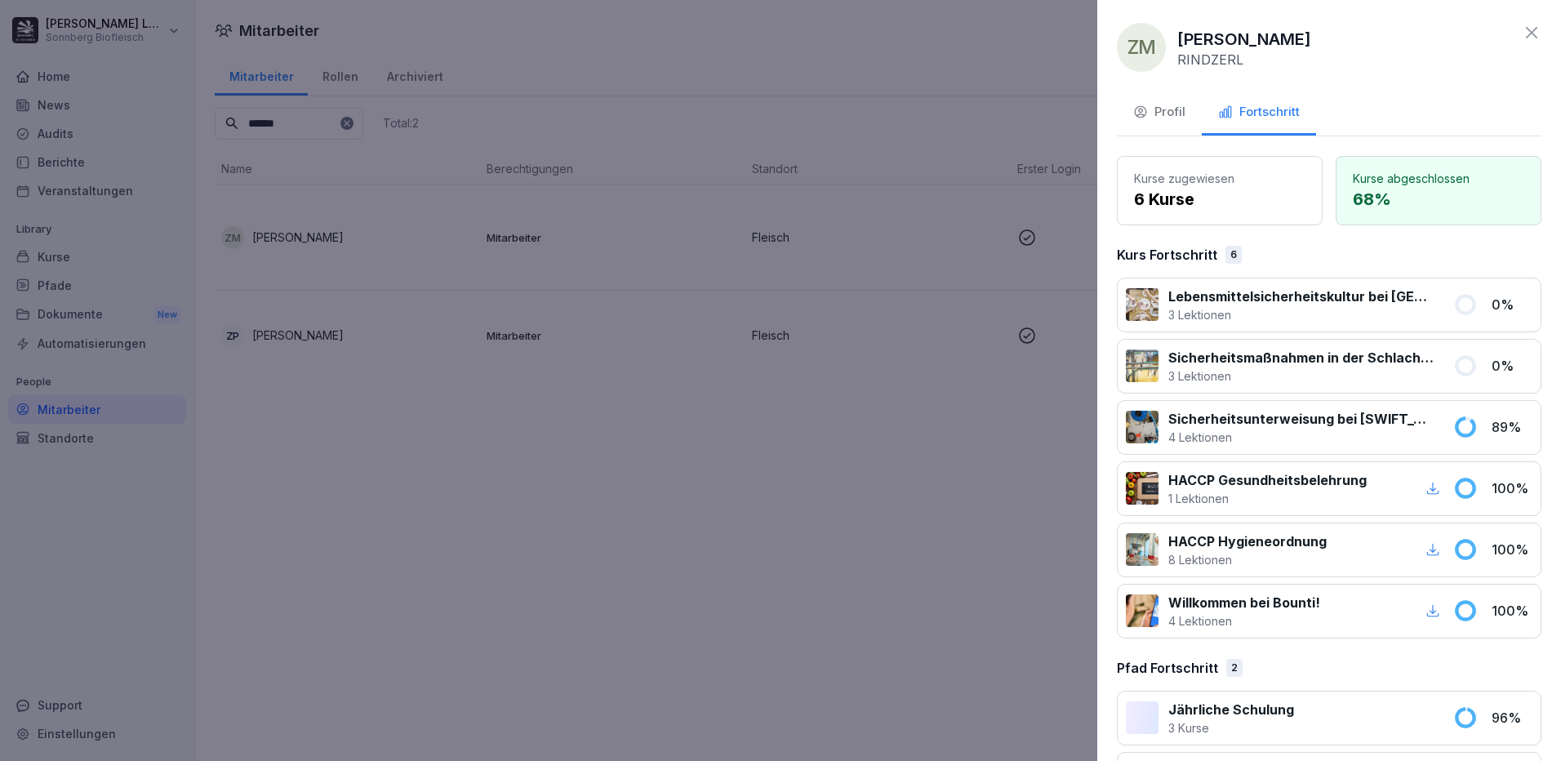
click at [1521, 32] on icon at bounding box center [1531, 33] width 20 height 20
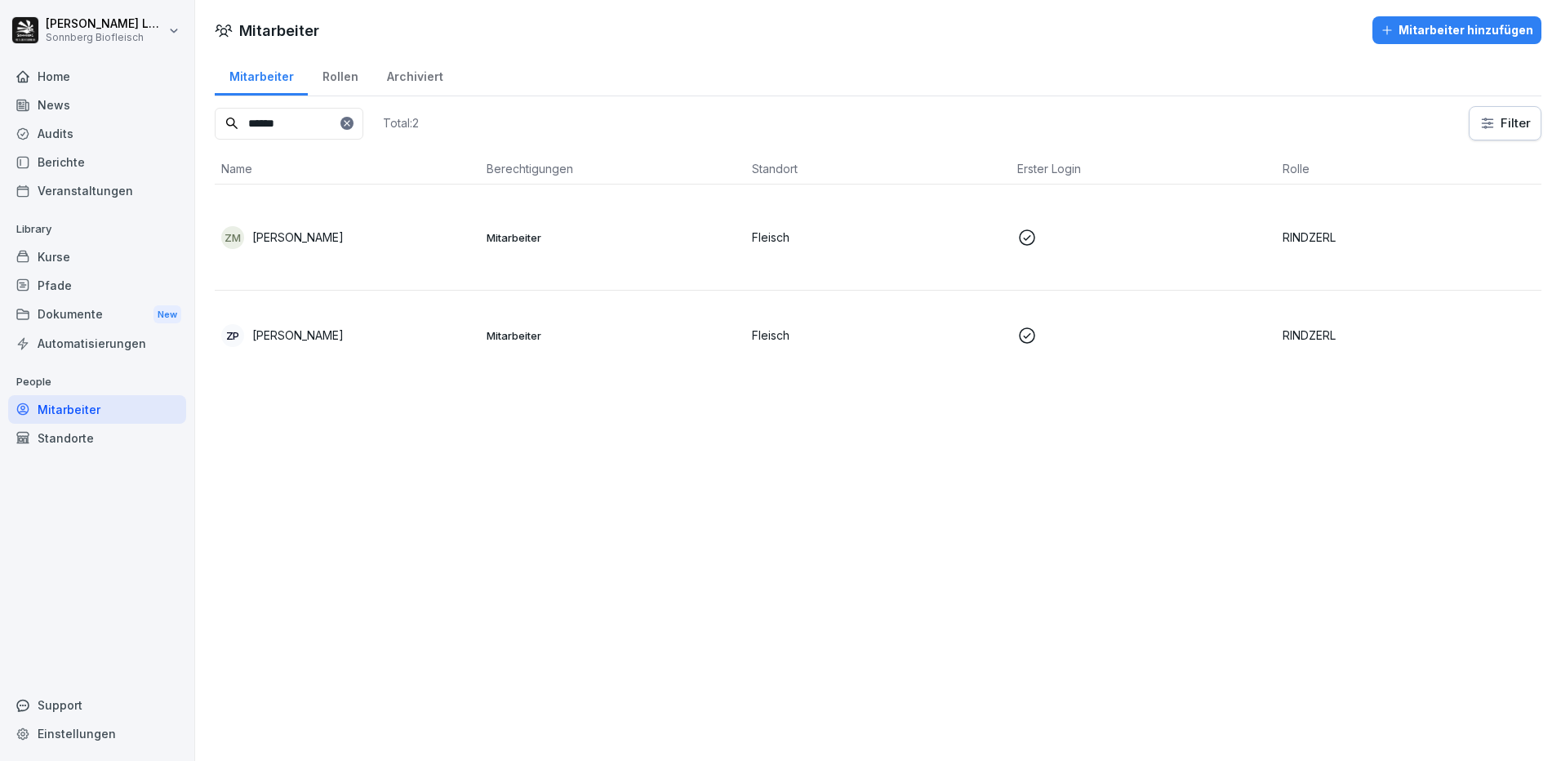
drag, startPoint x: 337, startPoint y: 120, endPoint x: 102, endPoint y: 120, distance: 235.1
click at [102, 120] on div "[PERSON_NAME] Sonnberg Biofleisch Home News Audits Berichte Veranstaltungen Lib…" at bounding box center [780, 380] width 1561 height 761
click at [282, 229] on p "[PERSON_NAME]" at bounding box center [297, 237] width 91 height 17
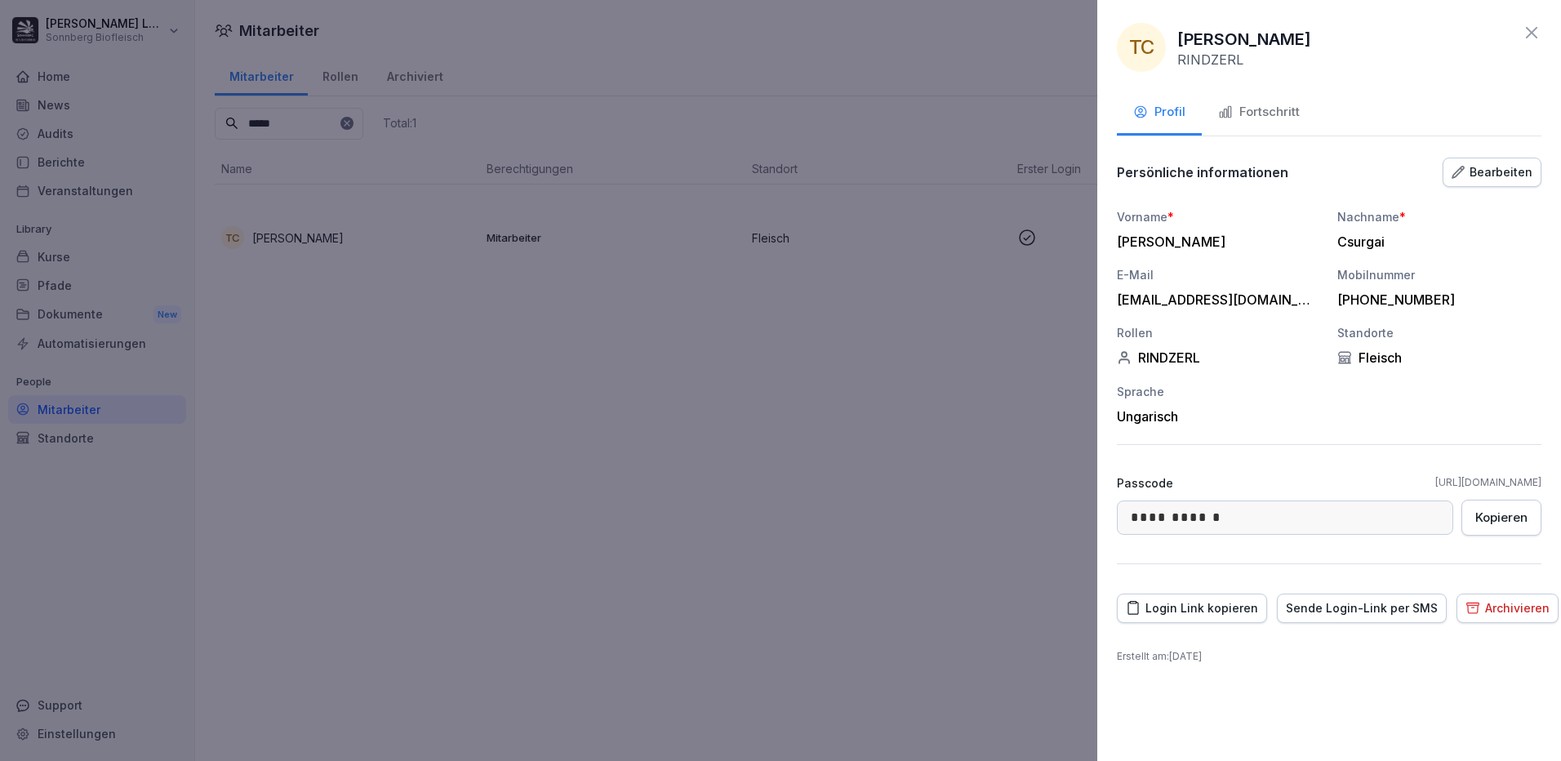
click at [1256, 107] on div "Fortschritt" at bounding box center [1259, 112] width 82 height 19
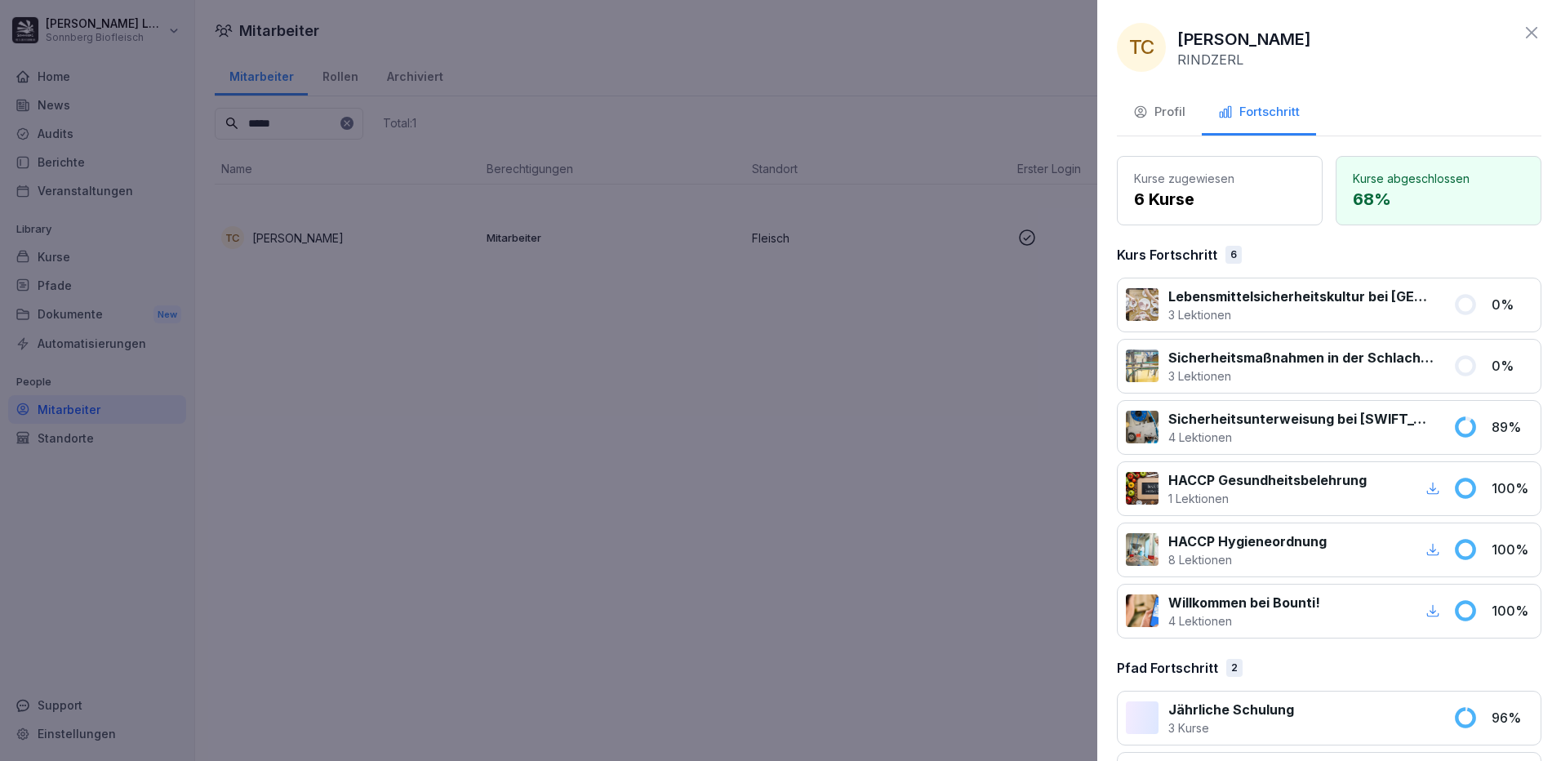
click at [1521, 36] on icon at bounding box center [1531, 33] width 20 height 20
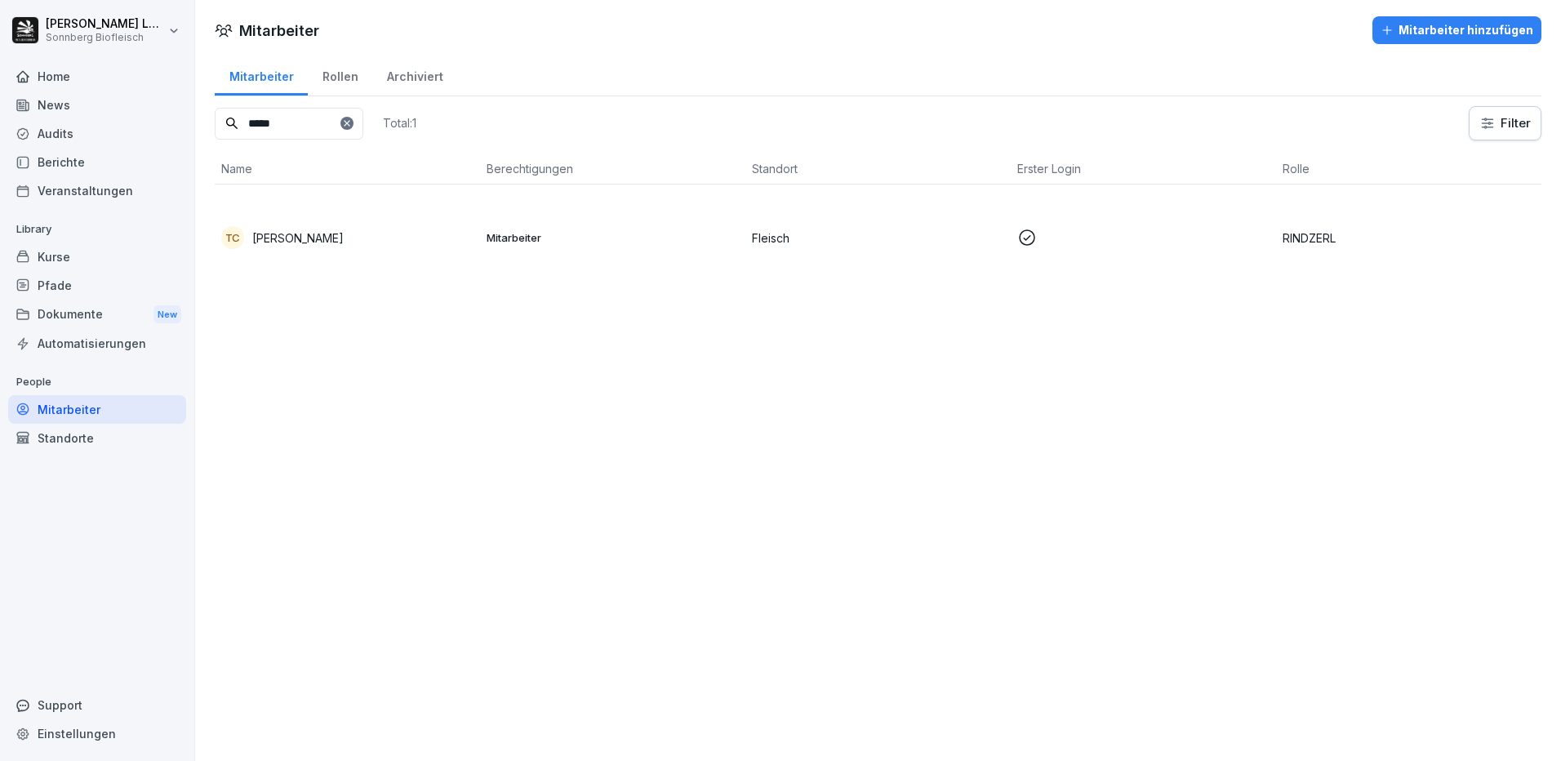
click at [315, 135] on input "*****" at bounding box center [289, 124] width 149 height 32
type input "*"
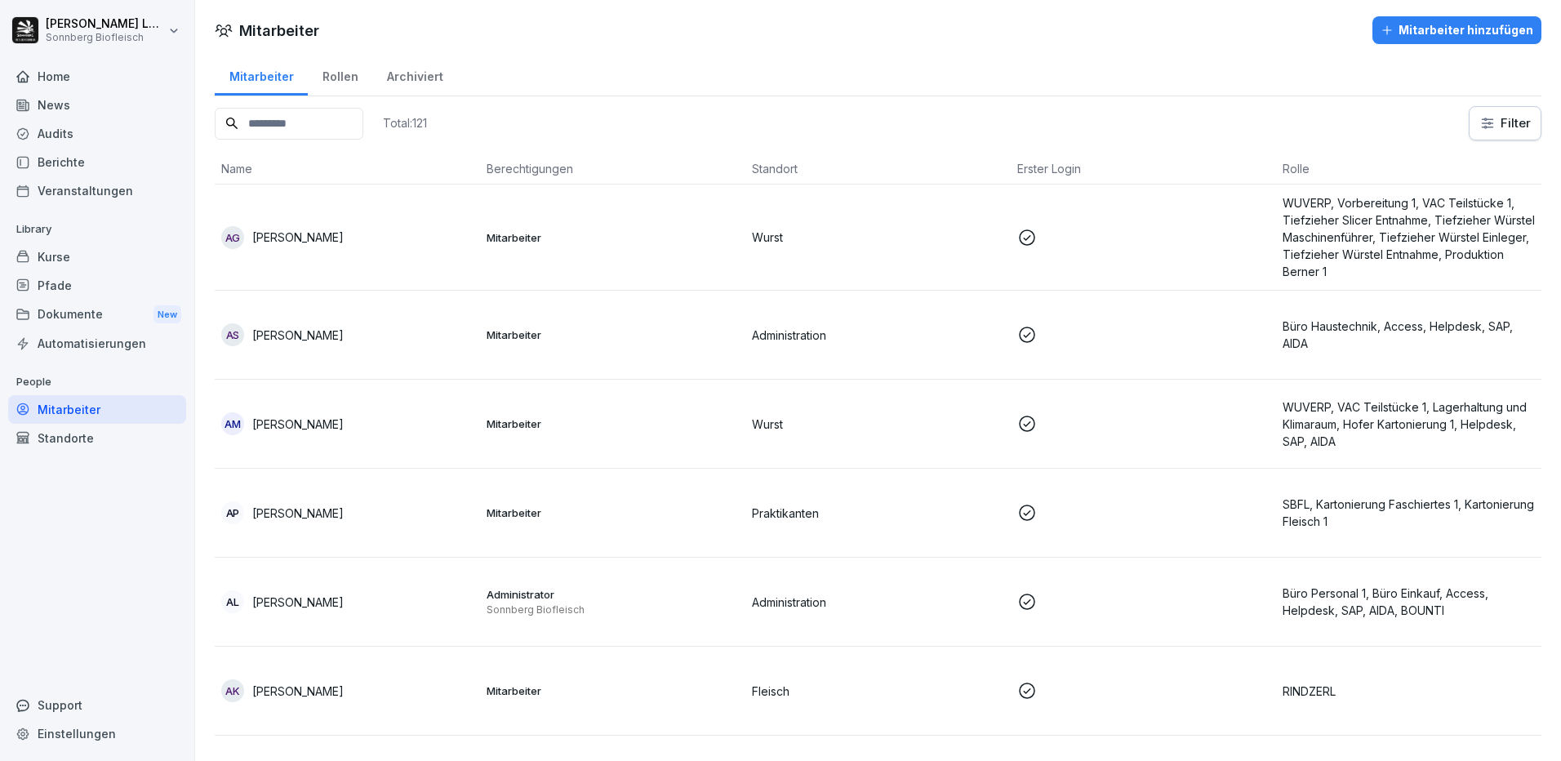
type input "*"
type input "*****"
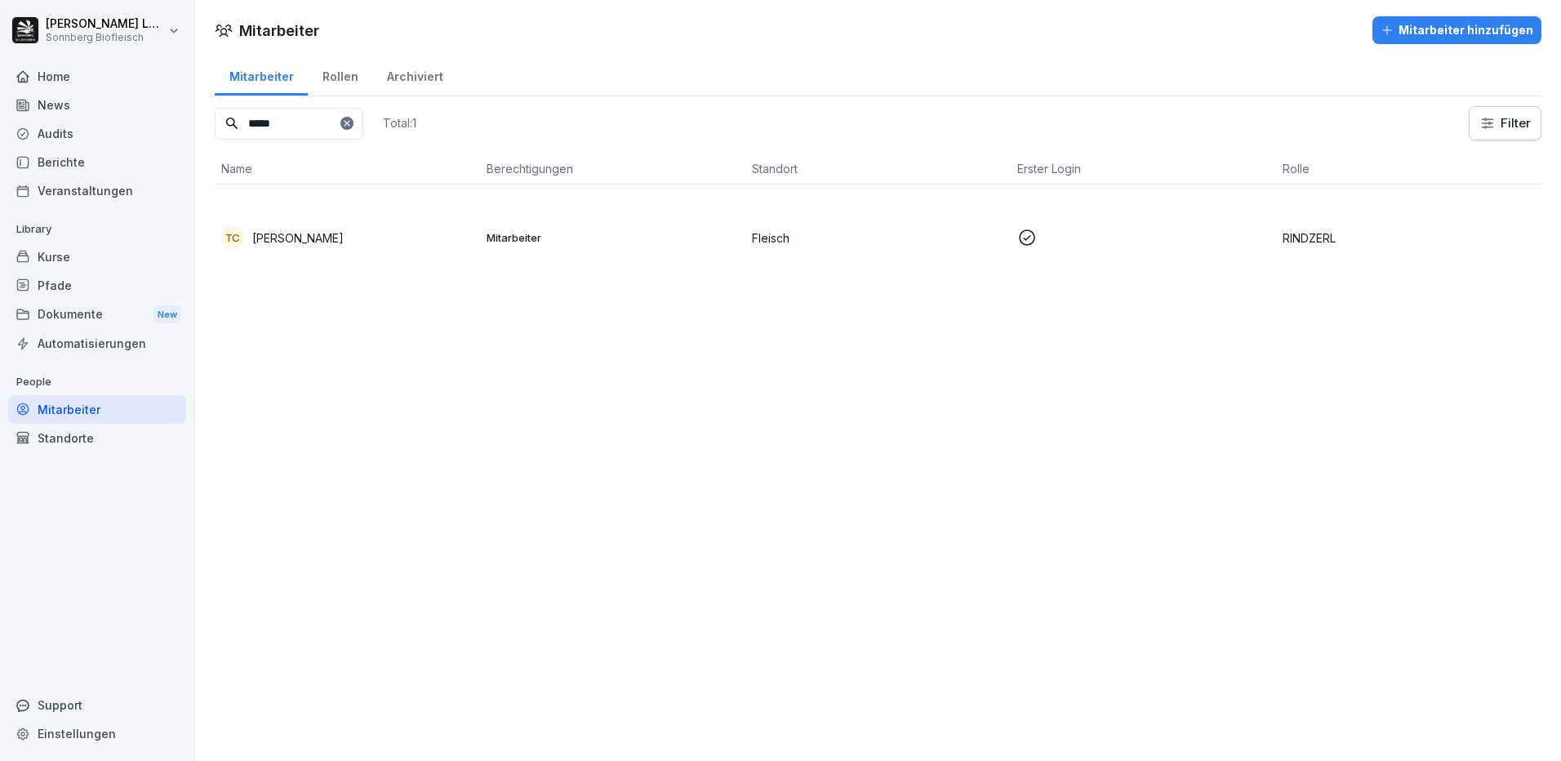
click at [381, 222] on td "TC [PERSON_NAME]" at bounding box center [347, 237] width 265 height 106
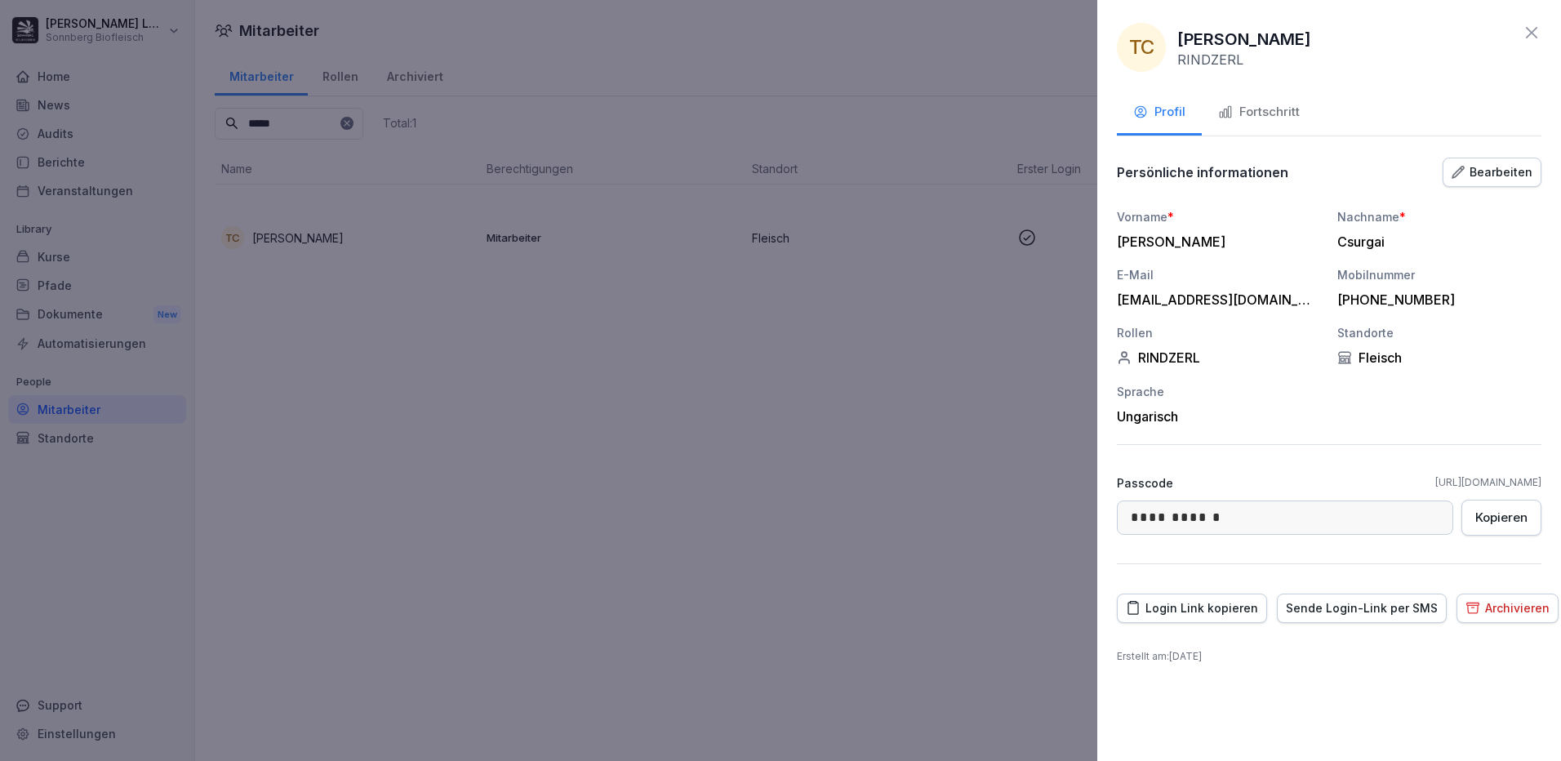
click at [1281, 116] on div "Fortschritt" at bounding box center [1259, 112] width 82 height 19
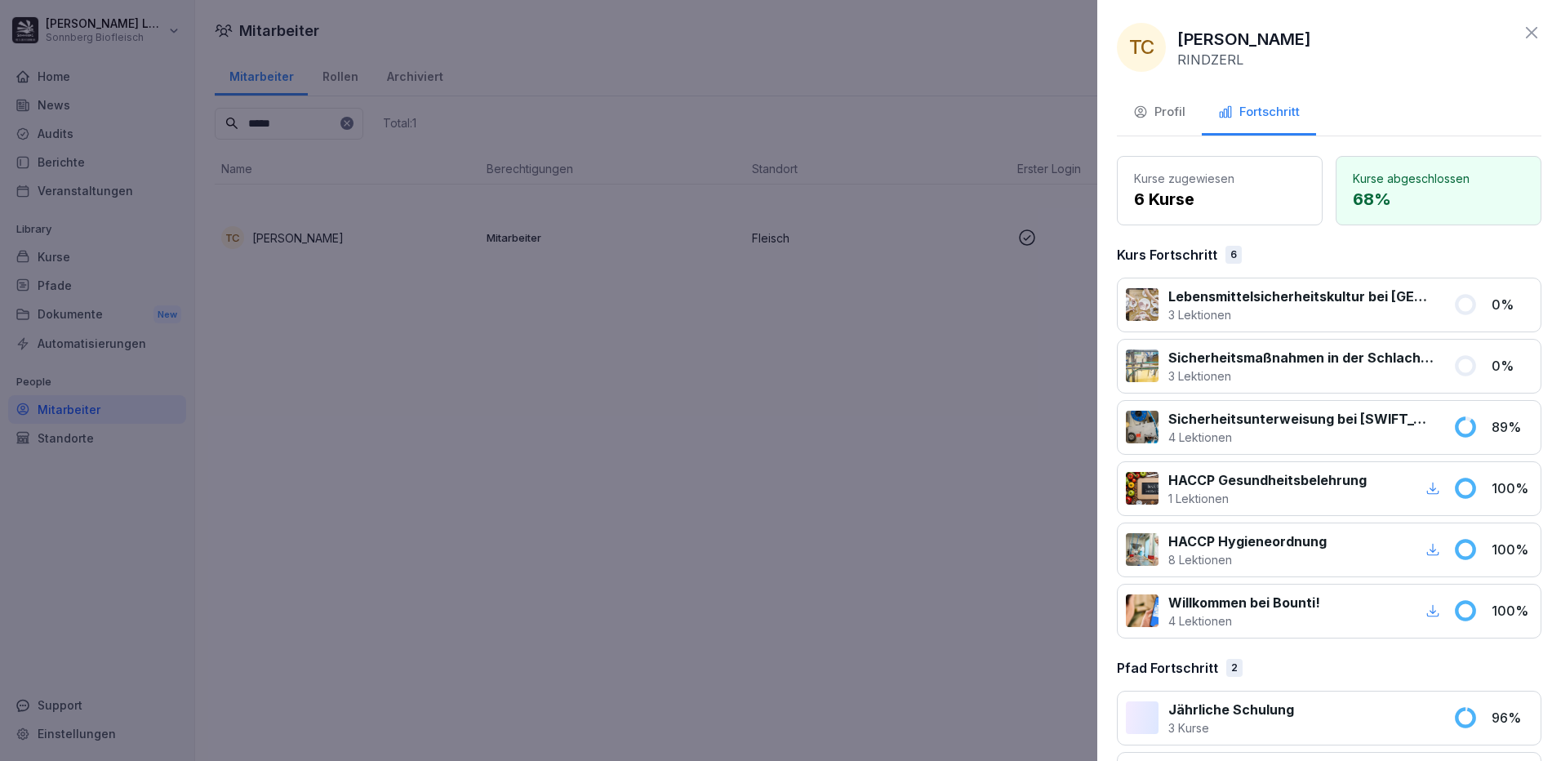
click at [51, 240] on div at bounding box center [780, 380] width 1561 height 761
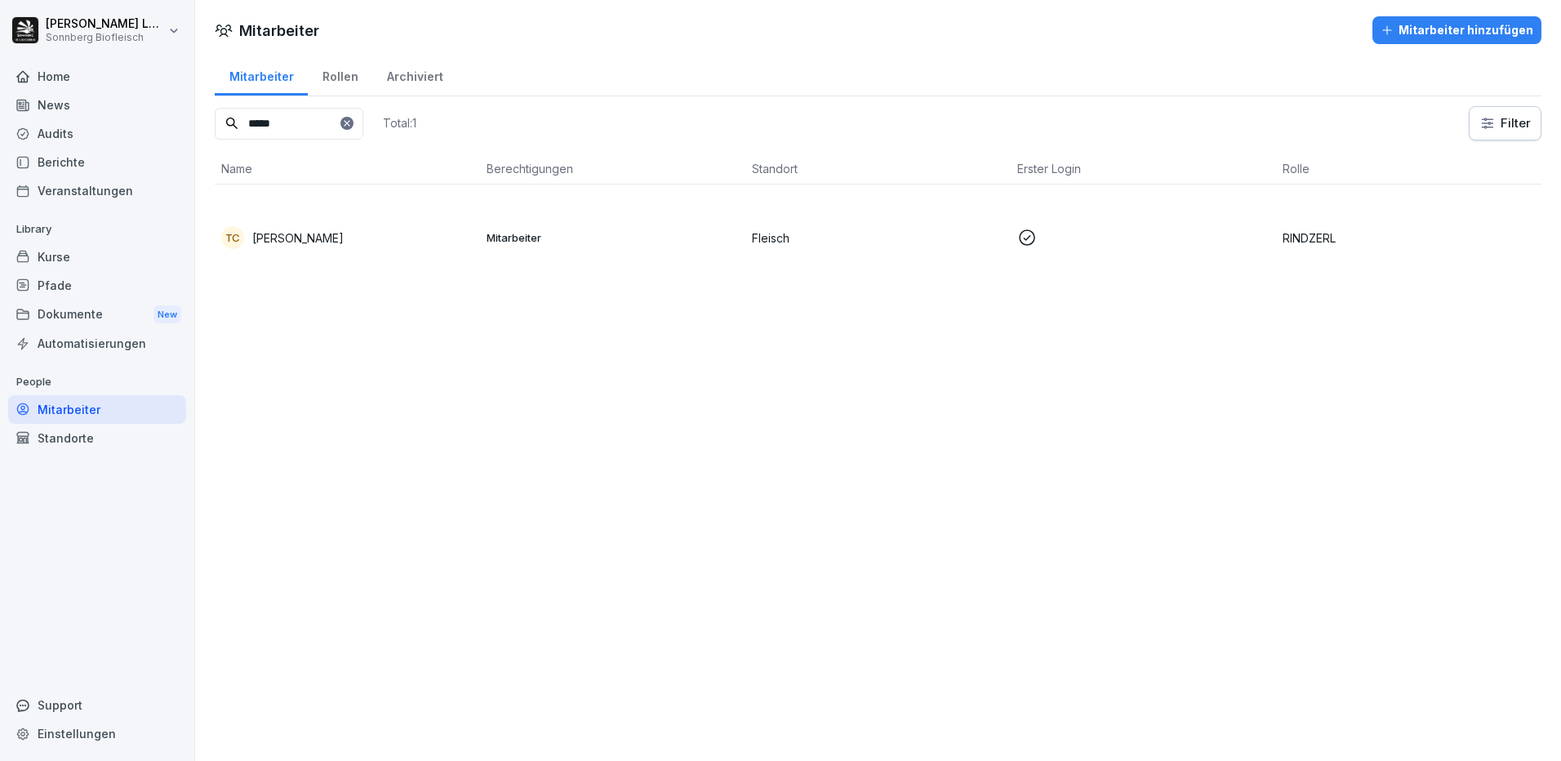
click at [83, 260] on div "Kurse" at bounding box center [97, 256] width 178 height 29
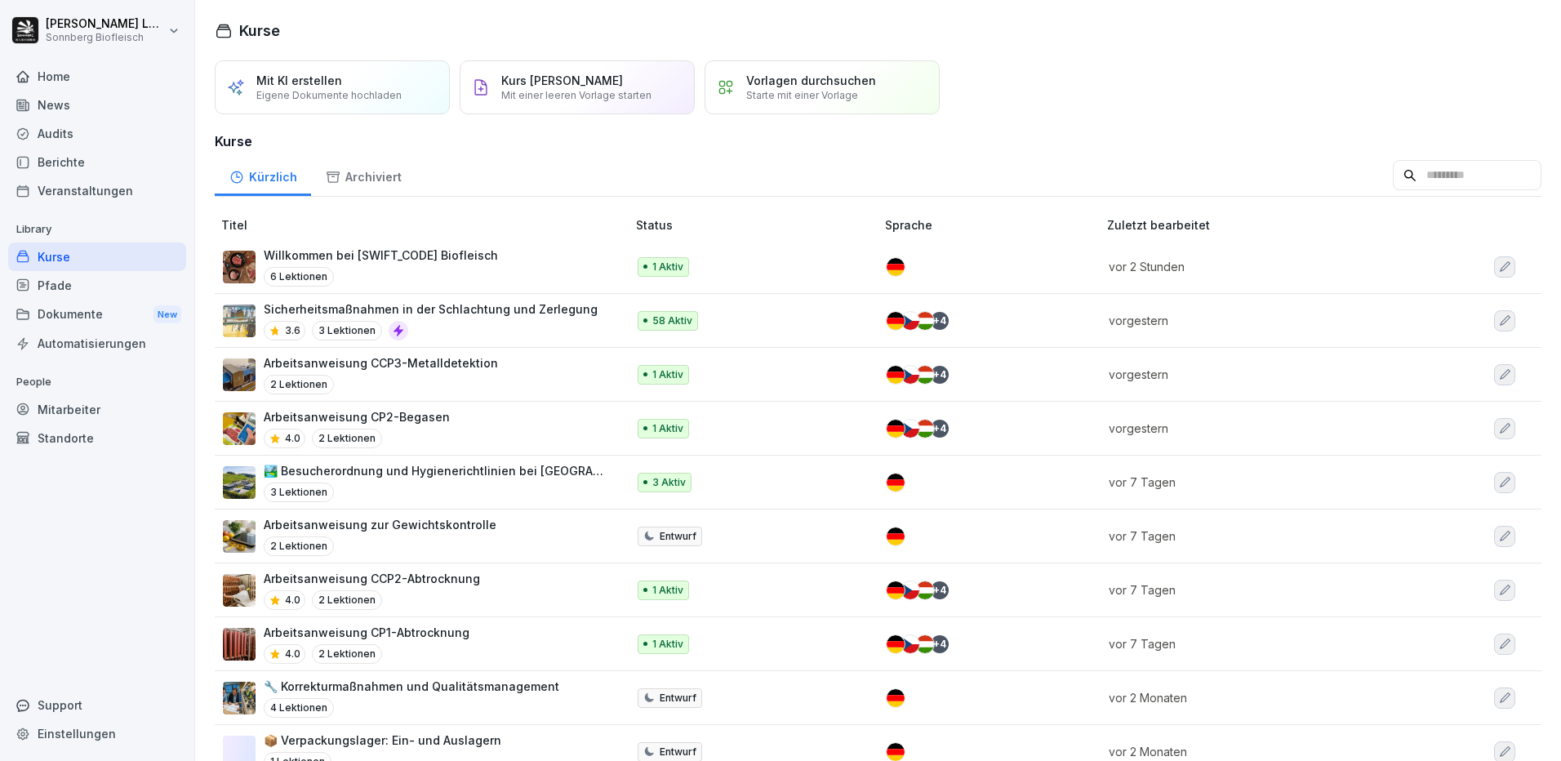
click at [1400, 191] on input at bounding box center [1467, 175] width 149 height 31
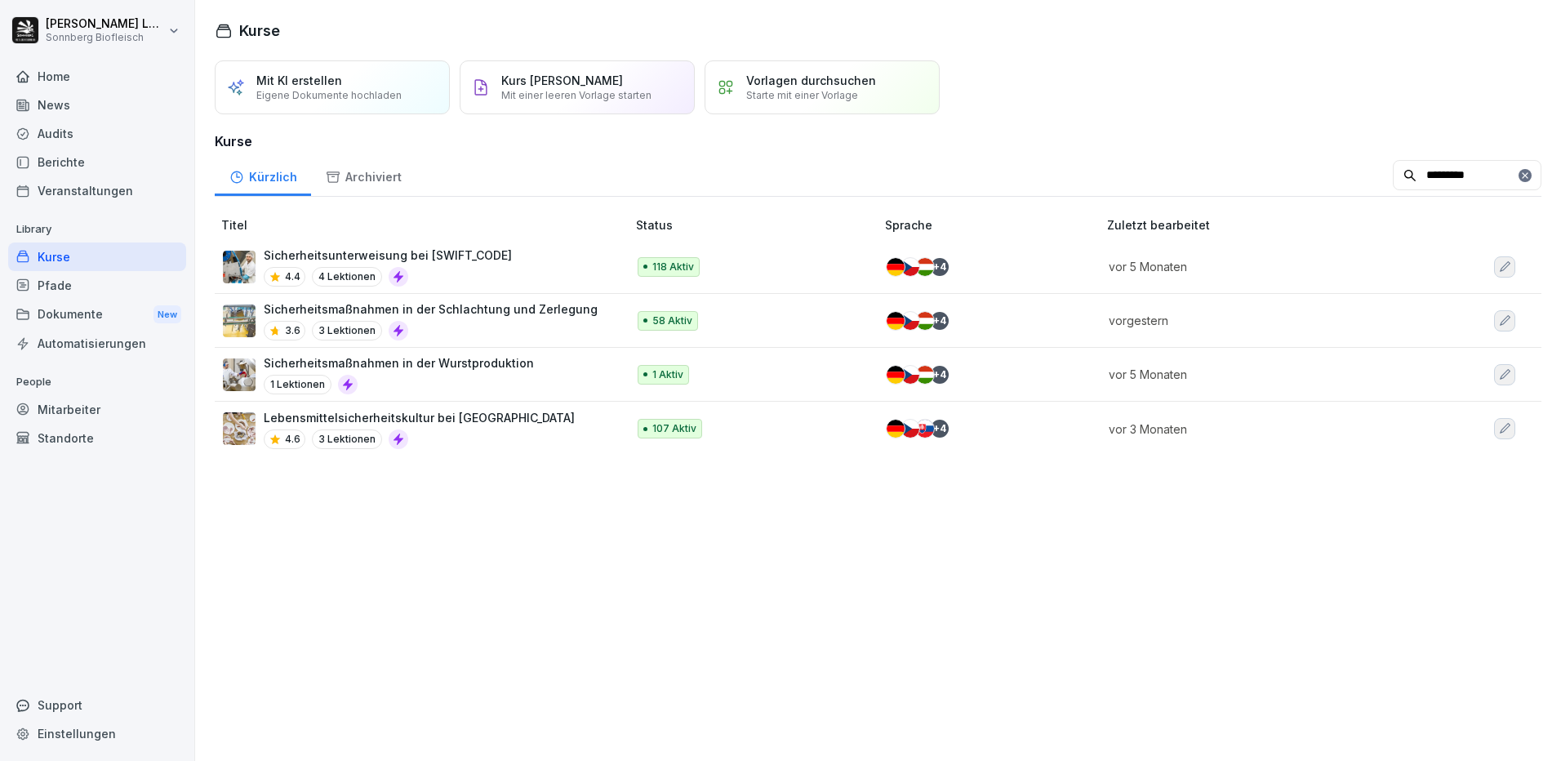
type input "*********"
click at [474, 264] on p "Sicherheitsunterweisung bei [SWIFT_CODE]" at bounding box center [388, 255] width 248 height 17
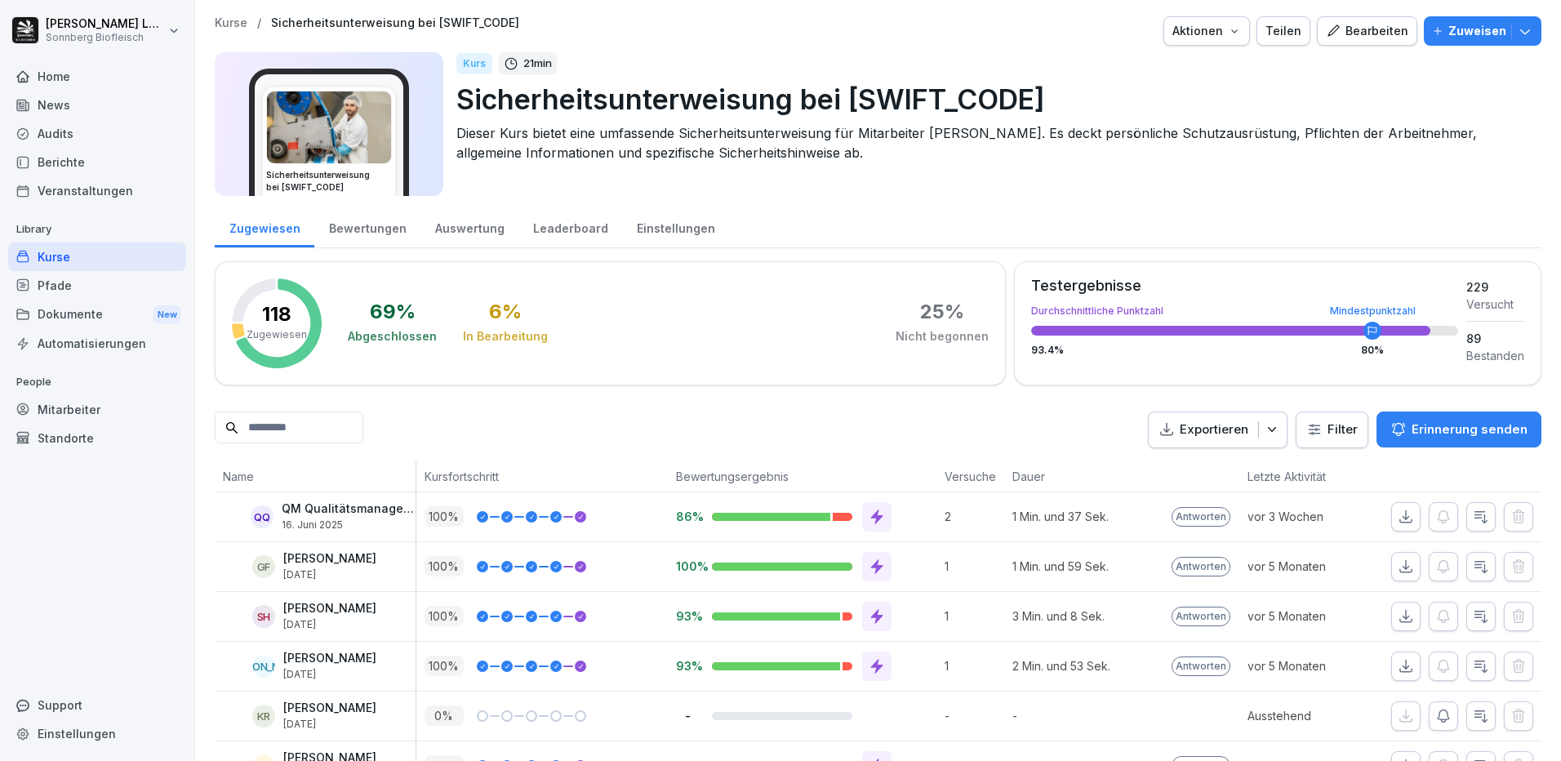
click at [871, 571] on icon at bounding box center [876, 566] width 16 height 16
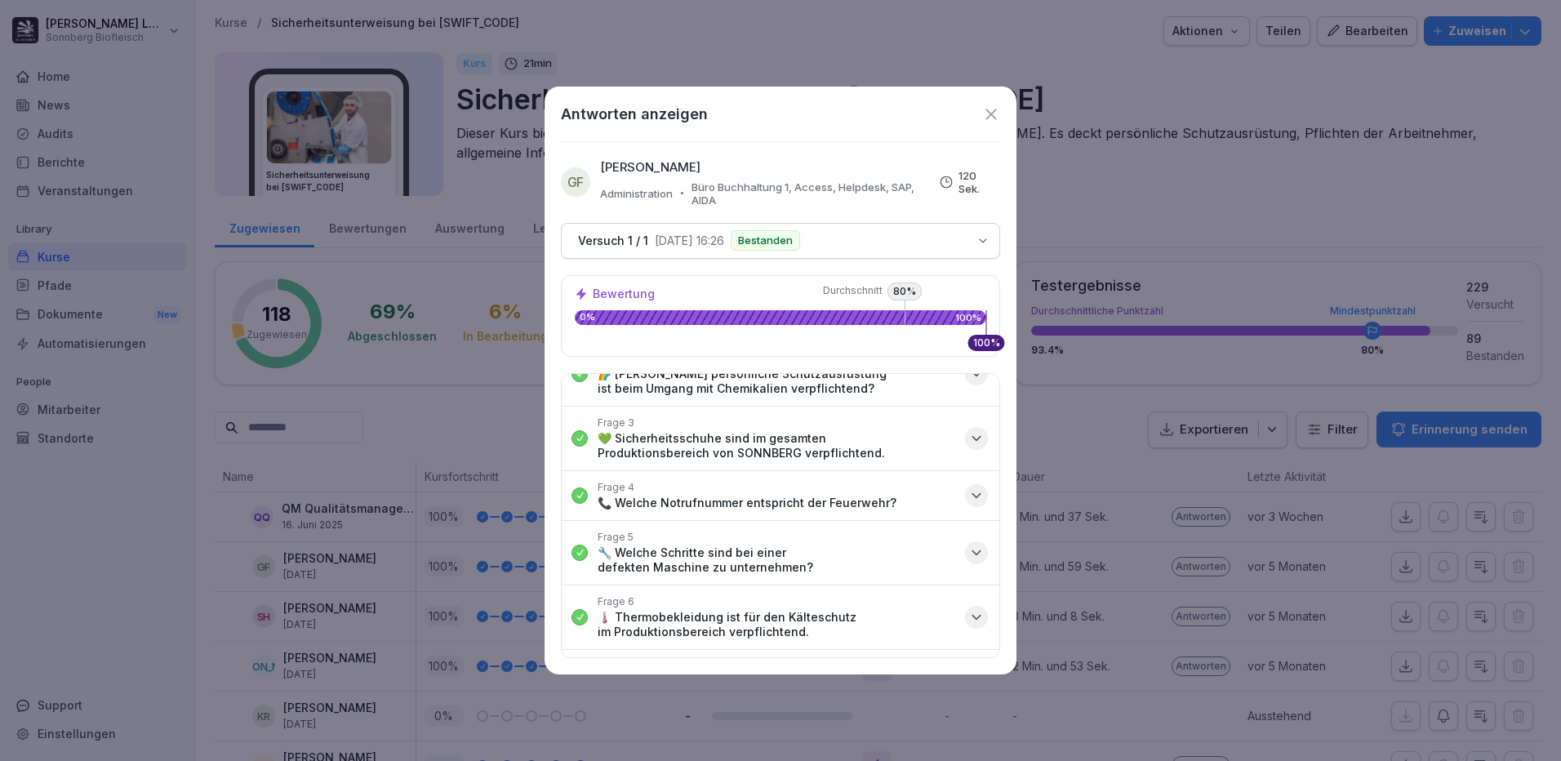
click at [733, 621] on p "🌡️ Thermobekleidung ist für den Kälteschutz im Produktionsbereich verpflichtend." at bounding box center [776, 624] width 358 height 29
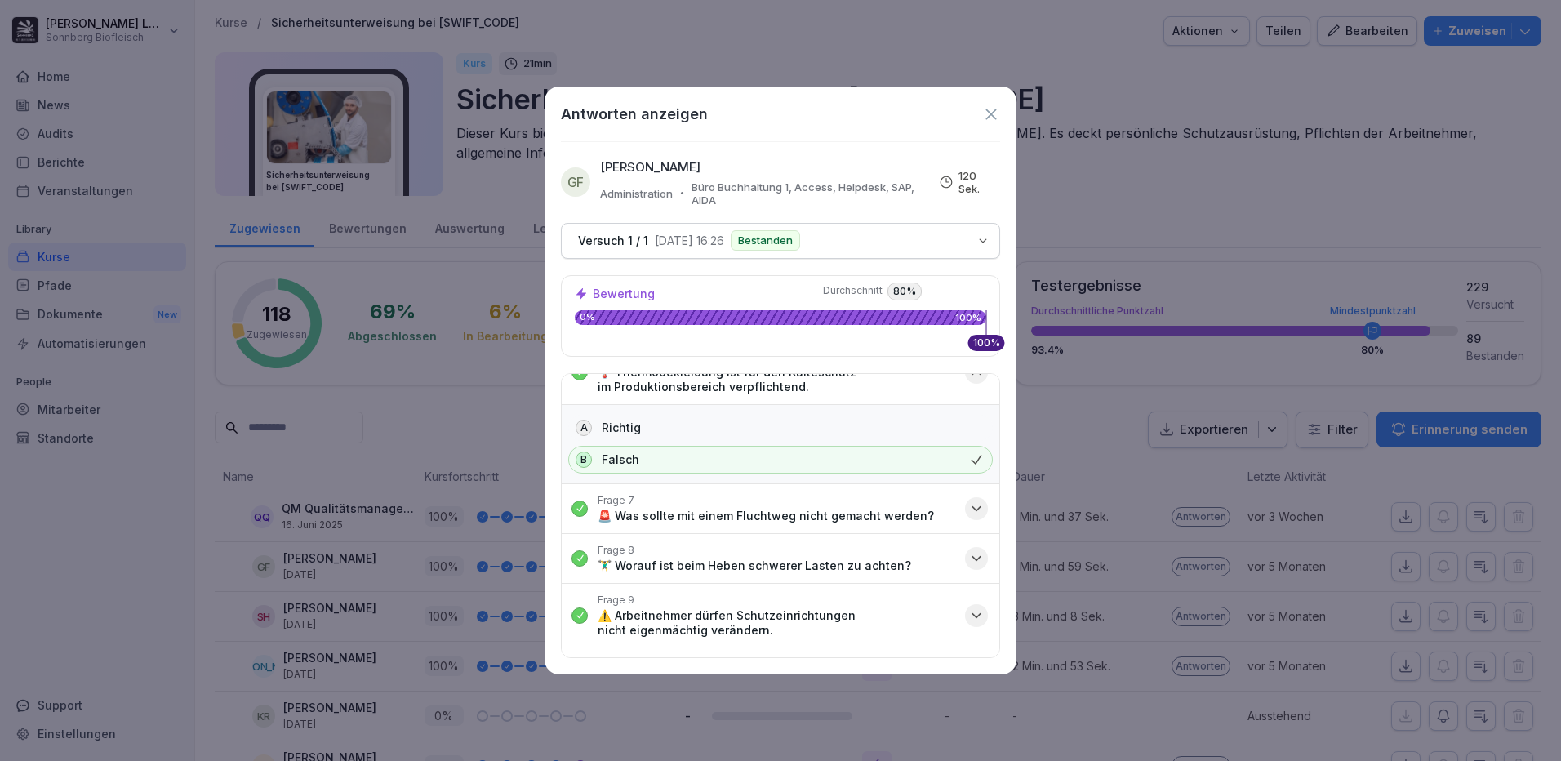
scroll to position [245, 0]
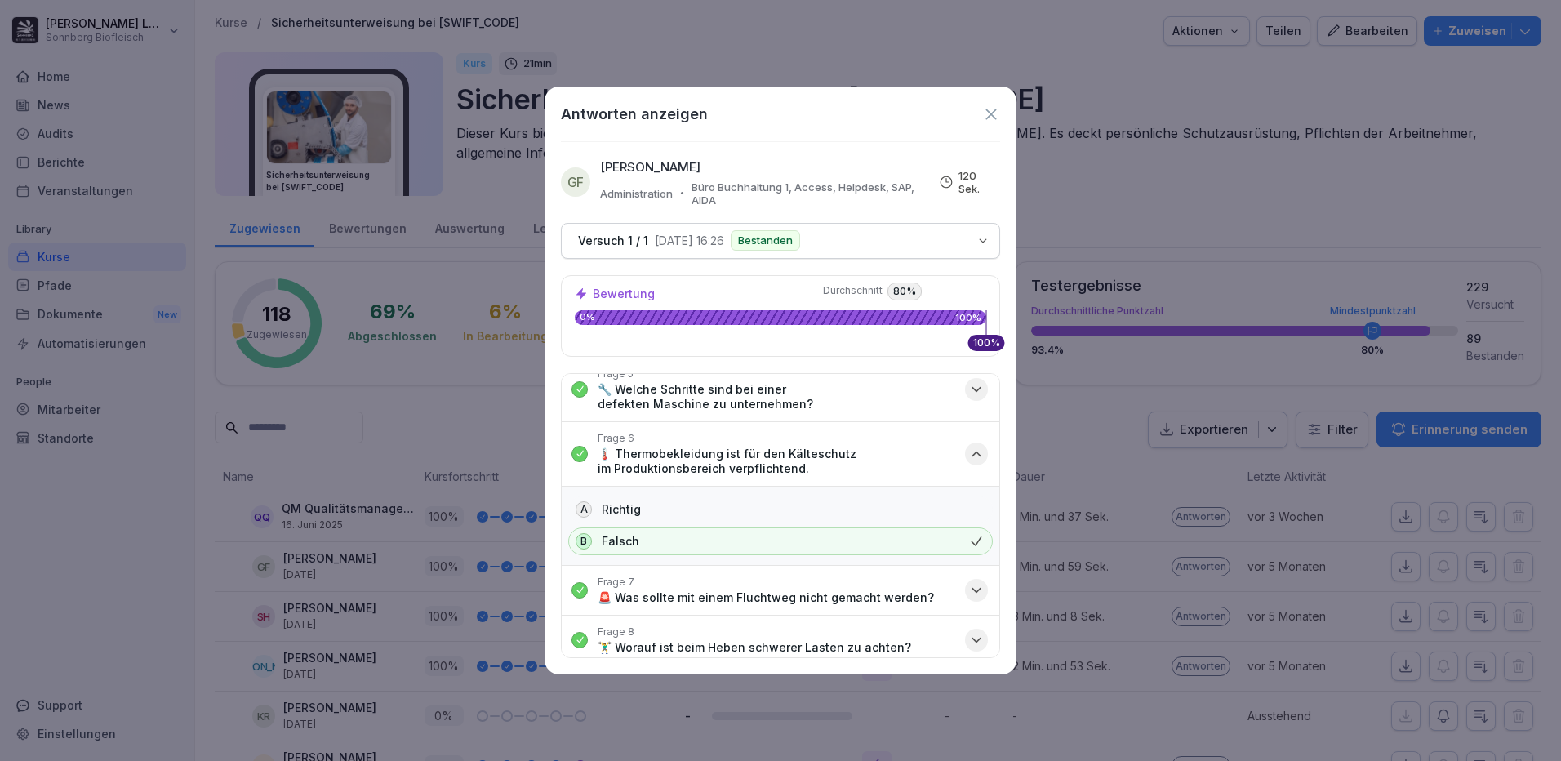
click at [775, 393] on p "🔧 Welche Schritte sind bei einer defekten Maschine zu unternehmen?" at bounding box center [776, 396] width 358 height 29
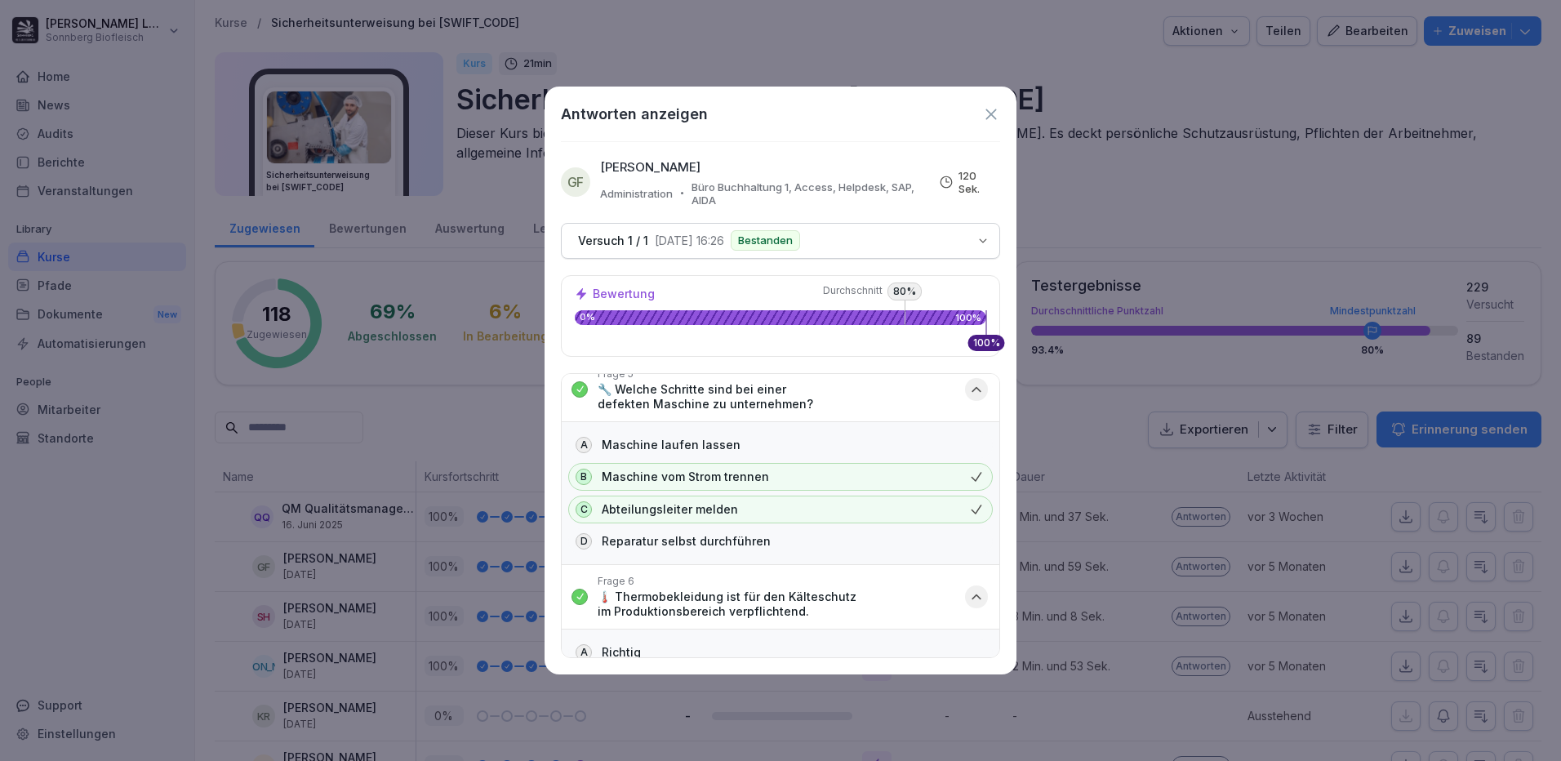
click at [984, 114] on icon at bounding box center [991, 114] width 18 height 18
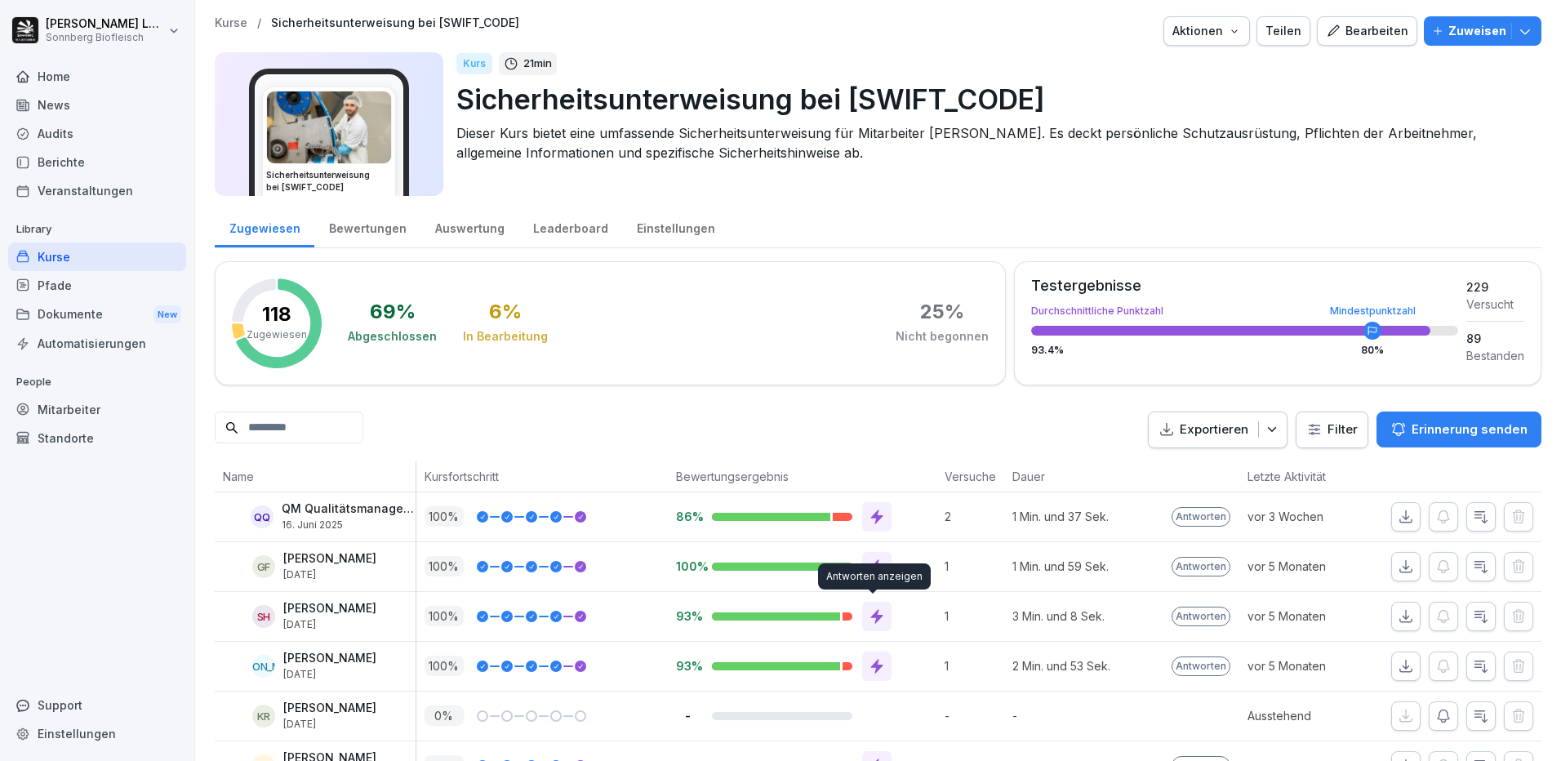
click at [865, 563] on div "Antworten anzeigen Antworten anzeigen" at bounding box center [874, 576] width 113 height 26
click at [868, 558] on icon at bounding box center [876, 566] width 16 height 16
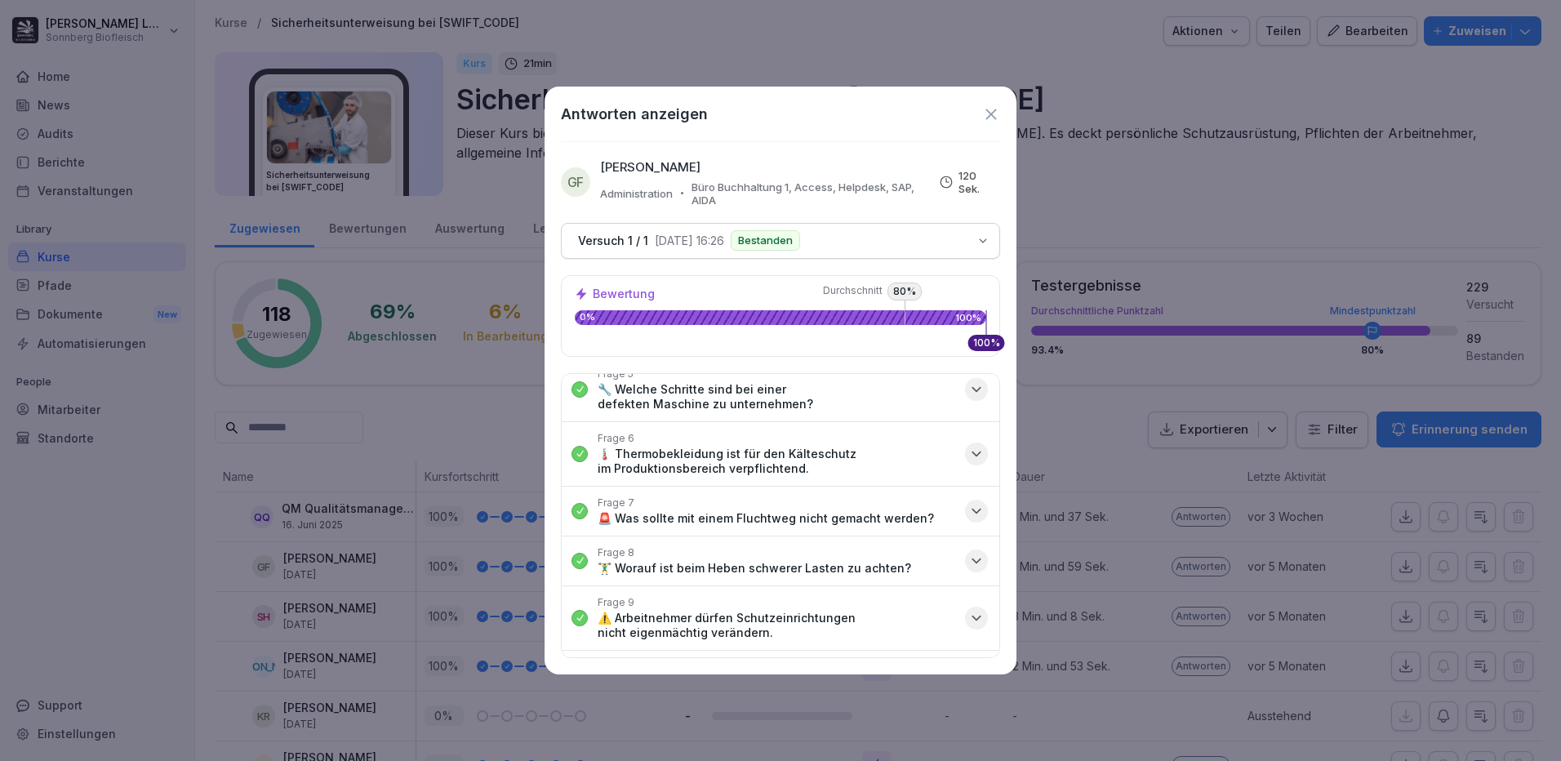
click at [988, 116] on icon at bounding box center [991, 114] width 18 height 18
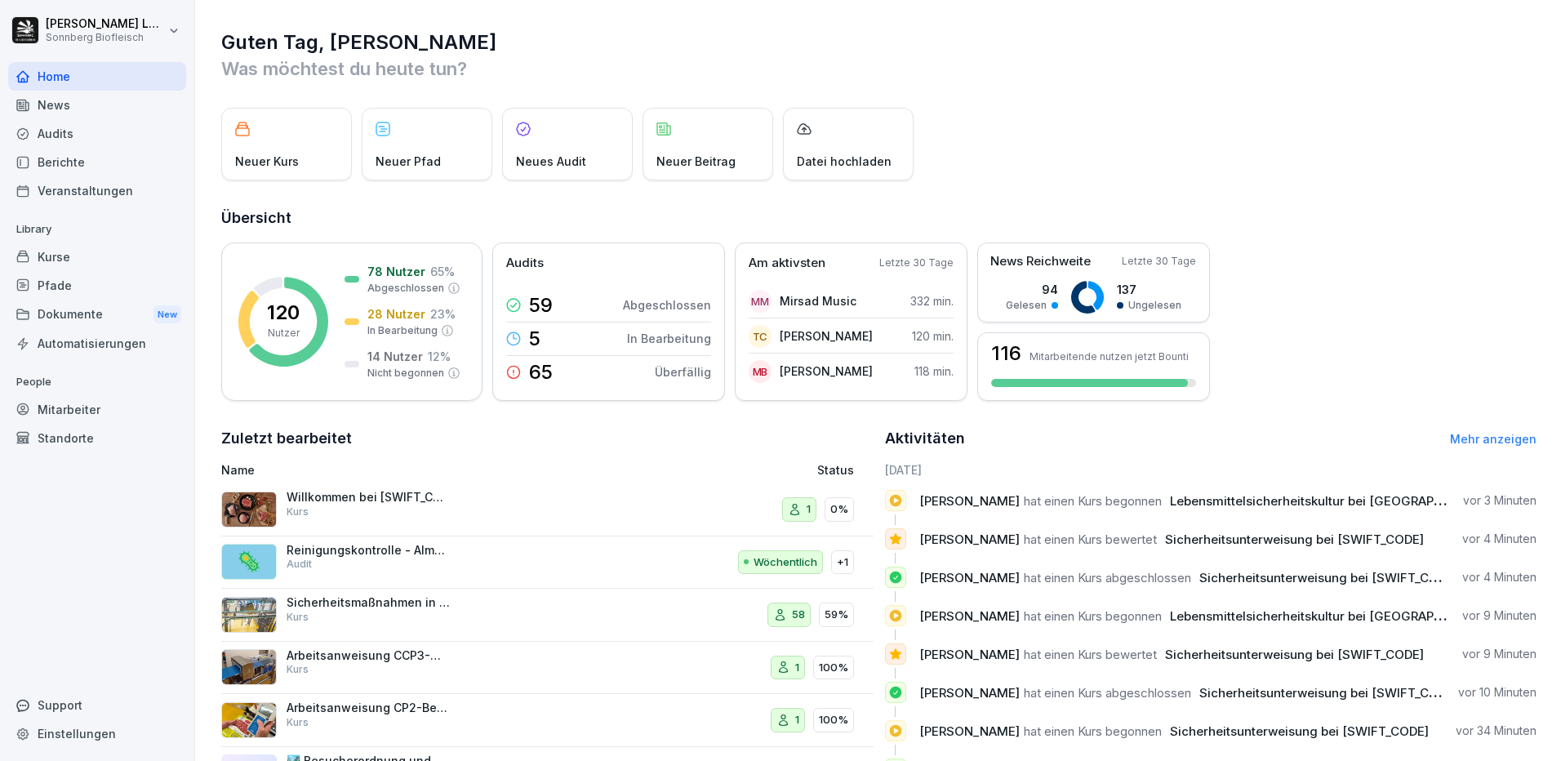
click at [57, 414] on div "Mitarbeiter" at bounding box center [97, 409] width 178 height 29
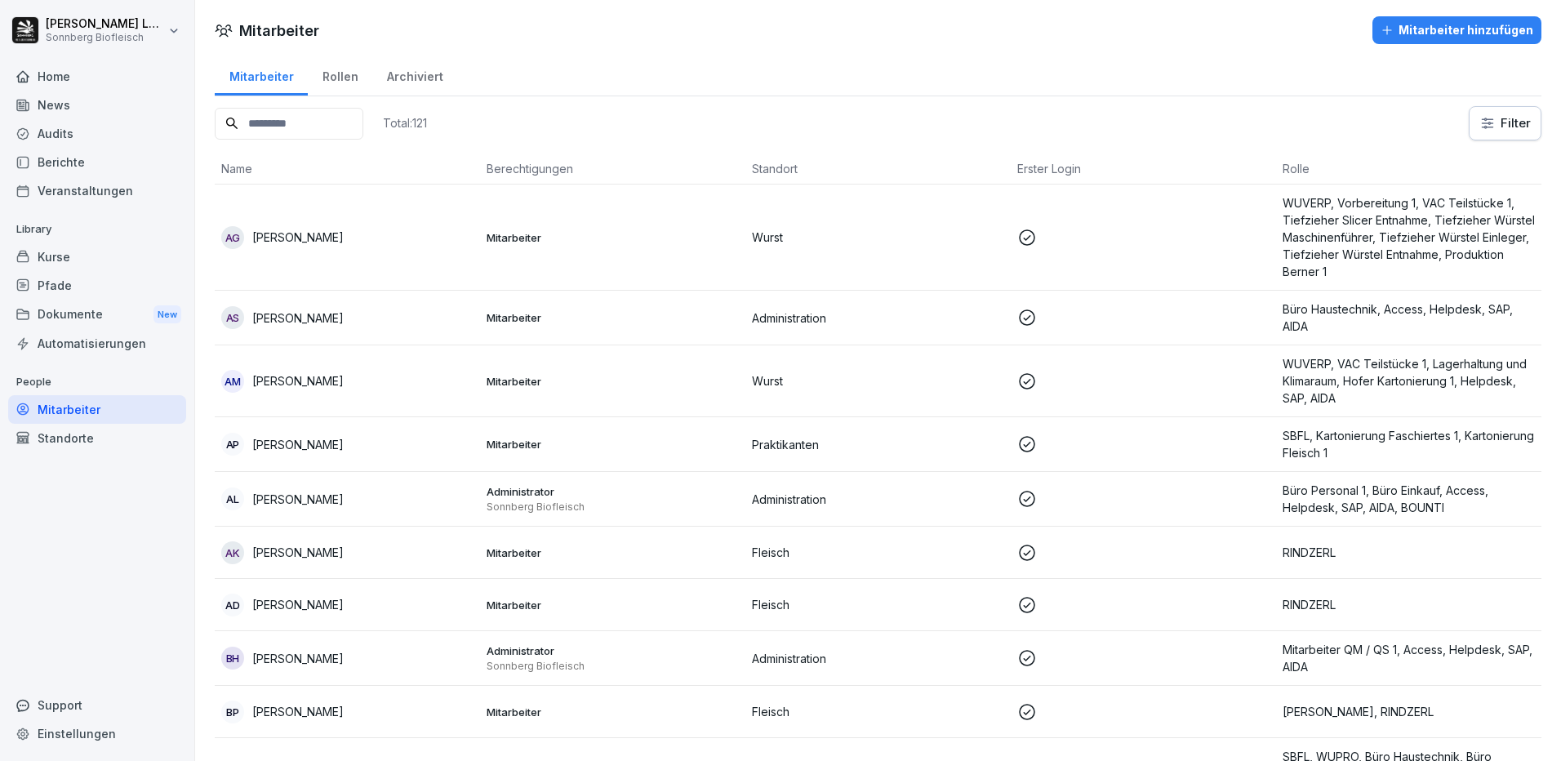
click at [335, 121] on input at bounding box center [289, 124] width 149 height 32
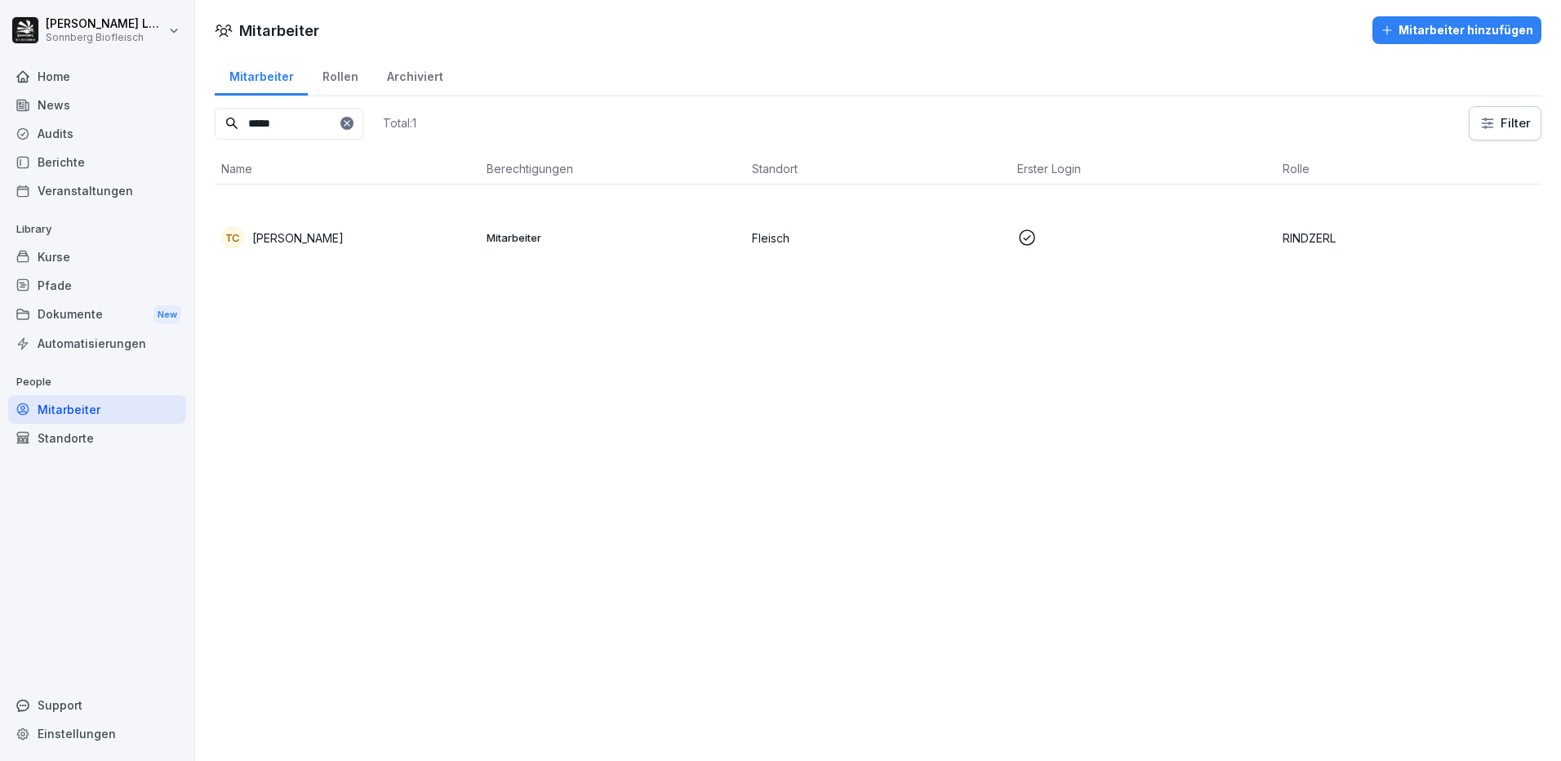
click at [324, 239] on p "[PERSON_NAME]" at bounding box center [297, 237] width 91 height 17
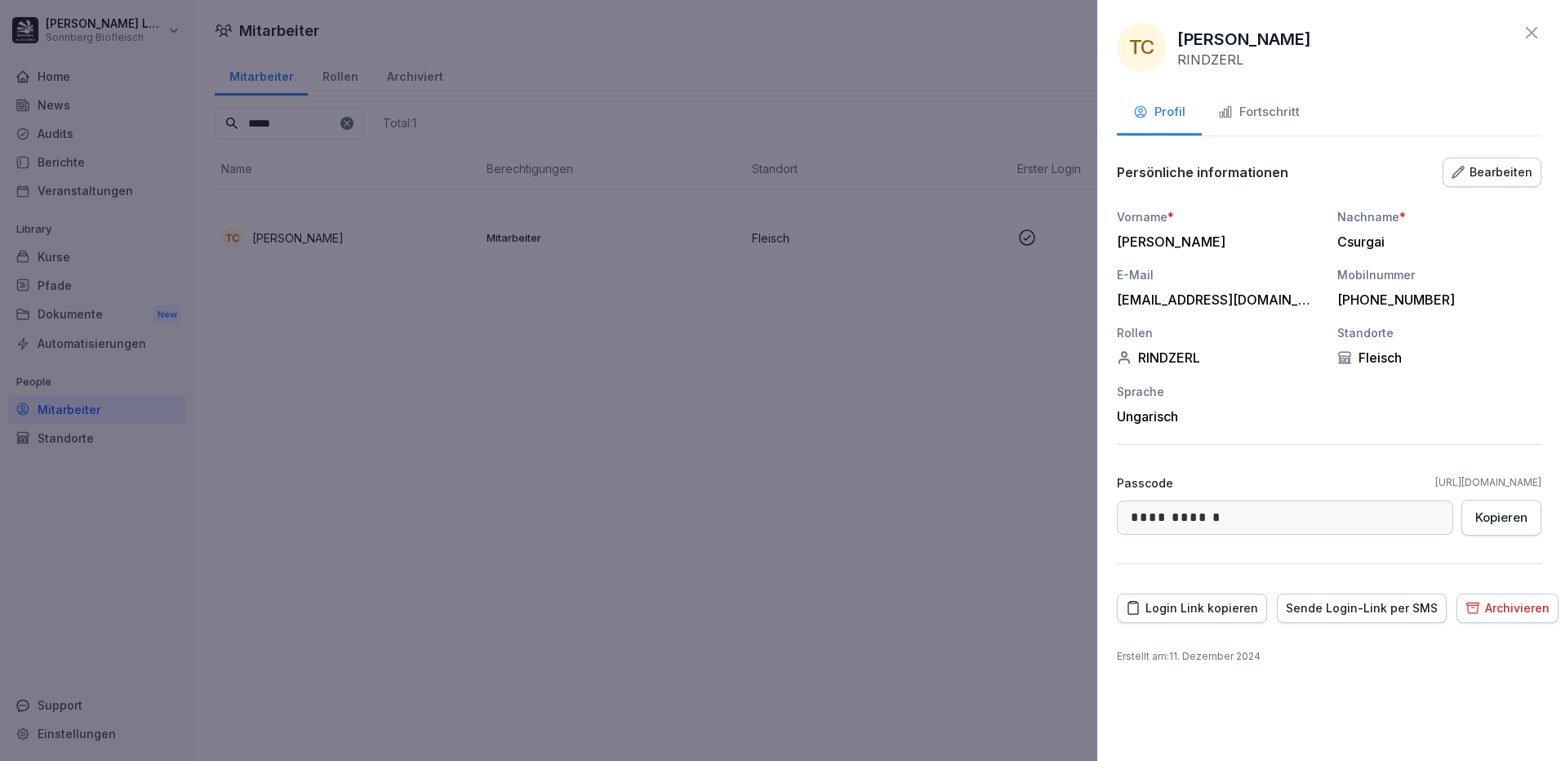
drag, startPoint x: 1239, startPoint y: 121, endPoint x: 1266, endPoint y: 111, distance: 28.7
click at [1240, 121] on div "Fortschritt" at bounding box center [1259, 112] width 82 height 19
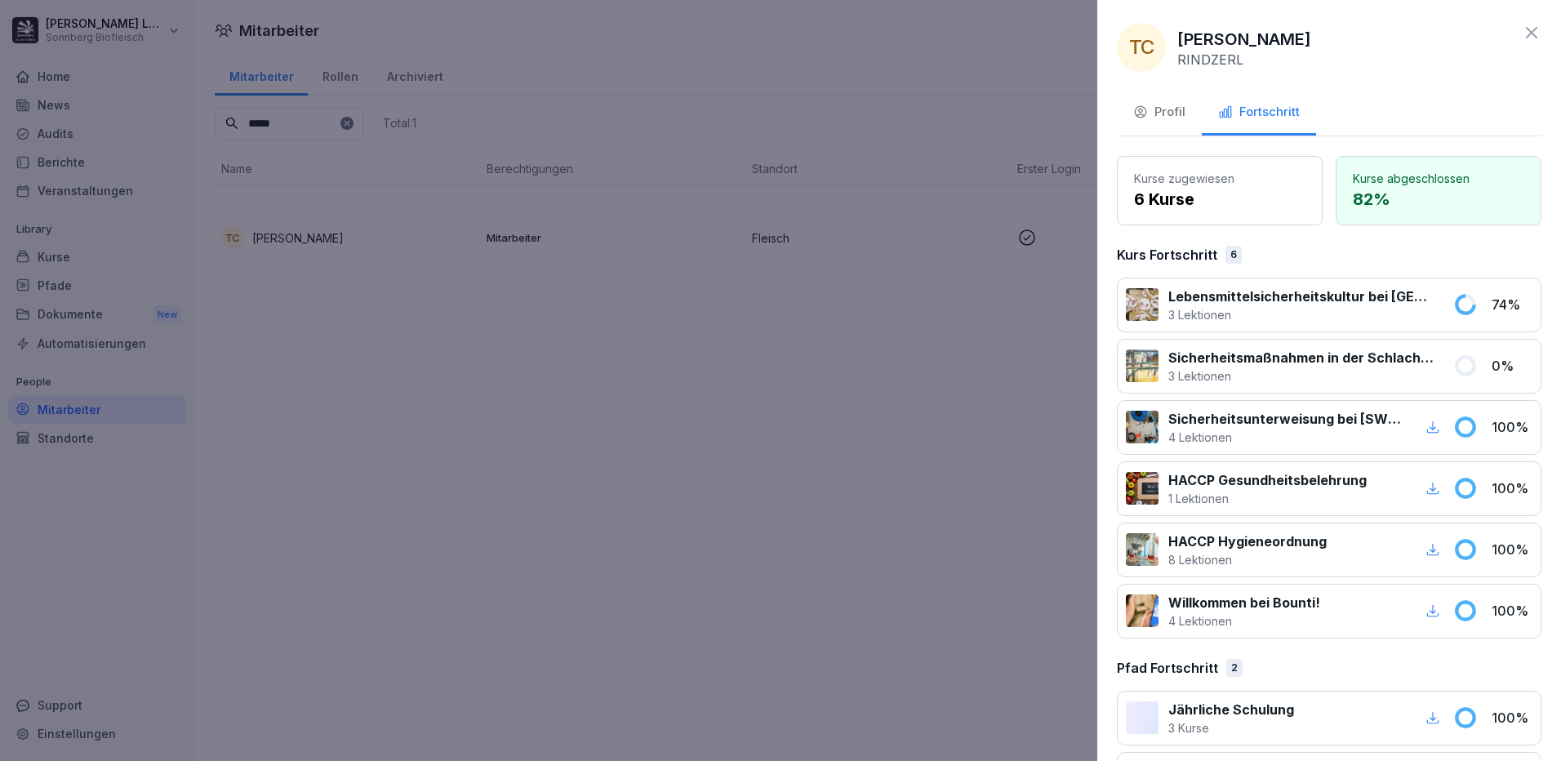
click at [1526, 31] on icon at bounding box center [1531, 32] width 11 height 11
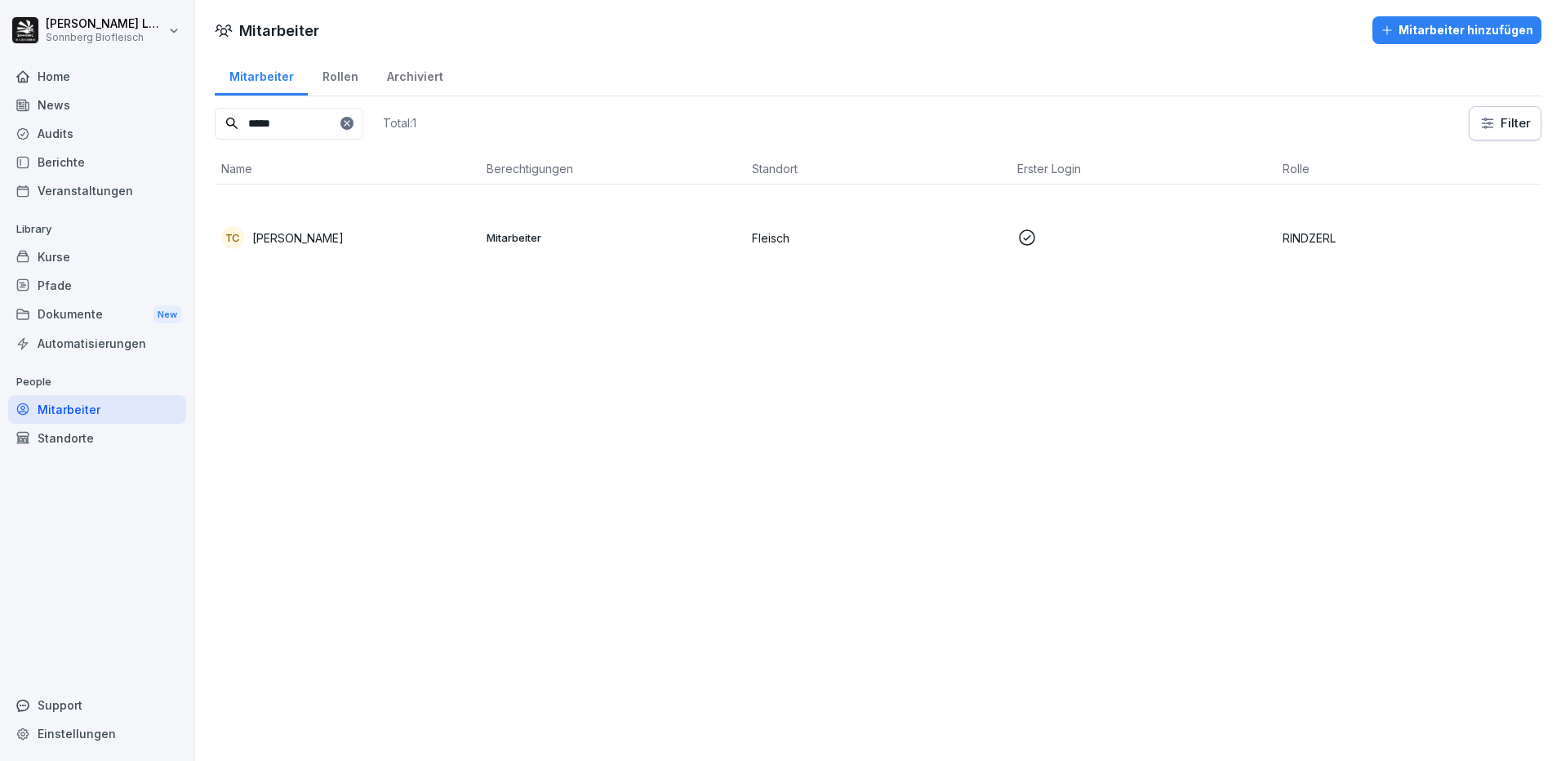
drag, startPoint x: 294, startPoint y: 130, endPoint x: 177, endPoint y: 121, distance: 117.1
click at [177, 121] on div "[PERSON_NAME] Sonnberg Biofleisch Home News Audits Berichte Veranstaltungen Lib…" at bounding box center [780, 380] width 1561 height 761
click at [469, 248] on div "ZM [PERSON_NAME]" at bounding box center [347, 237] width 252 height 23
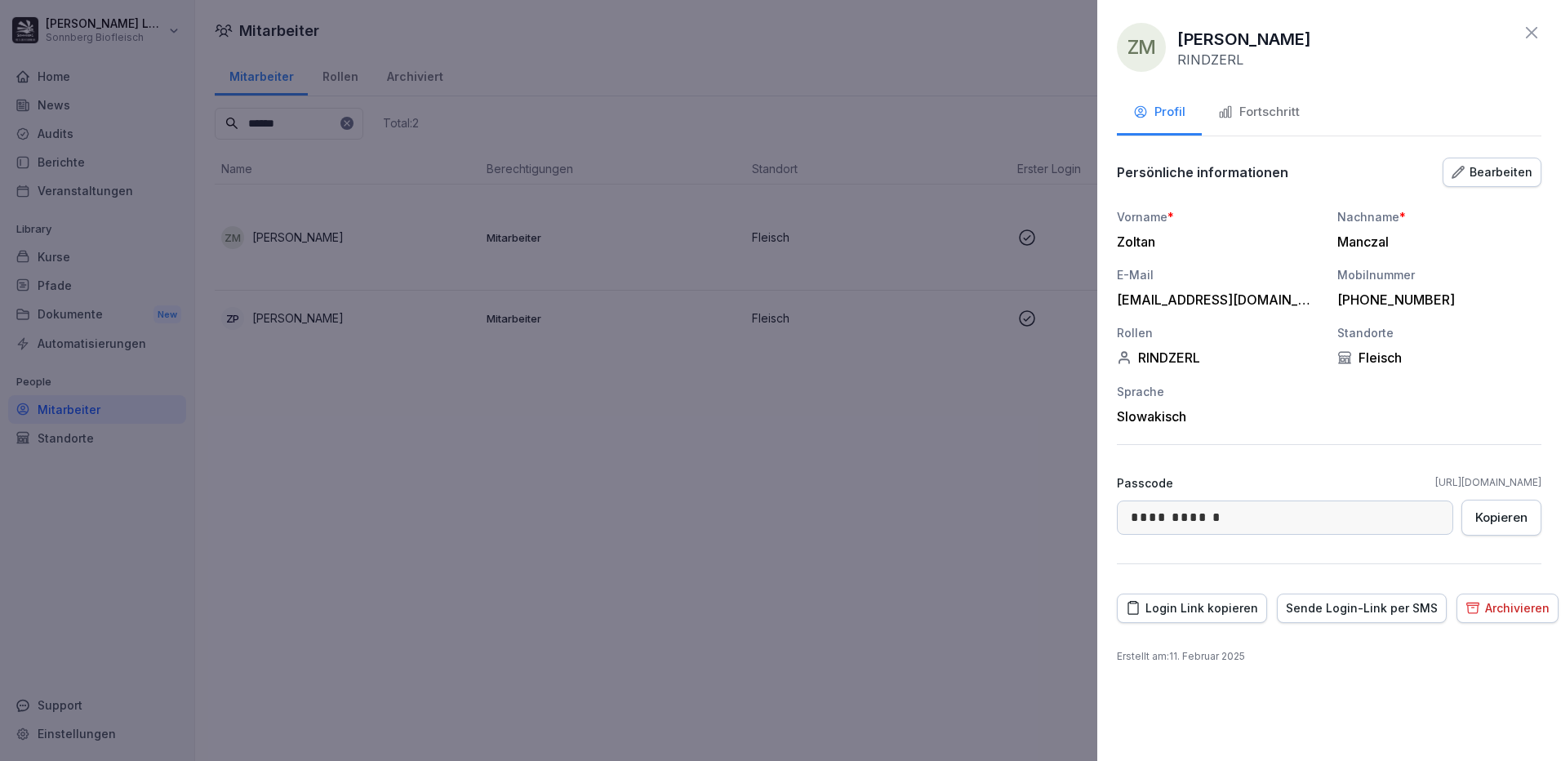
click at [1278, 110] on div "Fortschritt" at bounding box center [1259, 112] width 82 height 19
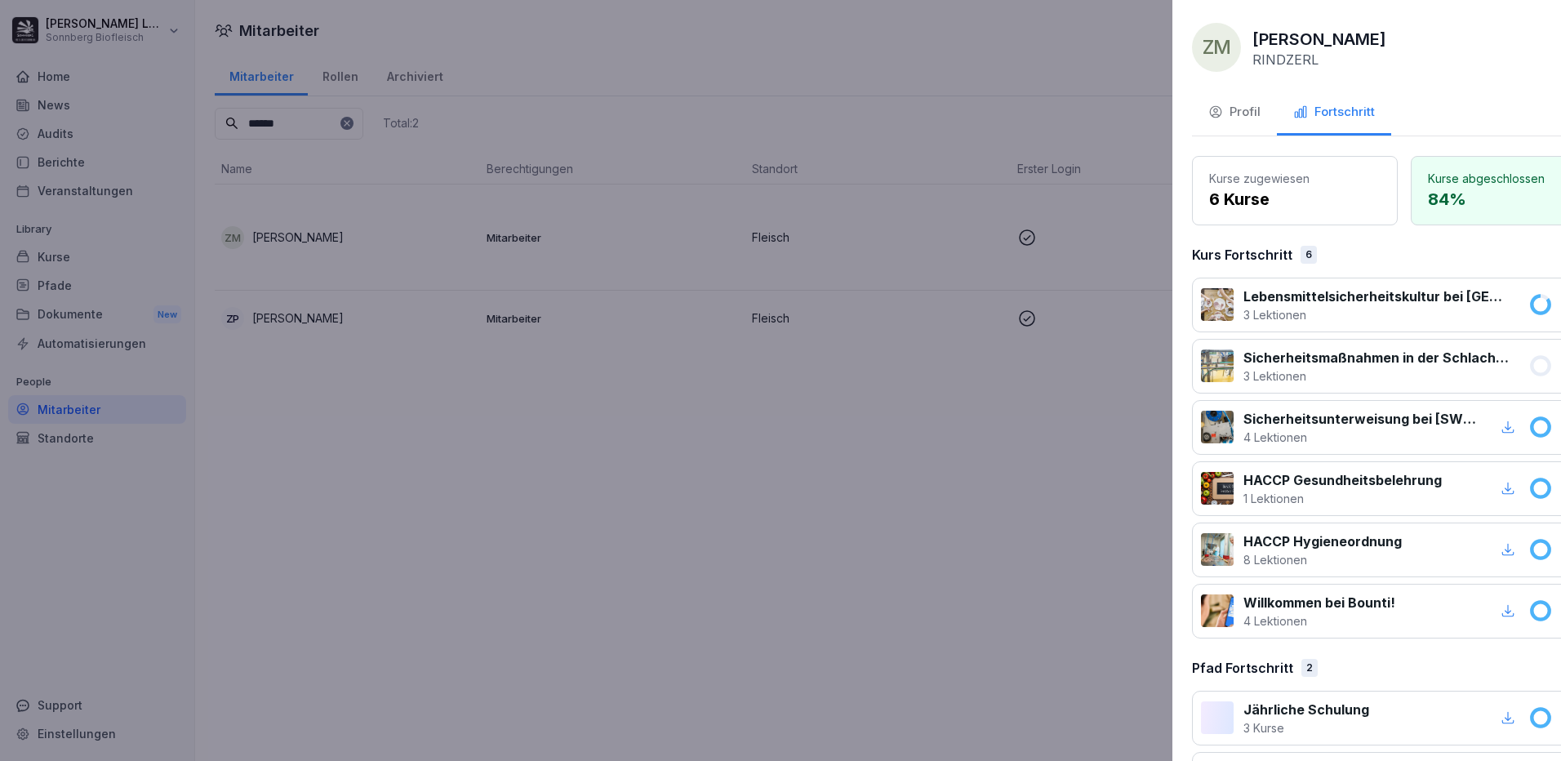
click at [1025, 141] on div at bounding box center [780, 380] width 1561 height 761
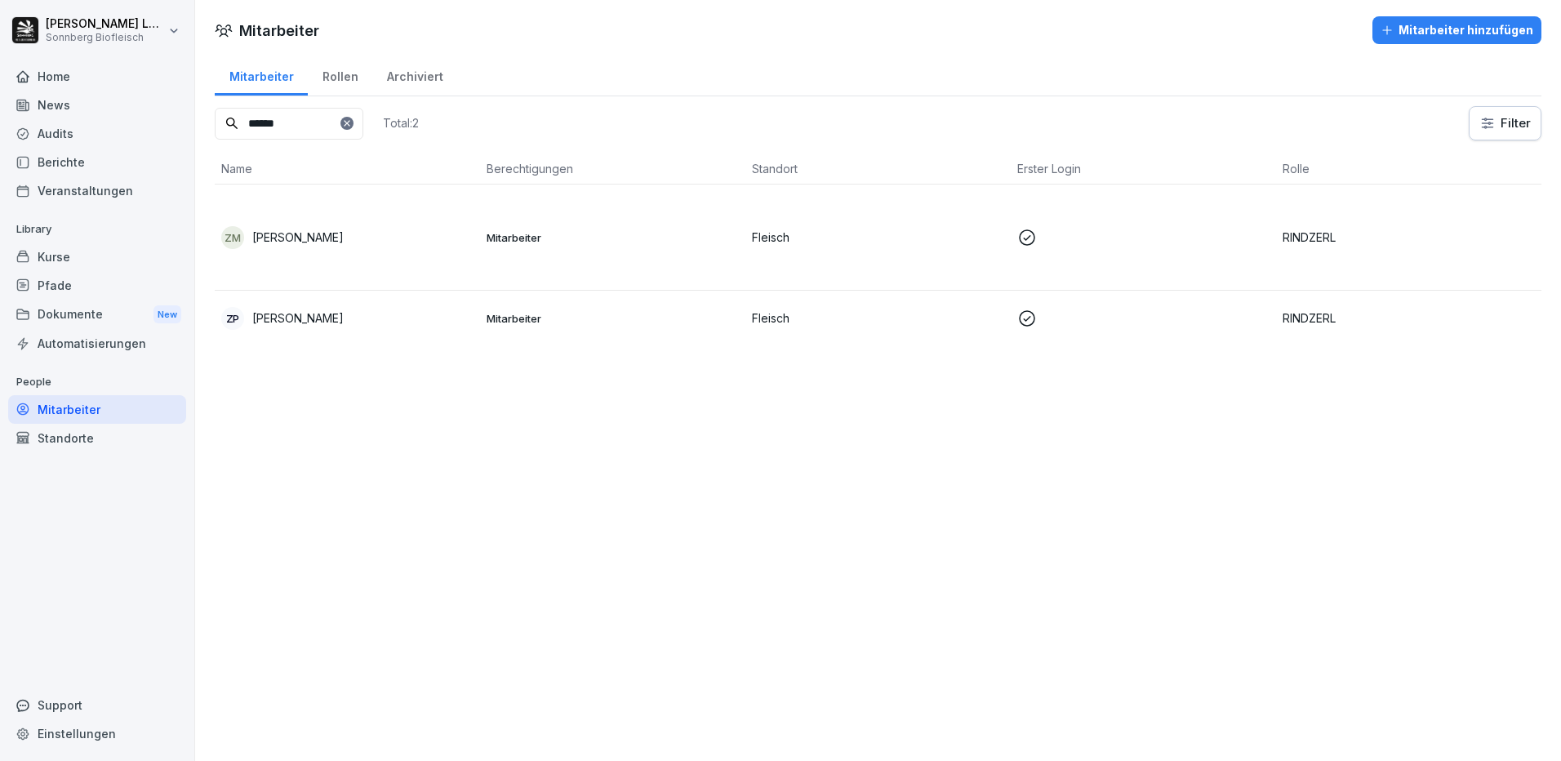
click at [318, 235] on p "[PERSON_NAME]" at bounding box center [297, 237] width 91 height 17
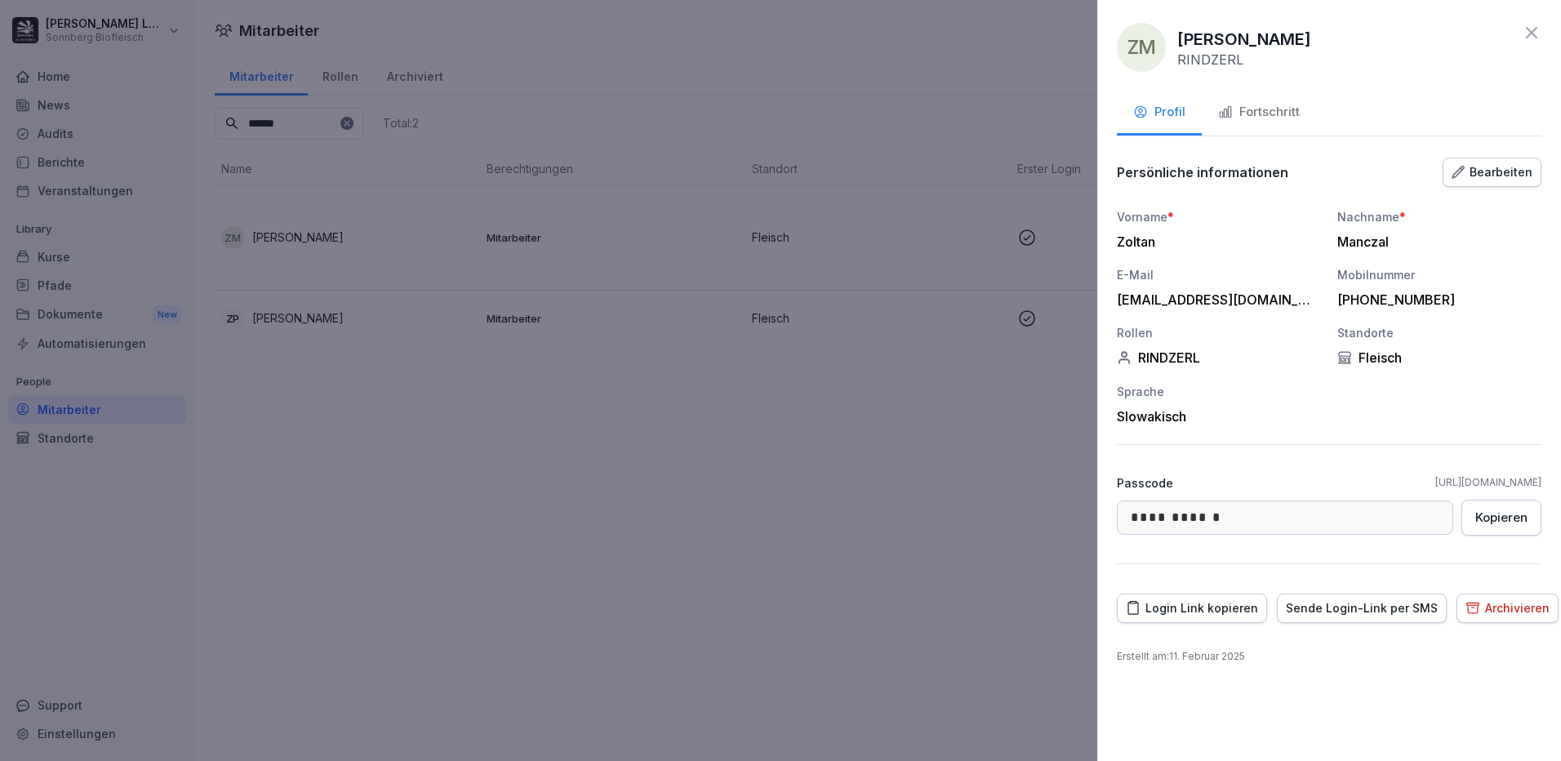
click at [1279, 118] on div "Fortschritt" at bounding box center [1259, 112] width 82 height 19
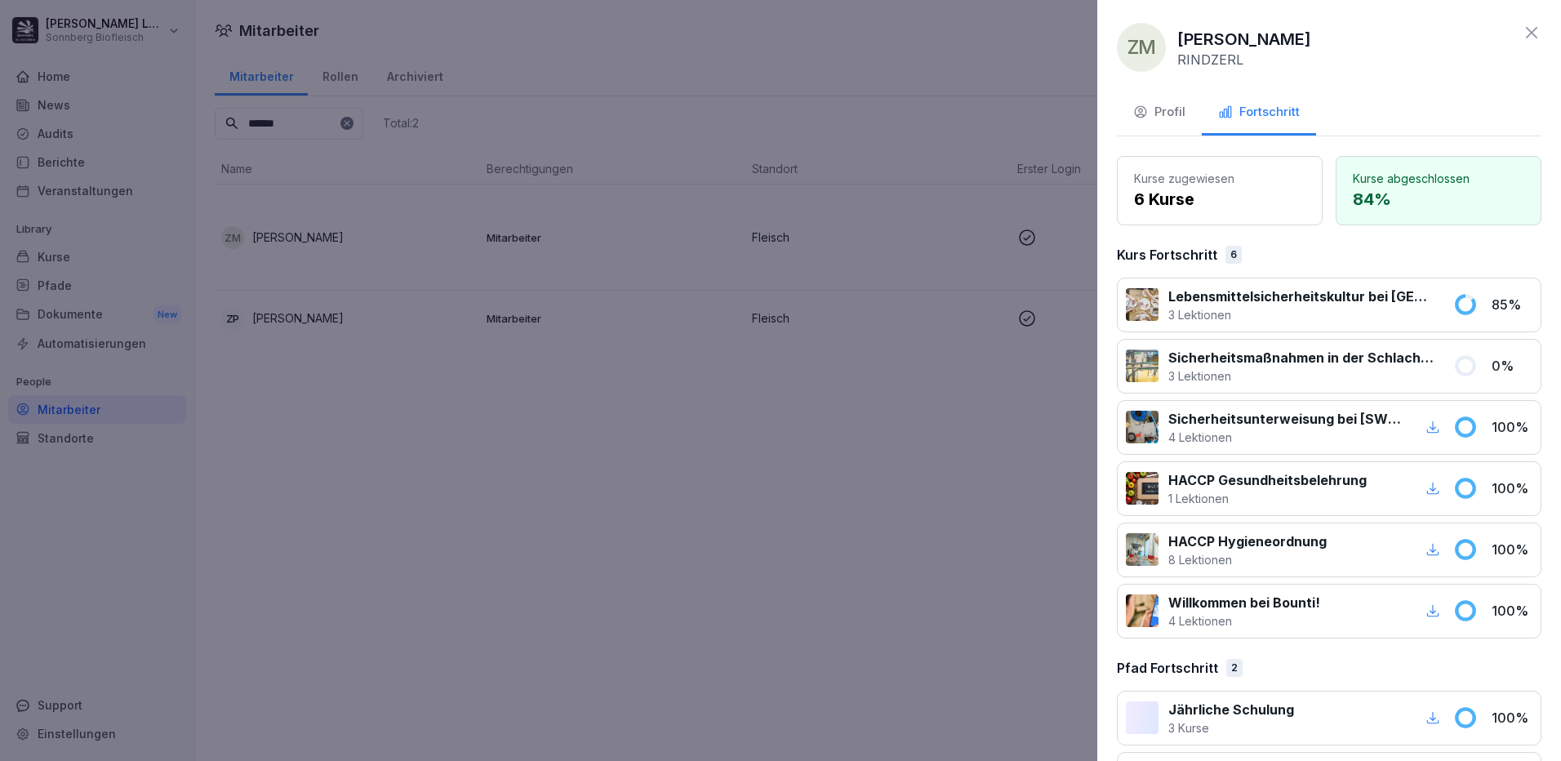
click at [1523, 24] on icon at bounding box center [1531, 33] width 20 height 20
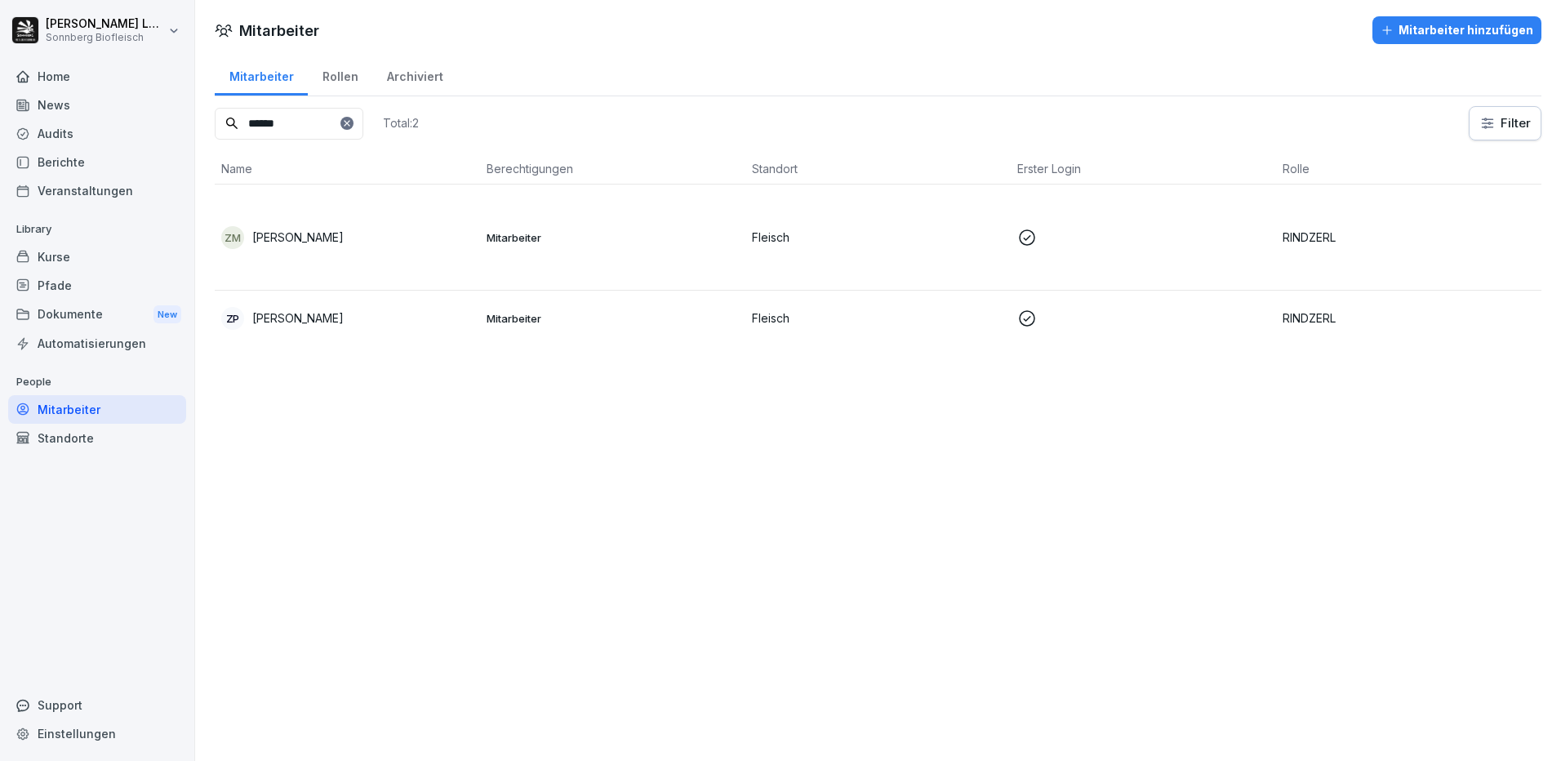
drag, startPoint x: 300, startPoint y: 127, endPoint x: 193, endPoint y: 105, distance: 109.0
click at [193, 105] on div "[PERSON_NAME] Sonnberg Biofleisch Home News Audits Berichte Veranstaltungen Lib…" at bounding box center [780, 380] width 1561 height 761
click at [469, 253] on td "TC [PERSON_NAME]" at bounding box center [347, 237] width 265 height 106
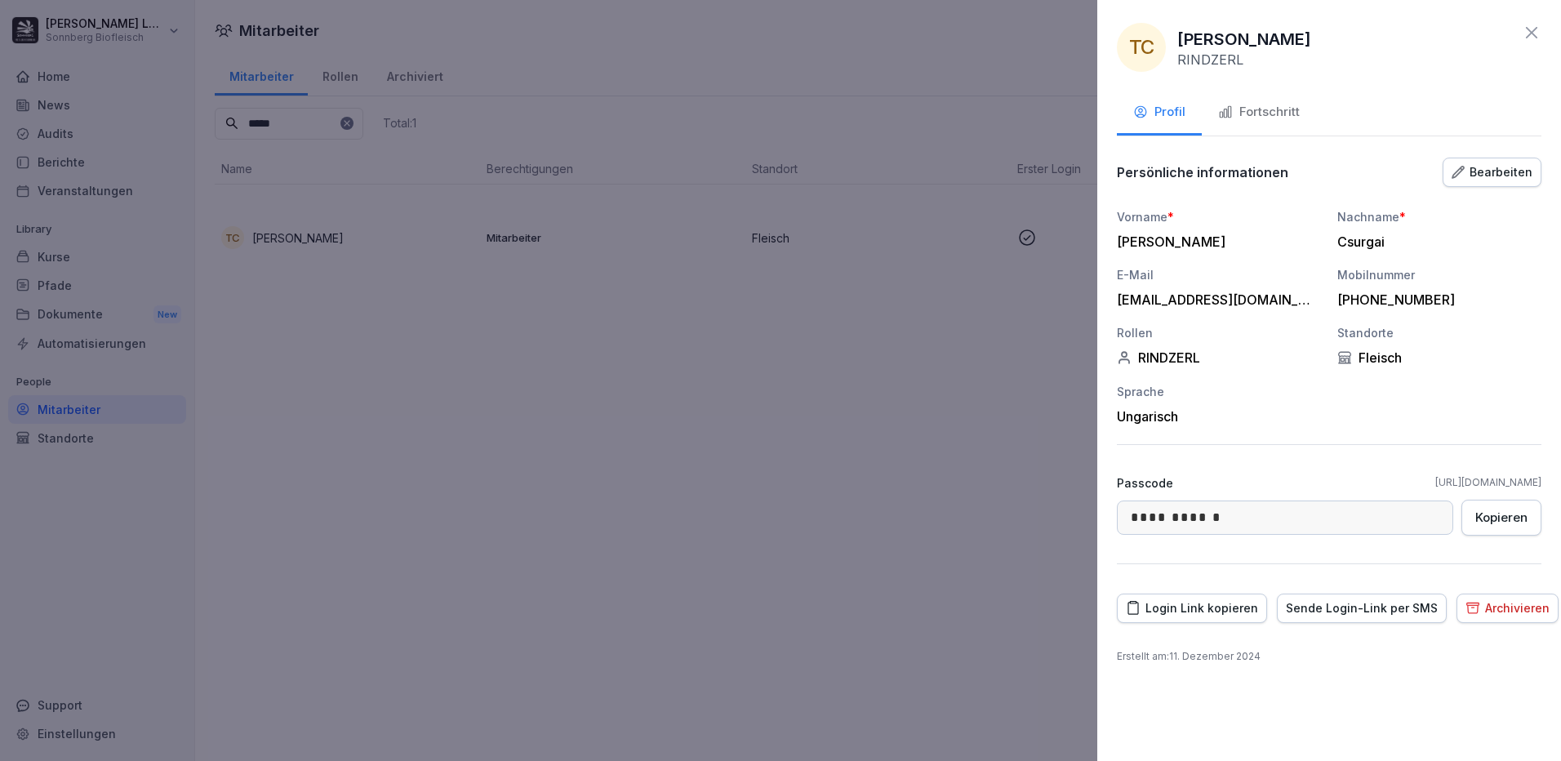
click at [1261, 110] on div "Fortschritt" at bounding box center [1259, 112] width 82 height 19
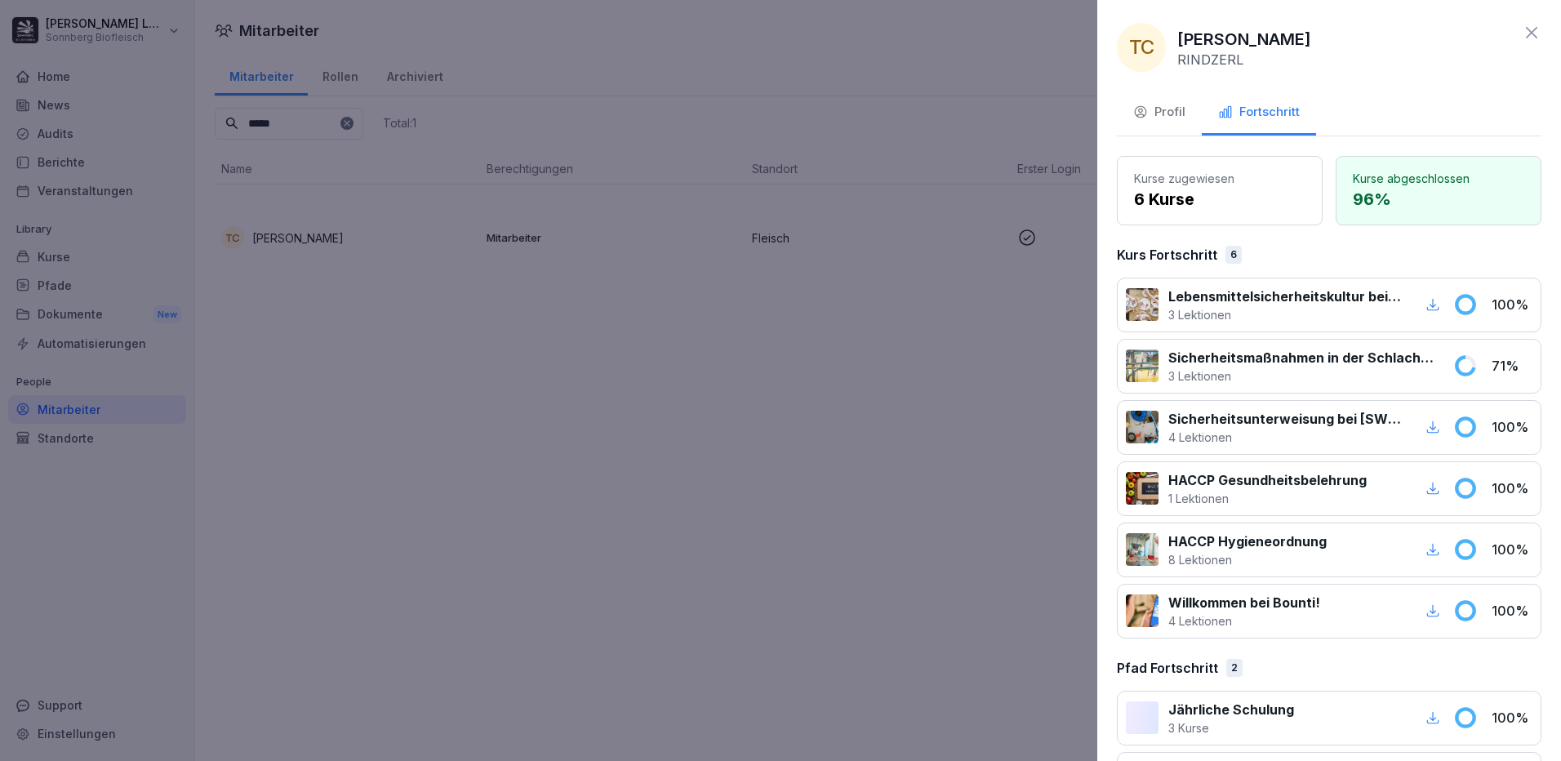
click at [1521, 29] on icon at bounding box center [1531, 33] width 20 height 20
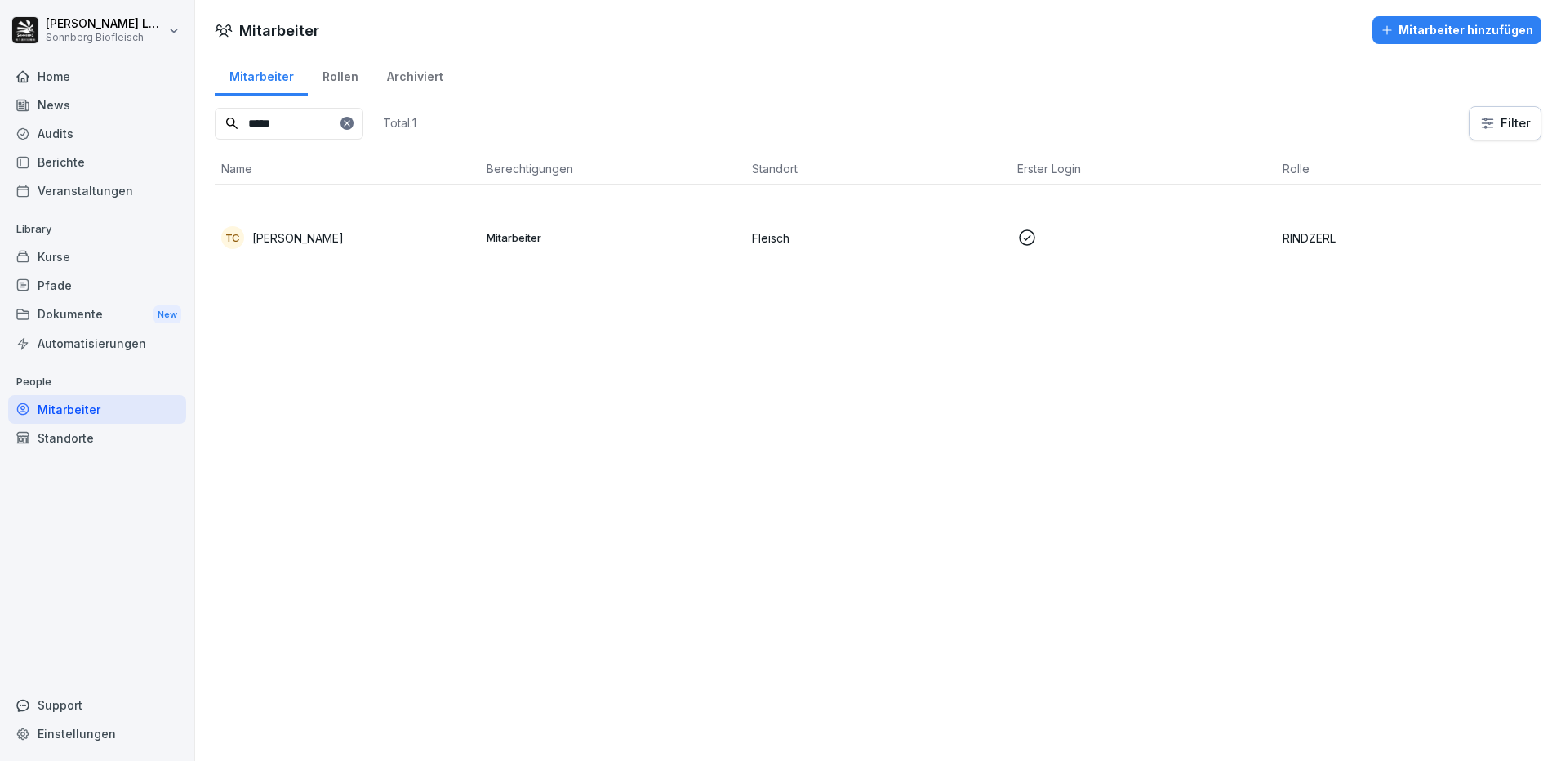
click at [299, 119] on input "*****" at bounding box center [289, 124] width 149 height 32
click at [300, 118] on input "*****" at bounding box center [289, 124] width 149 height 32
click at [408, 243] on div "ZM [PERSON_NAME]" at bounding box center [347, 237] width 252 height 23
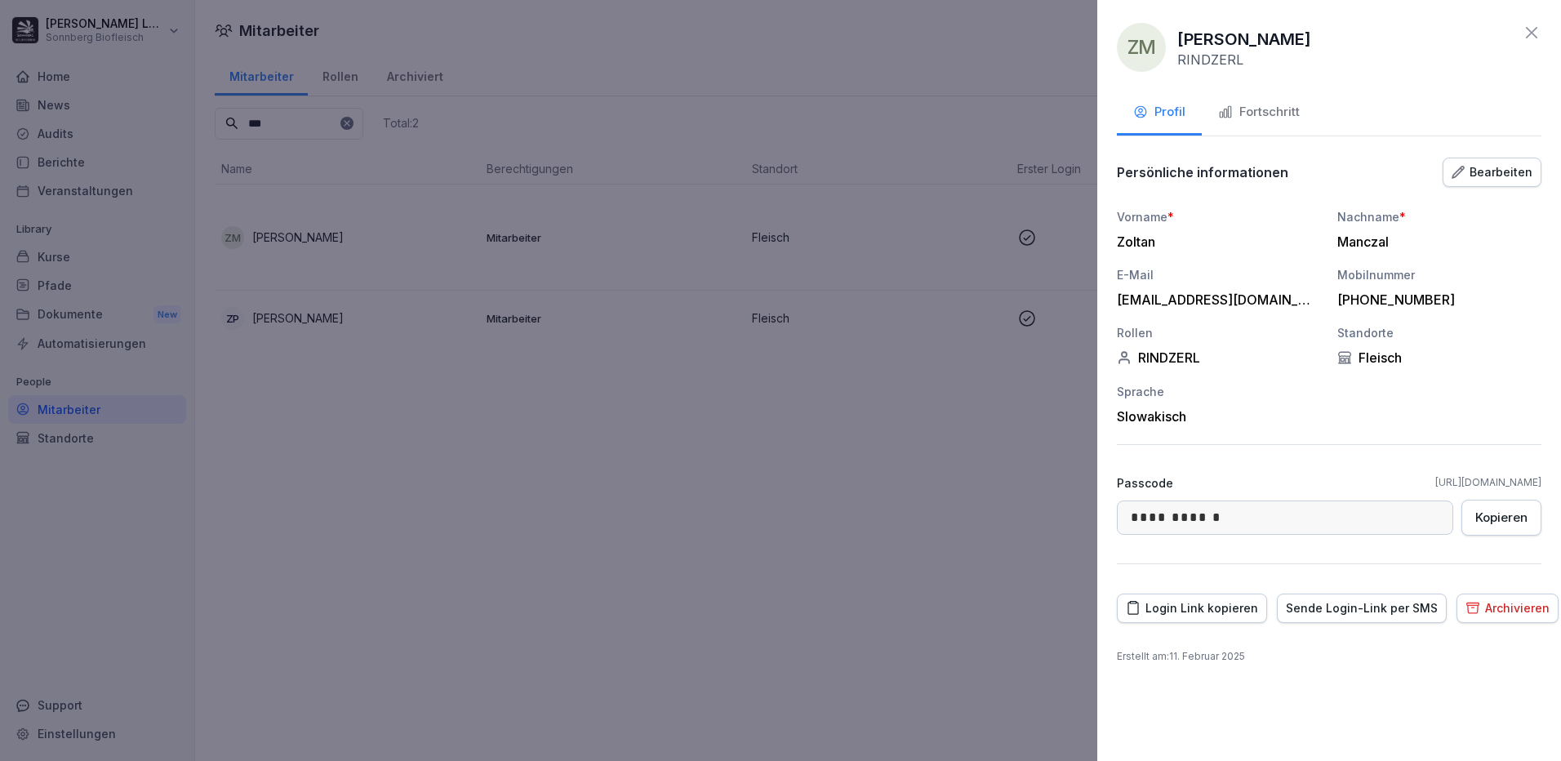
click at [1273, 122] on button "Fortschritt" at bounding box center [1259, 113] width 114 height 44
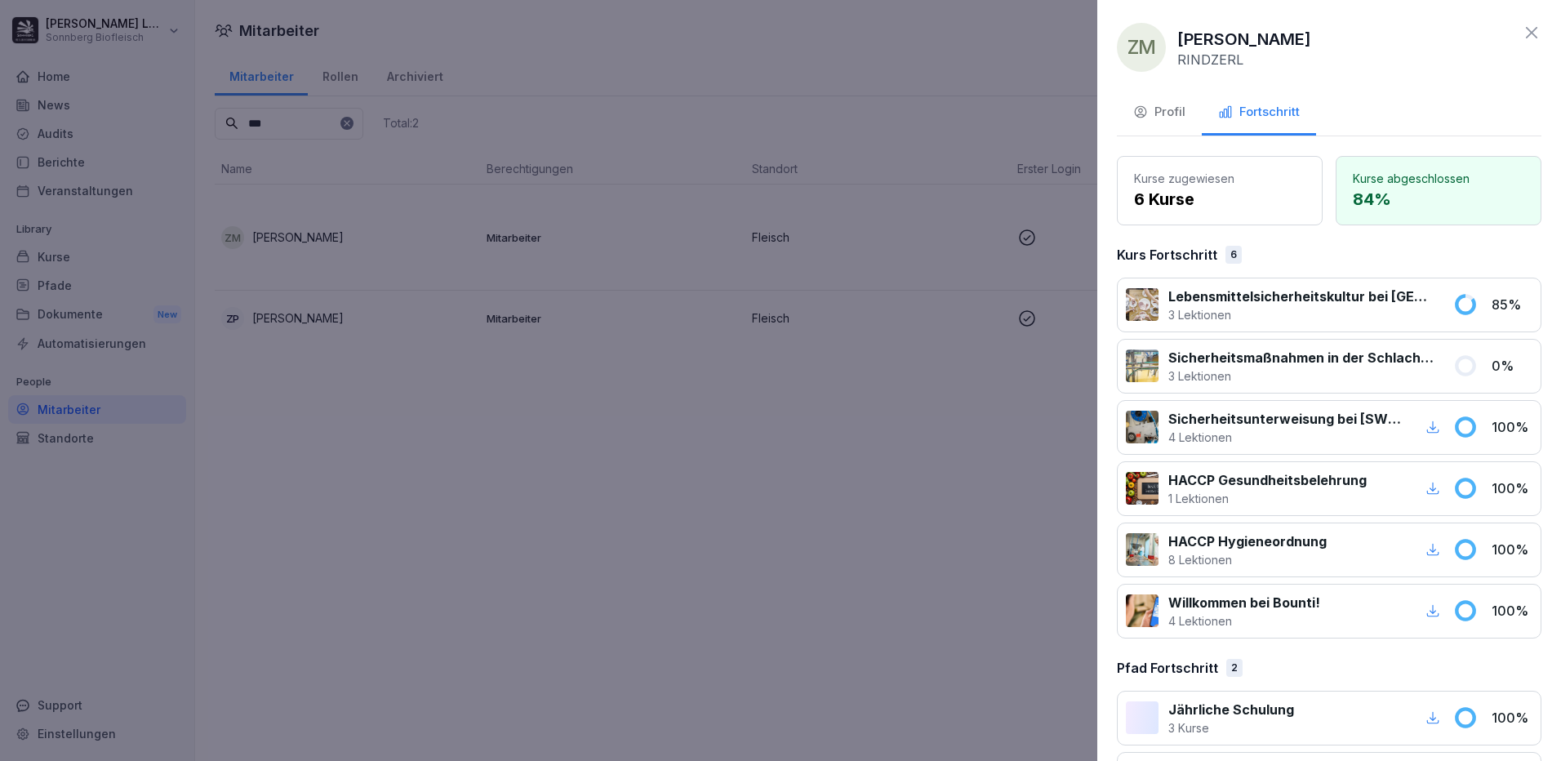
click at [1526, 37] on icon at bounding box center [1531, 32] width 11 height 11
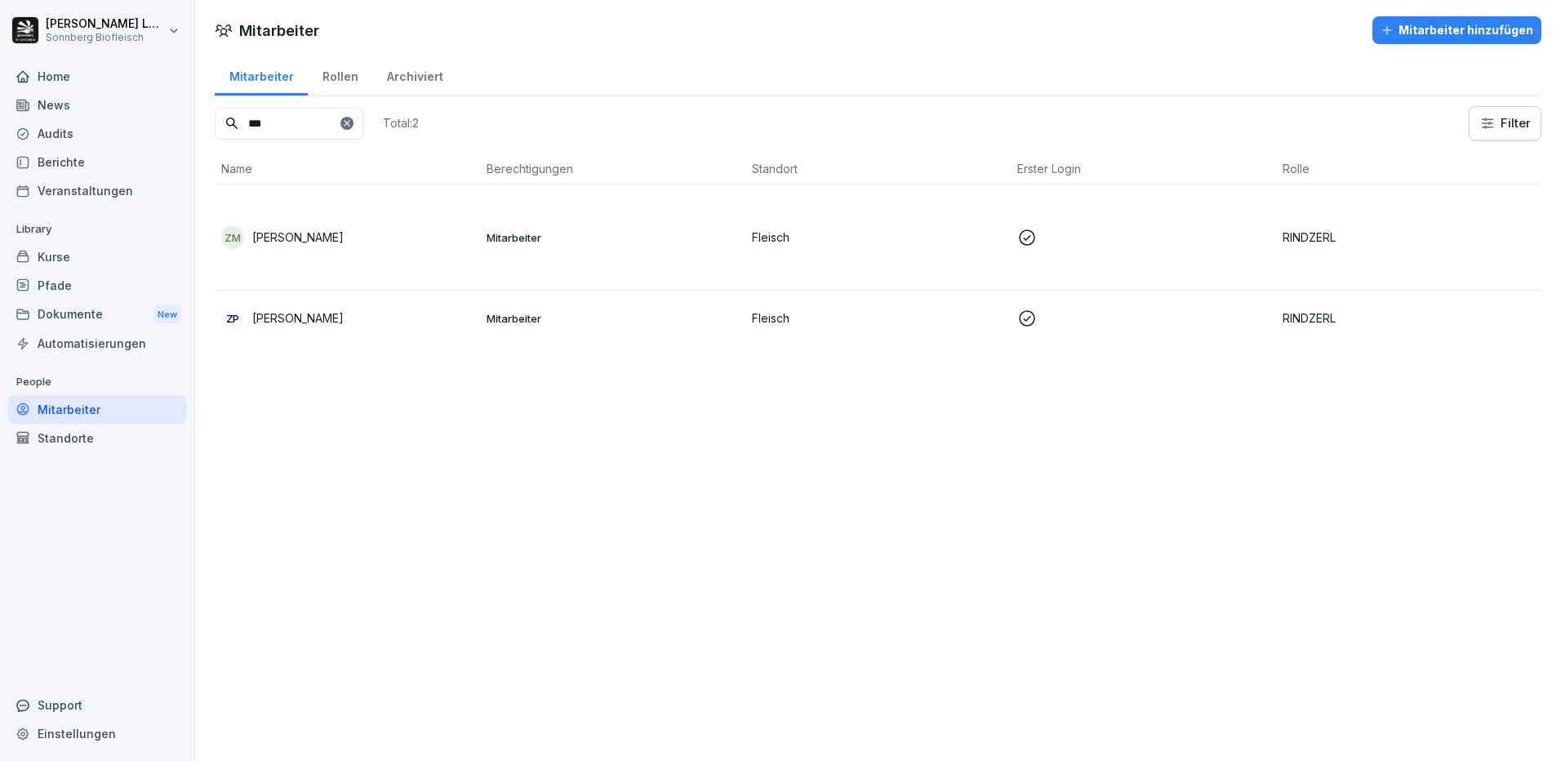
drag, startPoint x: 296, startPoint y: 124, endPoint x: 223, endPoint y: 121, distance: 73.5
click at [223, 121] on input "***" at bounding box center [289, 124] width 149 height 32
click at [492, 274] on td "Mitarbeiter" at bounding box center [612, 237] width 265 height 106
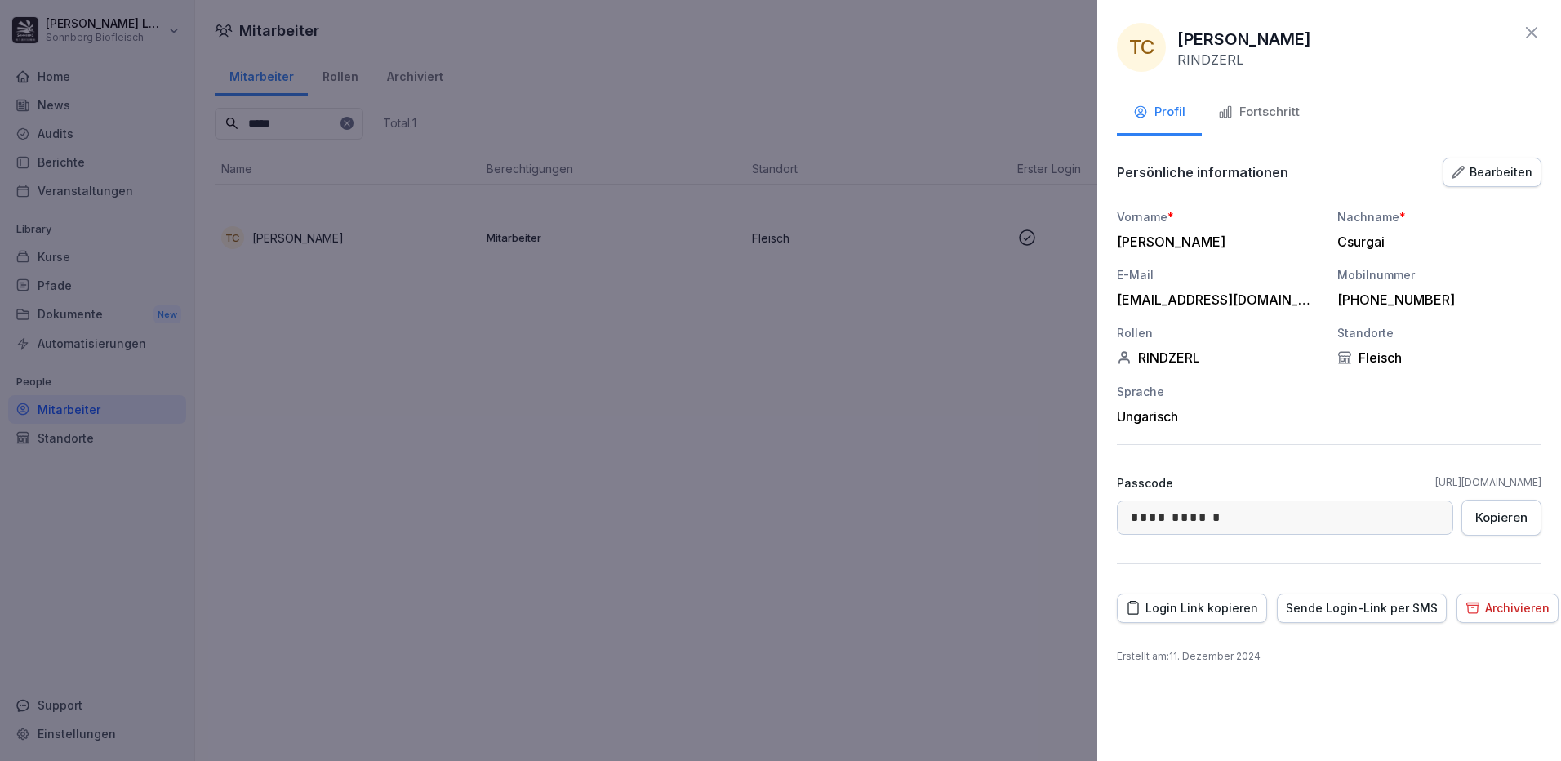
click at [1284, 113] on div "Fortschritt" at bounding box center [1259, 112] width 82 height 19
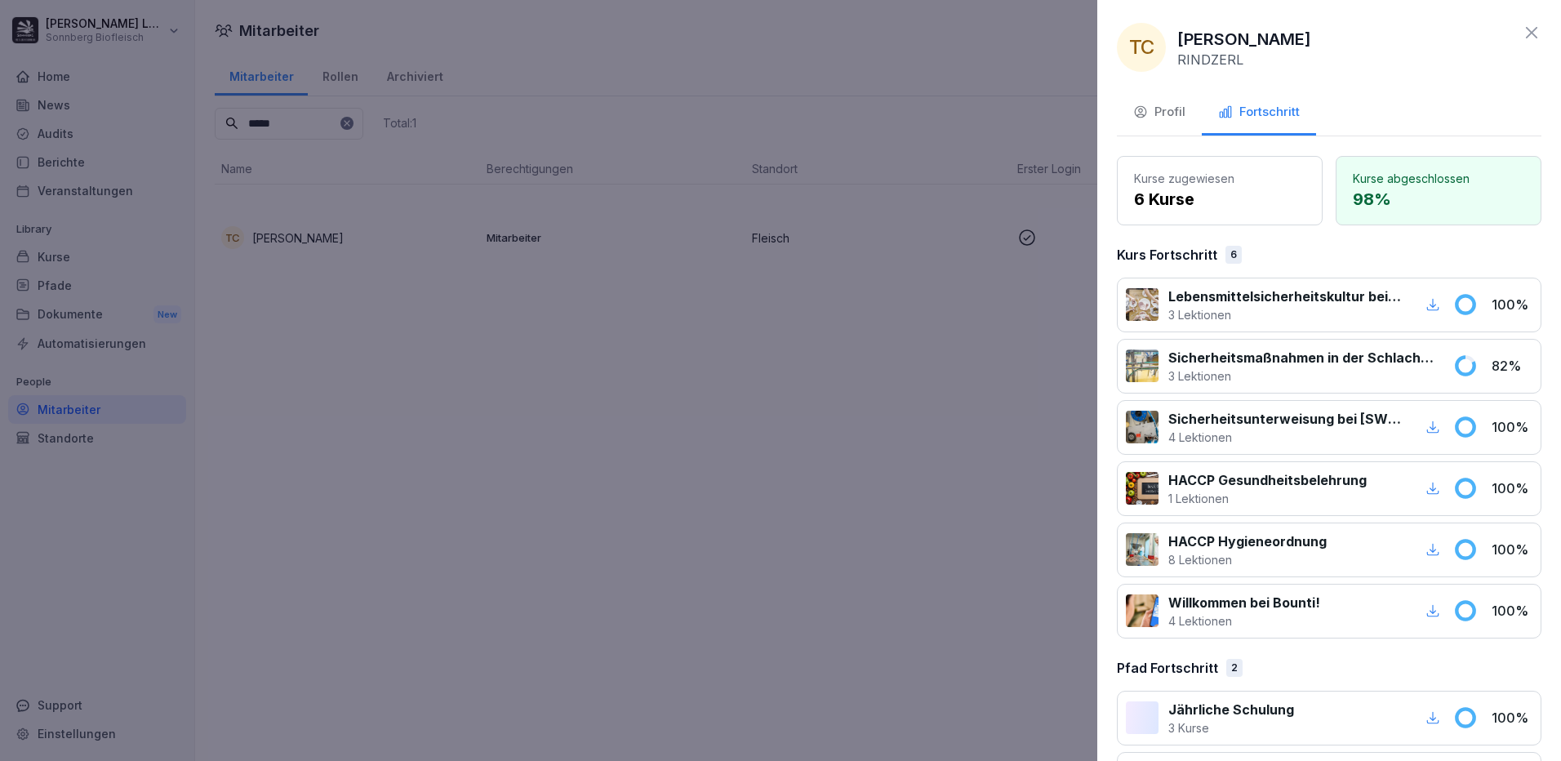
click at [1521, 30] on icon at bounding box center [1531, 33] width 20 height 20
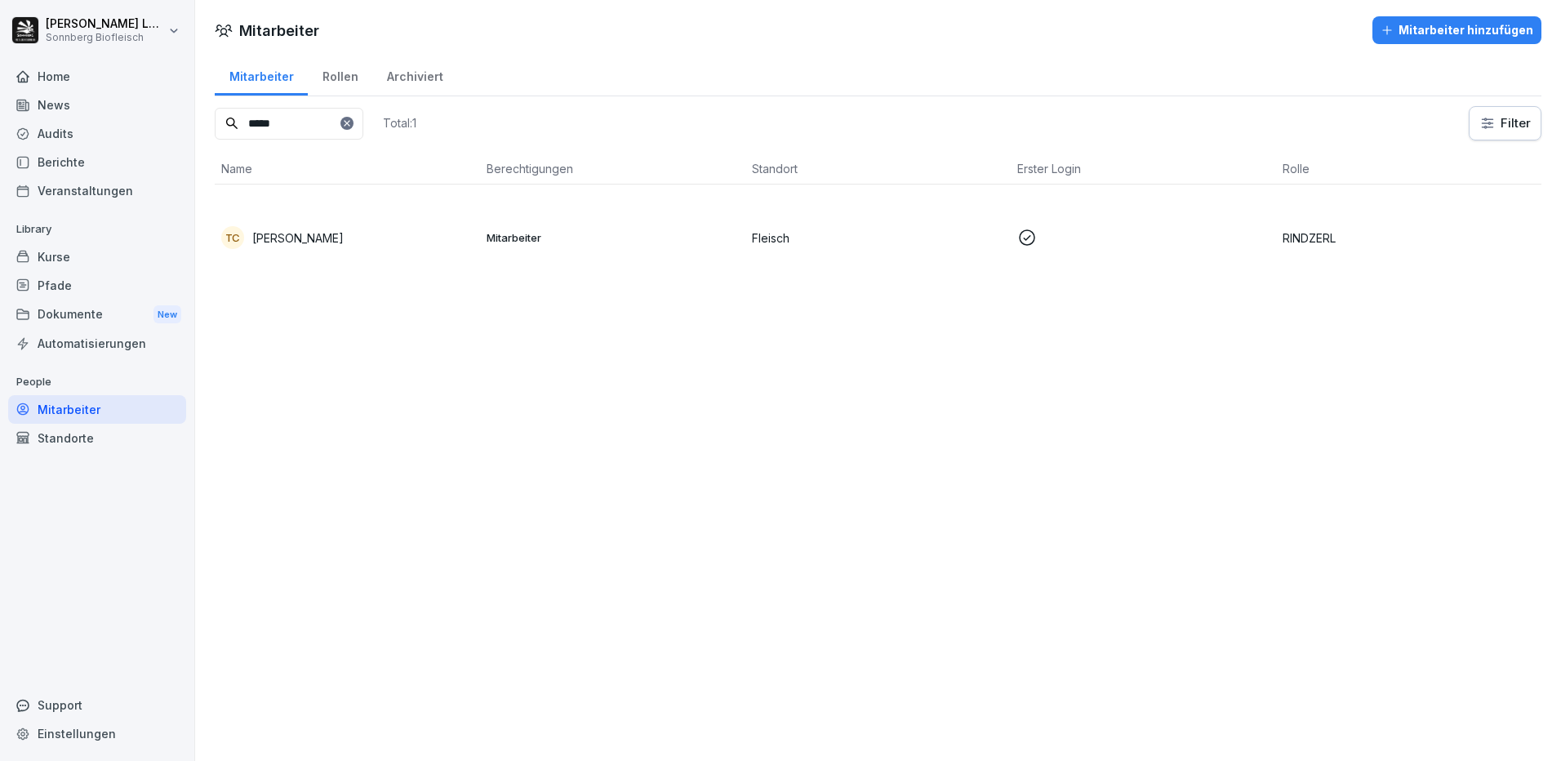
drag, startPoint x: 315, startPoint y: 122, endPoint x: 219, endPoint y: 104, distance: 98.1
click at [219, 104] on div "Mitarbeiter Rollen Archiviert ***** Total: 1 Filter Name Berechtigungen Standor…" at bounding box center [878, 179] width 1366 height 250
type input "******"
click at [387, 265] on td "ZM [PERSON_NAME]" at bounding box center [347, 237] width 265 height 106
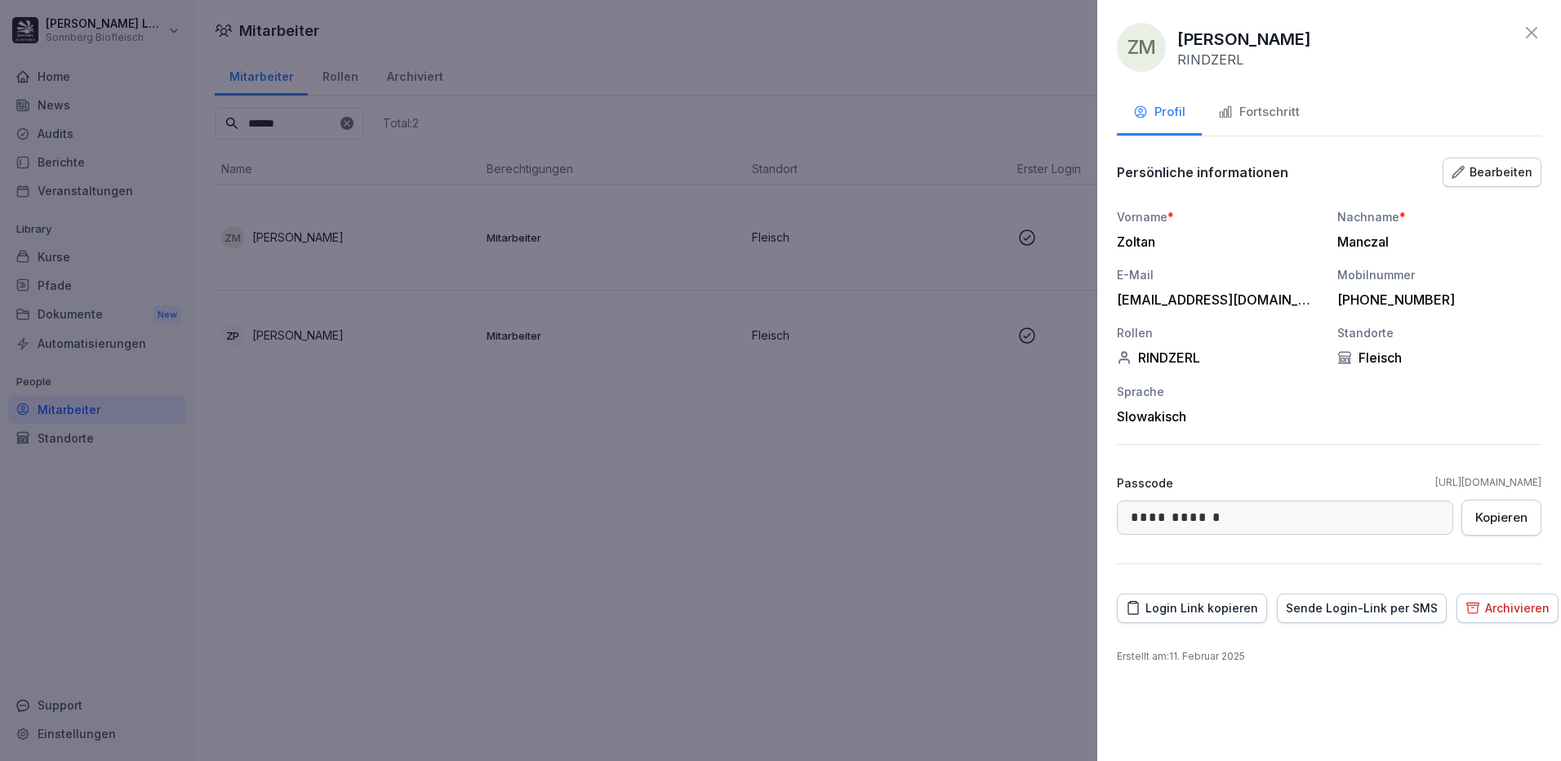
click at [1292, 104] on div "Fortschritt" at bounding box center [1259, 112] width 82 height 19
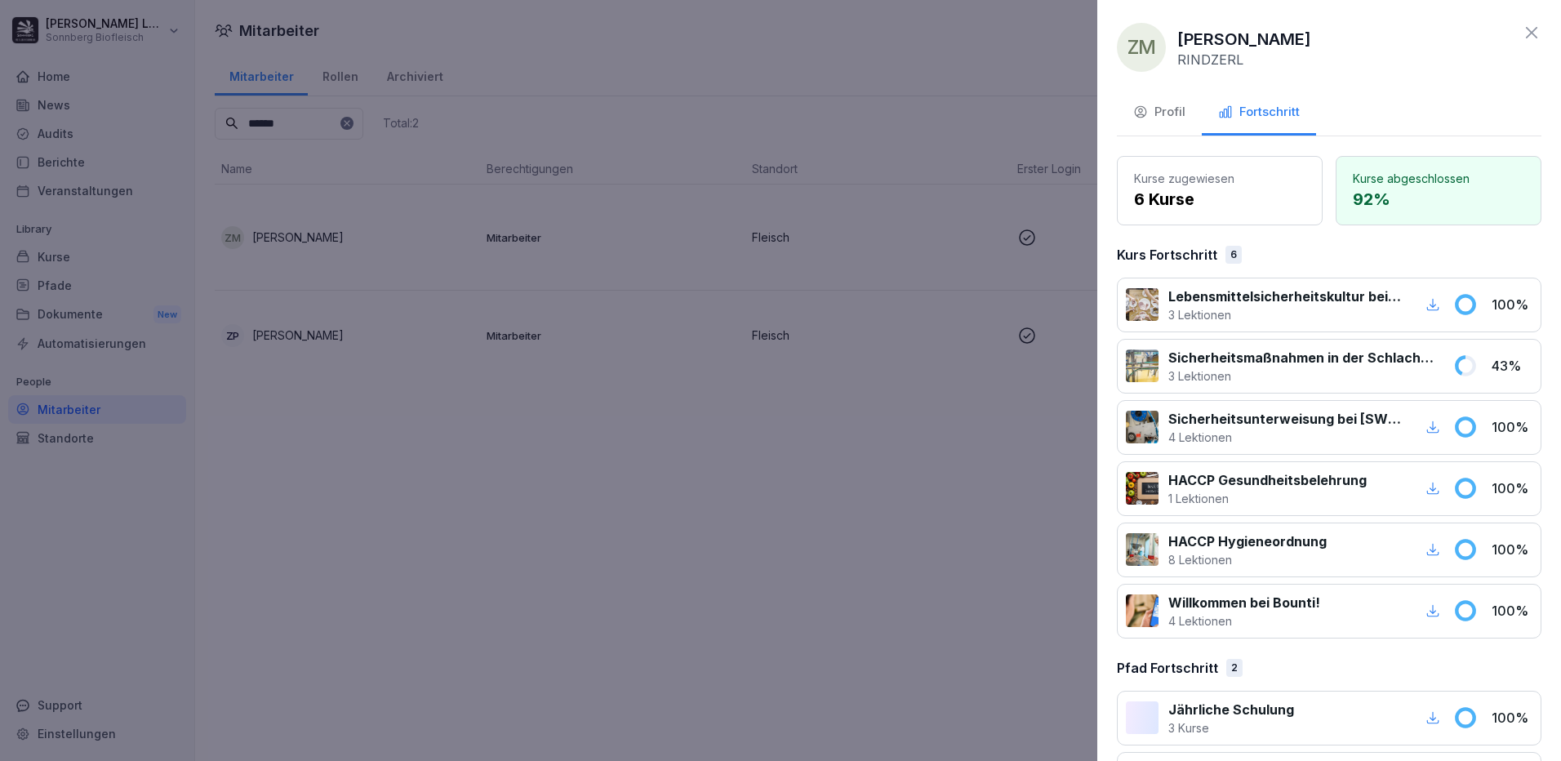
click at [1276, 122] on button "Fortschritt" at bounding box center [1259, 113] width 114 height 44
click at [1170, 117] on div "Profil" at bounding box center [1159, 112] width 52 height 19
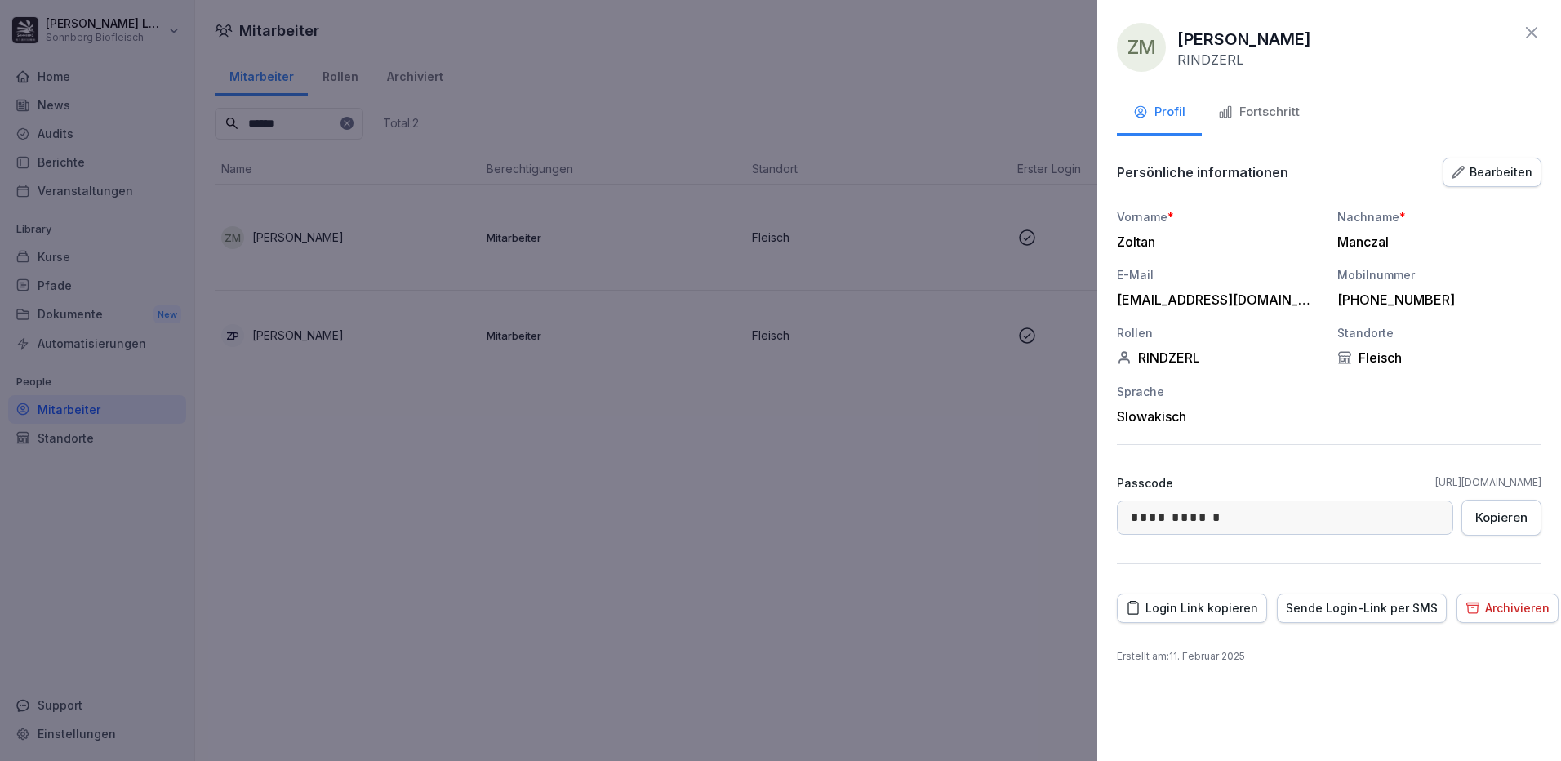
click at [1234, 104] on div "Fortschritt" at bounding box center [1259, 112] width 82 height 19
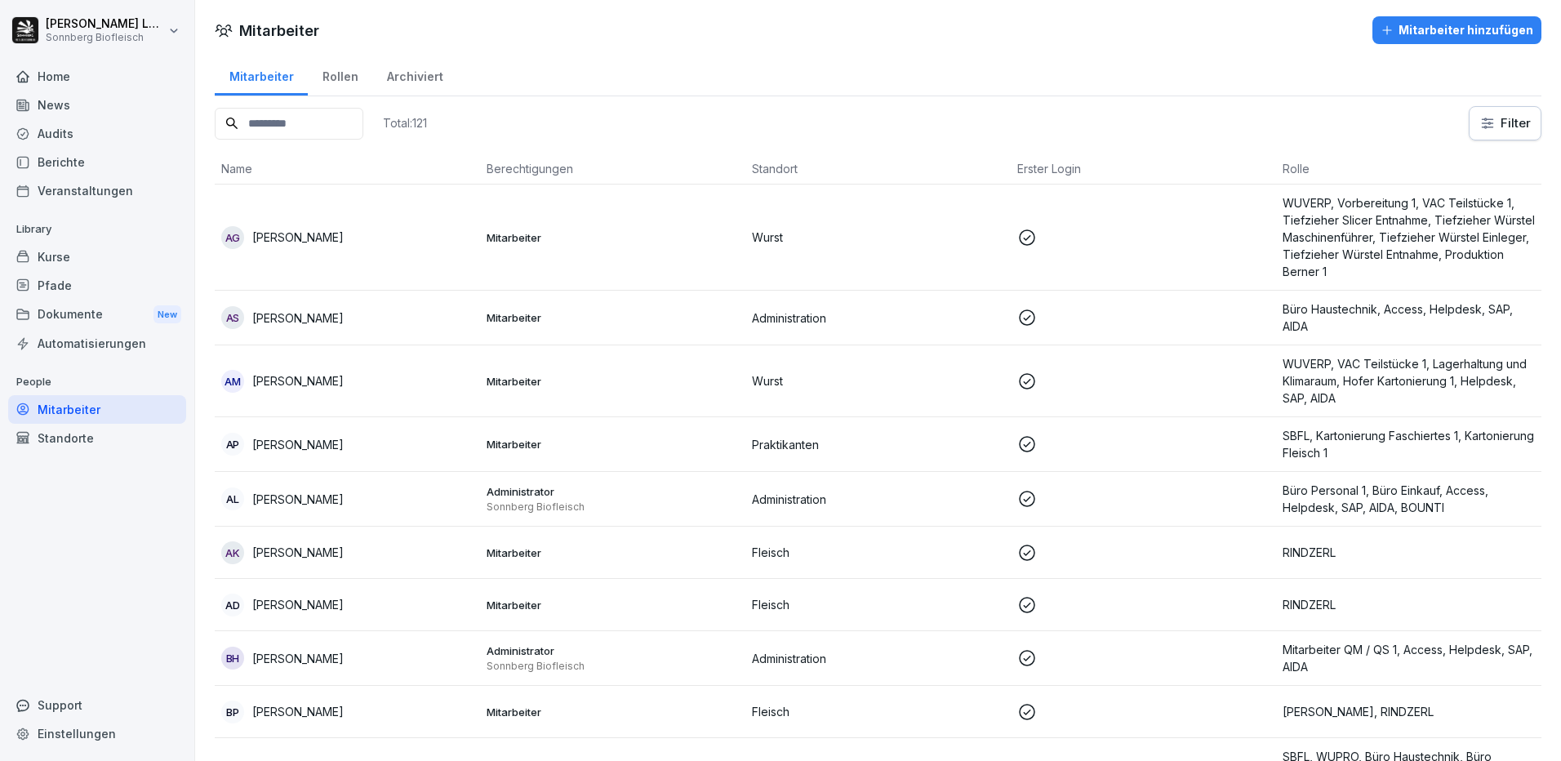
click at [313, 125] on input at bounding box center [289, 124] width 149 height 32
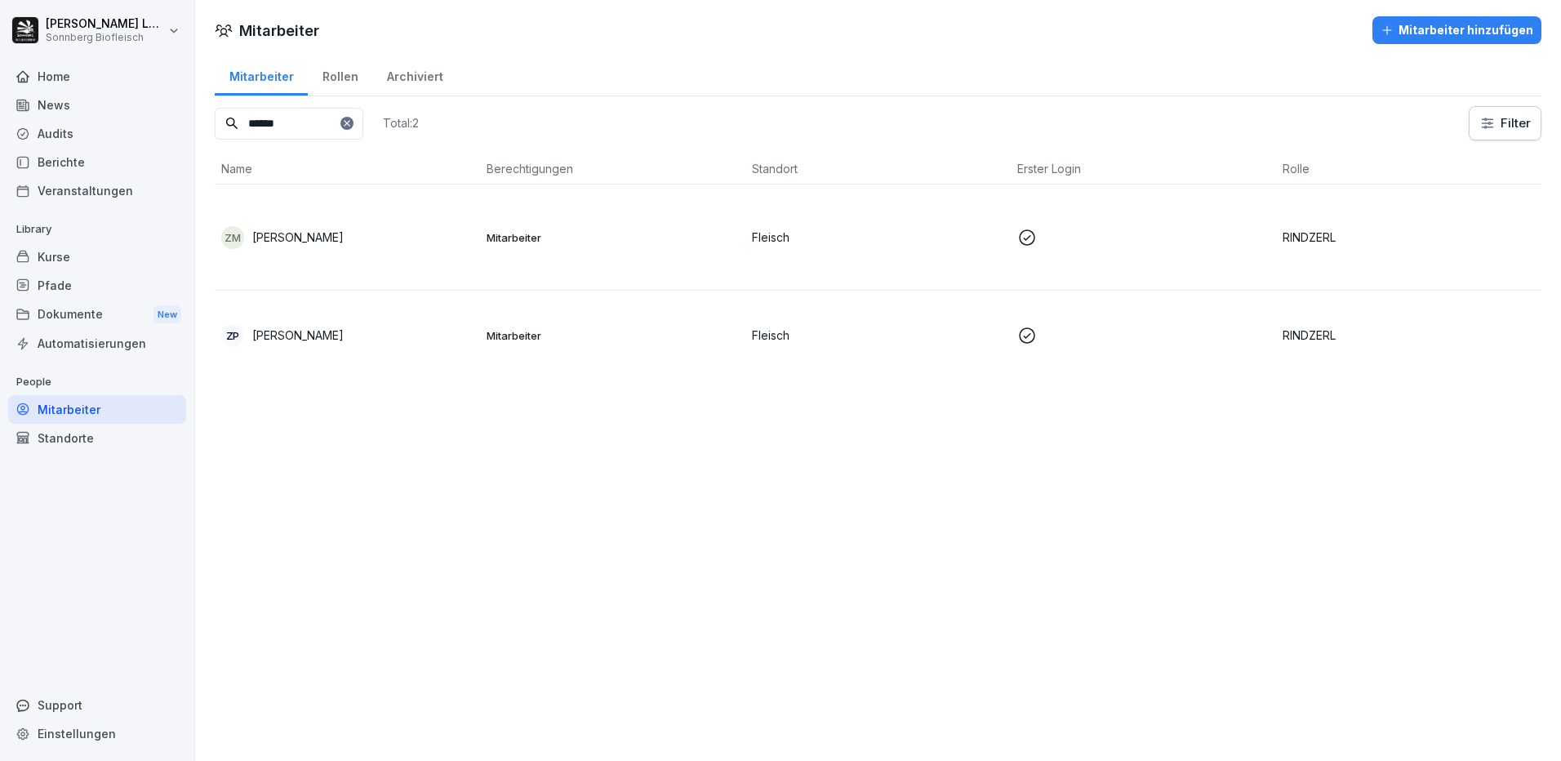
type input "******"
click at [353, 236] on div "ZM [PERSON_NAME]" at bounding box center [347, 237] width 252 height 23
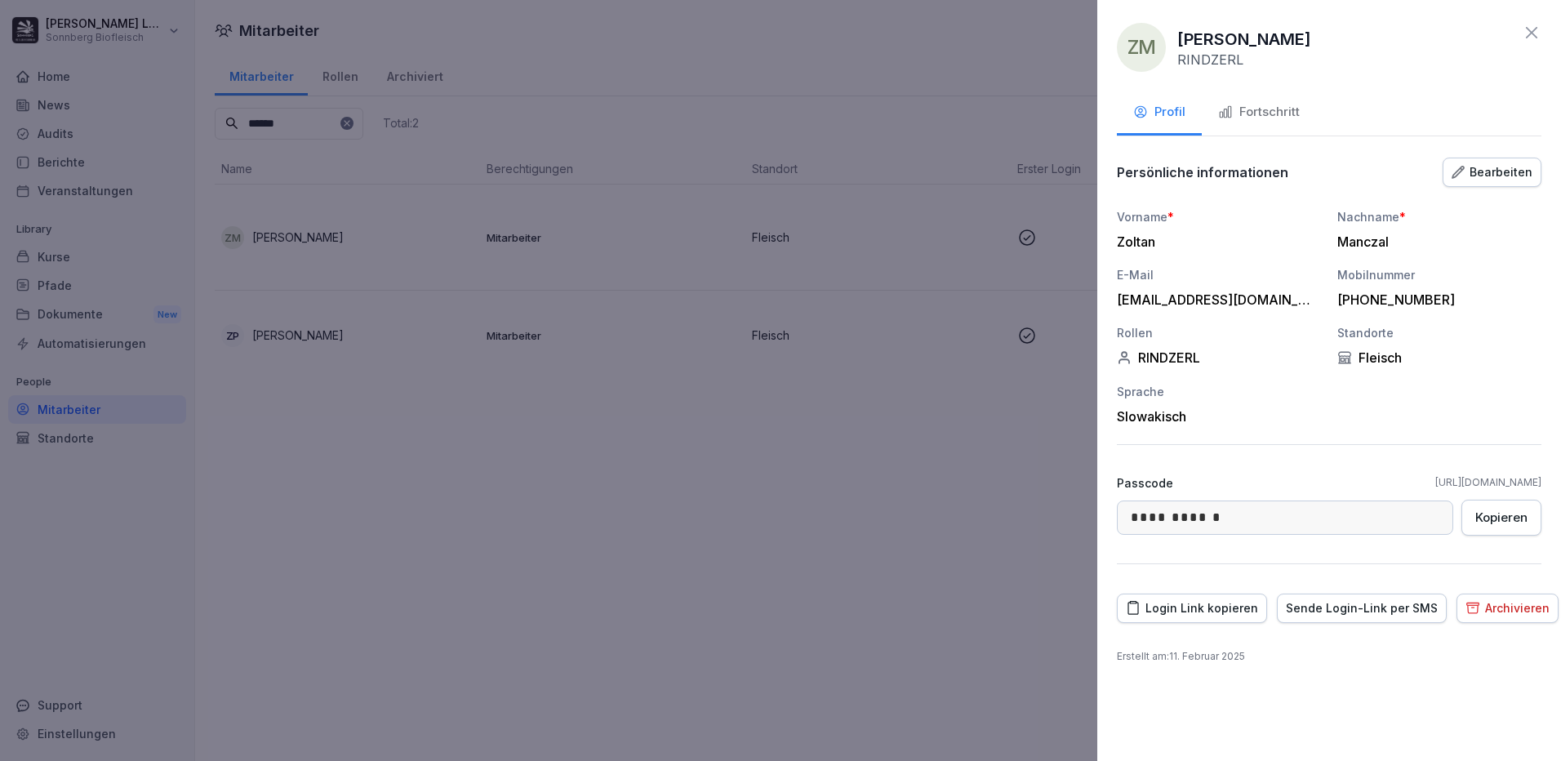
drag, startPoint x: 1268, startPoint y: 104, endPoint x: 1249, endPoint y: 125, distance: 27.7
click at [1266, 104] on div "Fortschritt" at bounding box center [1259, 112] width 82 height 19
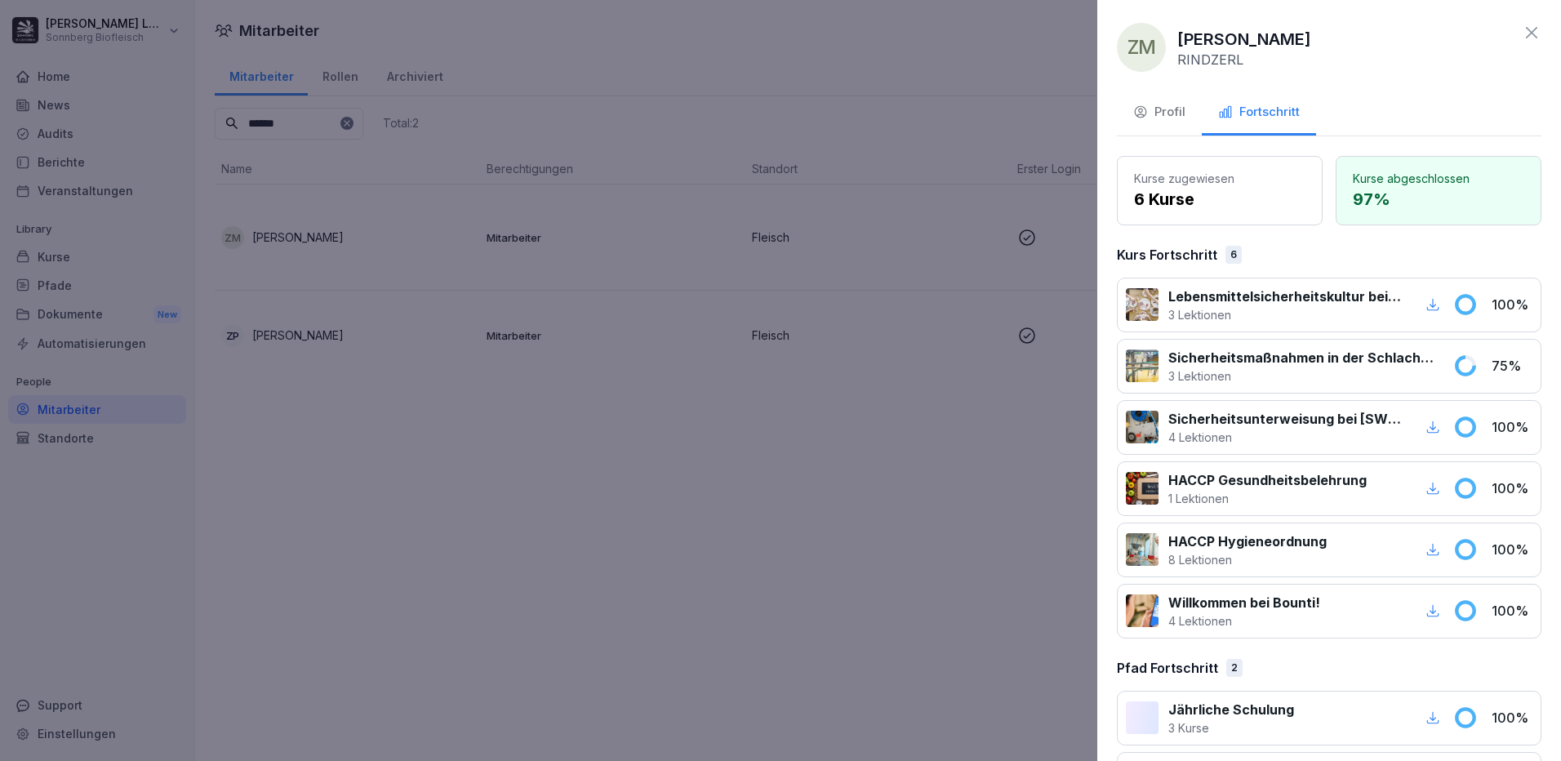
click at [827, 53] on div at bounding box center [780, 380] width 1561 height 761
